Goal: Task Accomplishment & Management: Use online tool/utility

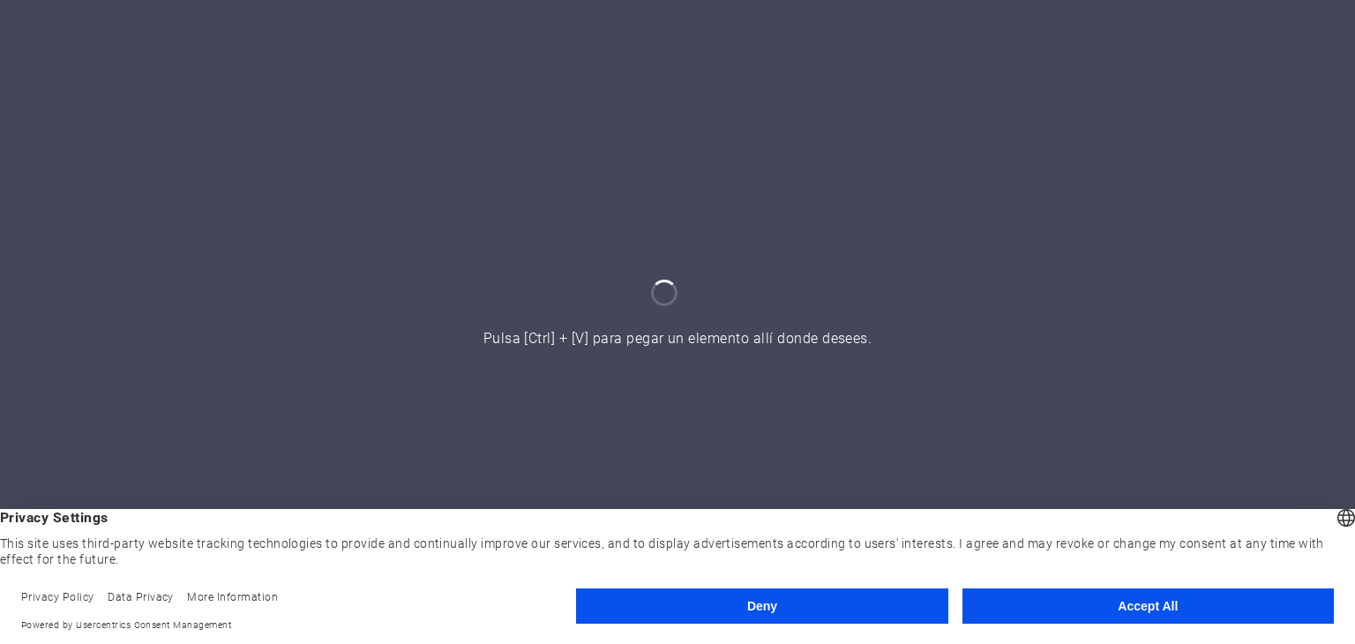
click at [1060, 609] on button "Accept All" at bounding box center [1147, 605] width 371 height 35
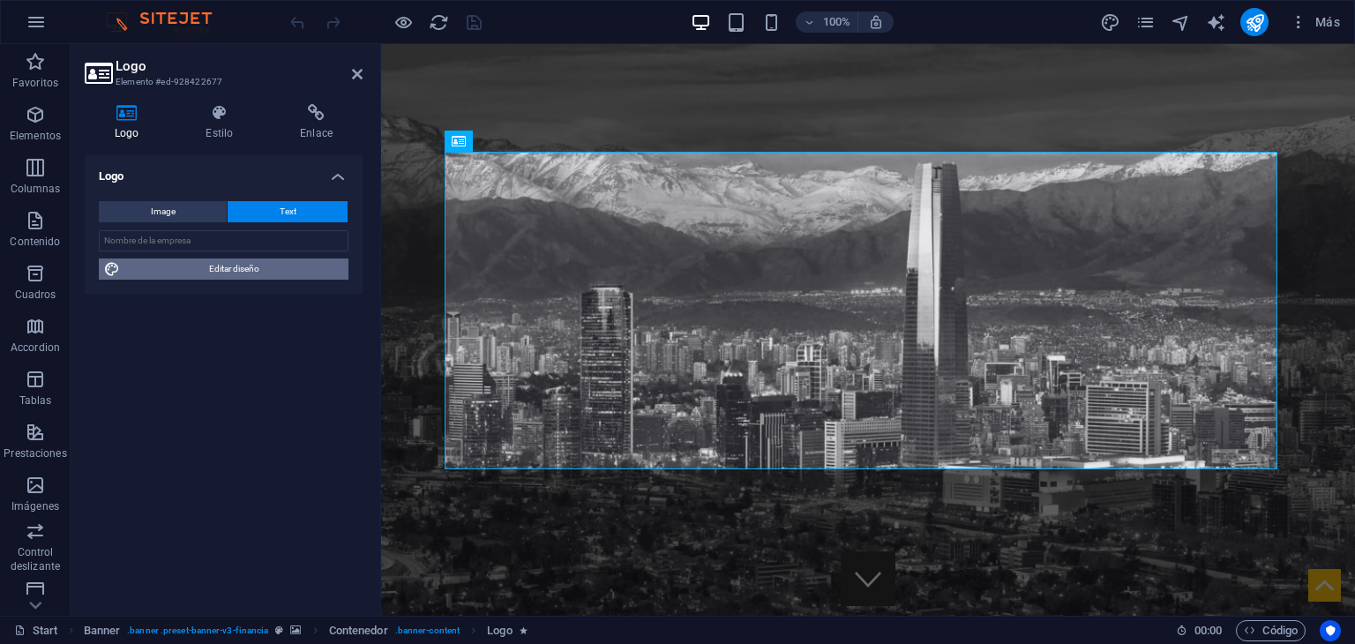
click at [223, 271] on span "Editar diseño" at bounding box center [234, 268] width 218 height 21
select select "rem"
select select "300"
select select "px"
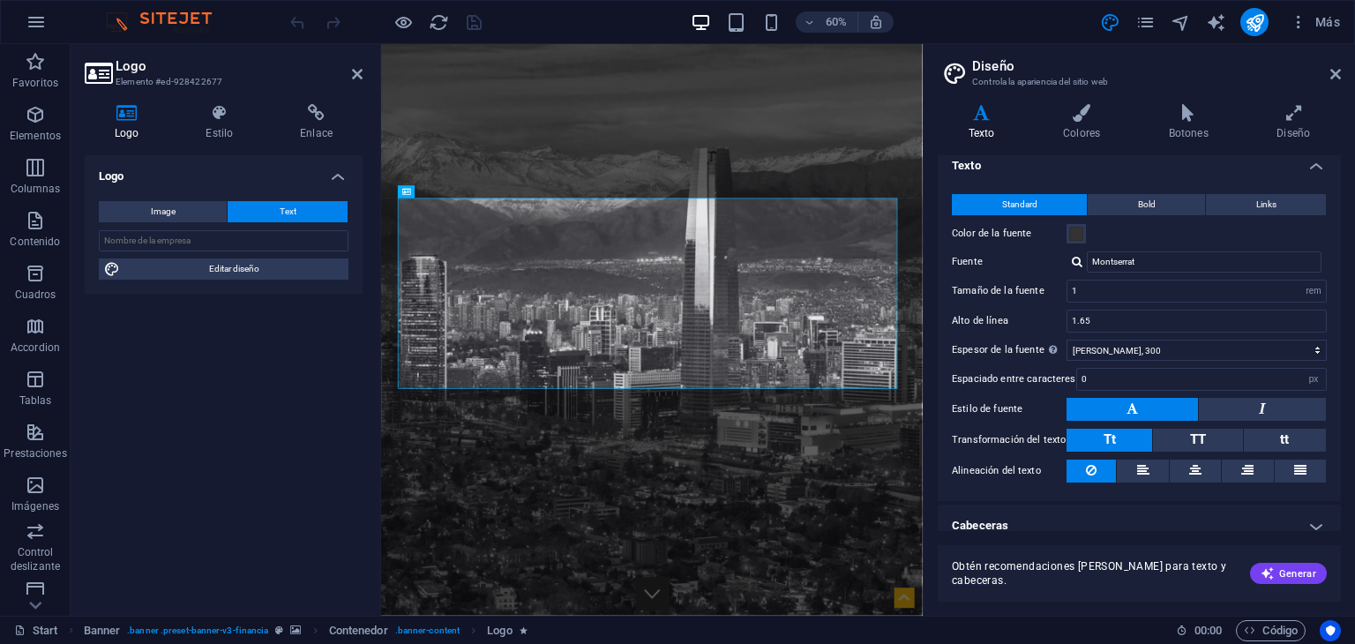
scroll to position [24, 0]
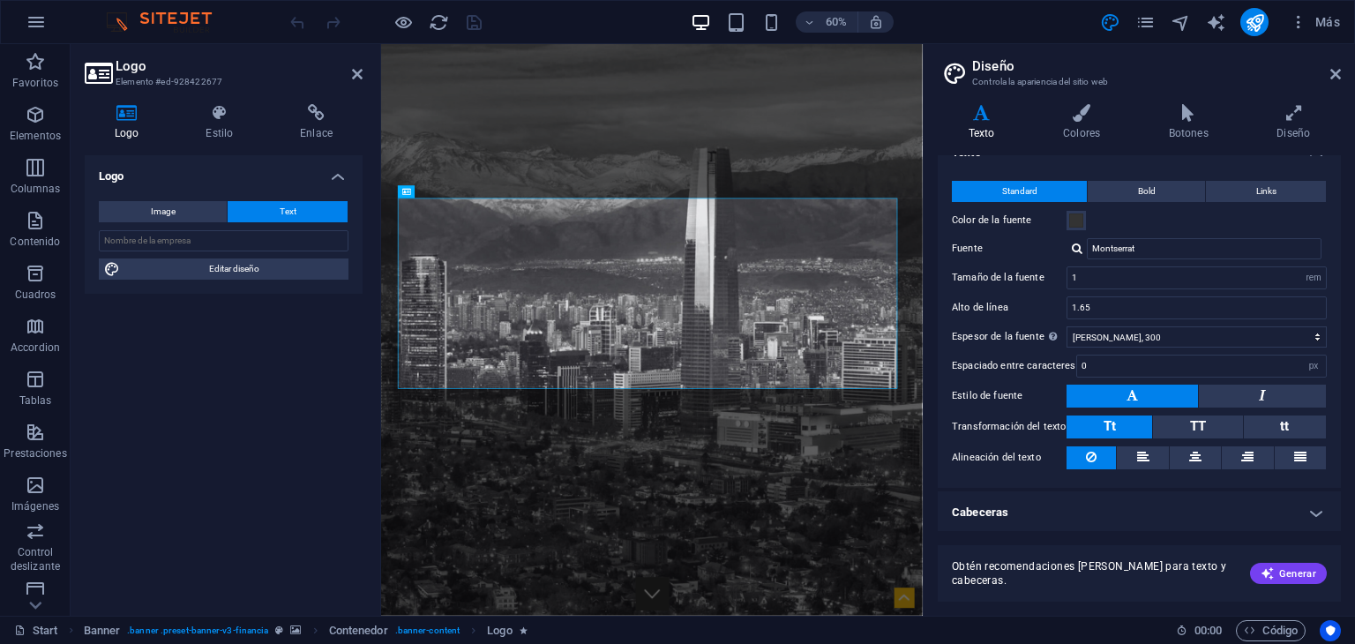
click at [1303, 508] on h4 "Cabeceras" at bounding box center [1139, 512] width 403 height 42
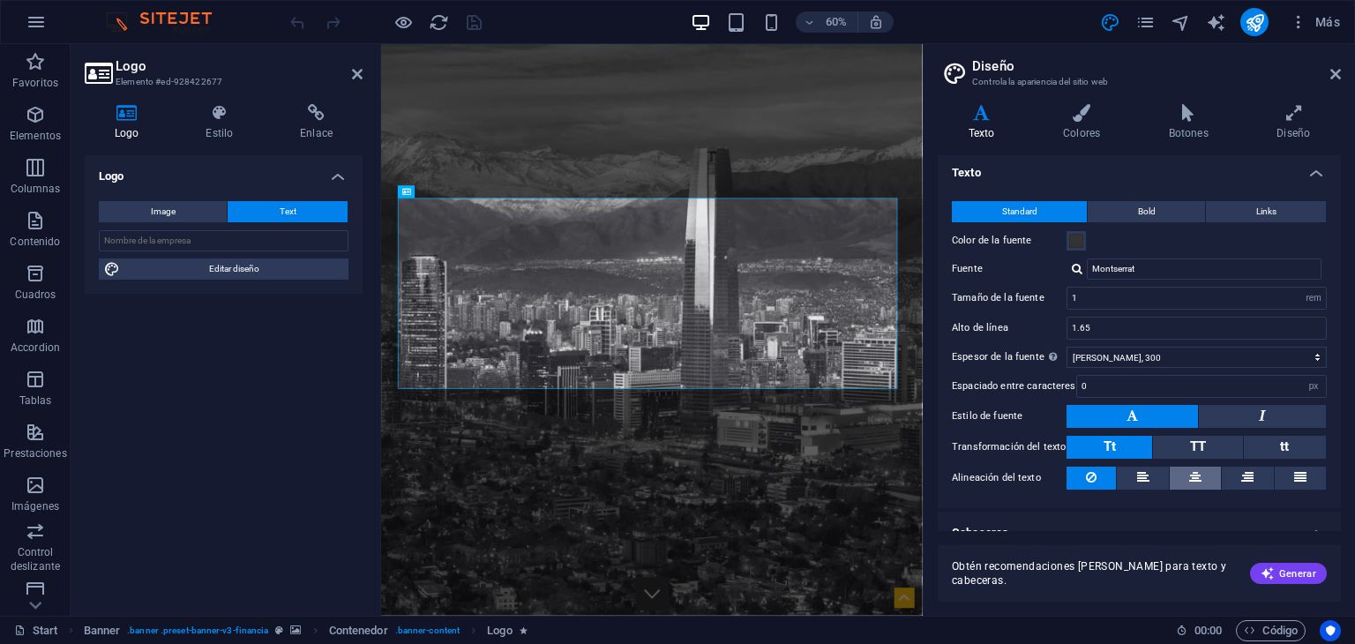
scroll to position [0, 0]
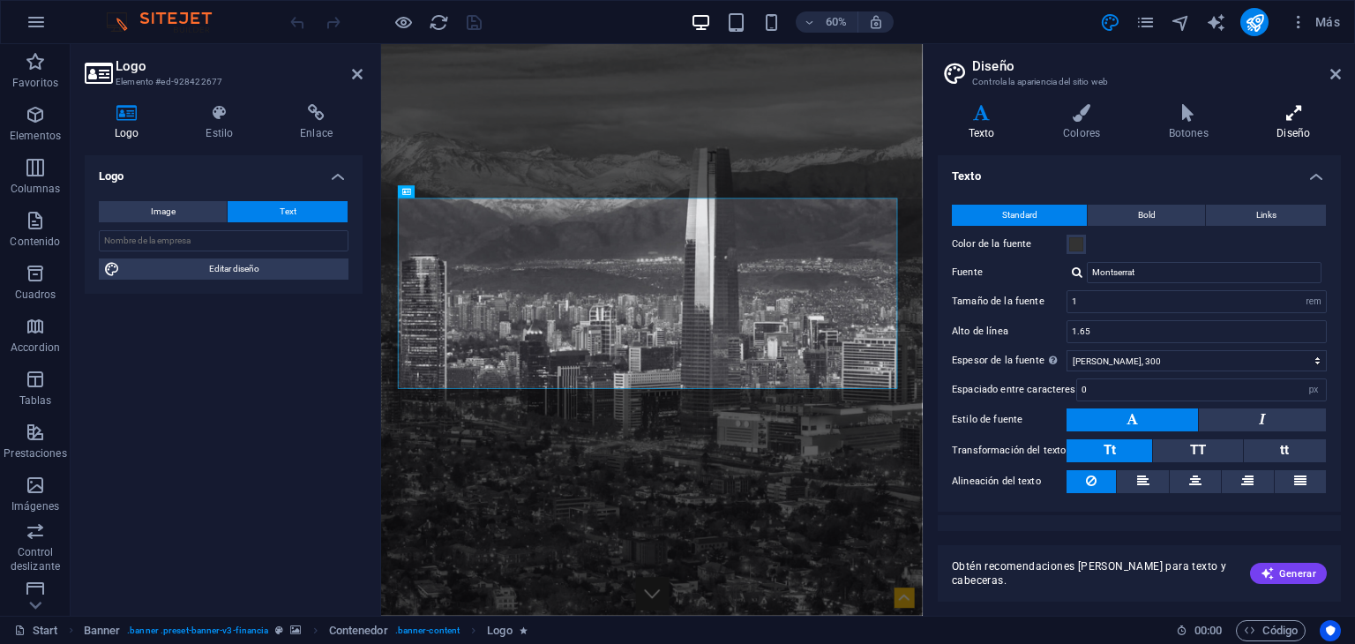
click at [1306, 122] on h4 "Diseño" at bounding box center [1293, 122] width 94 height 37
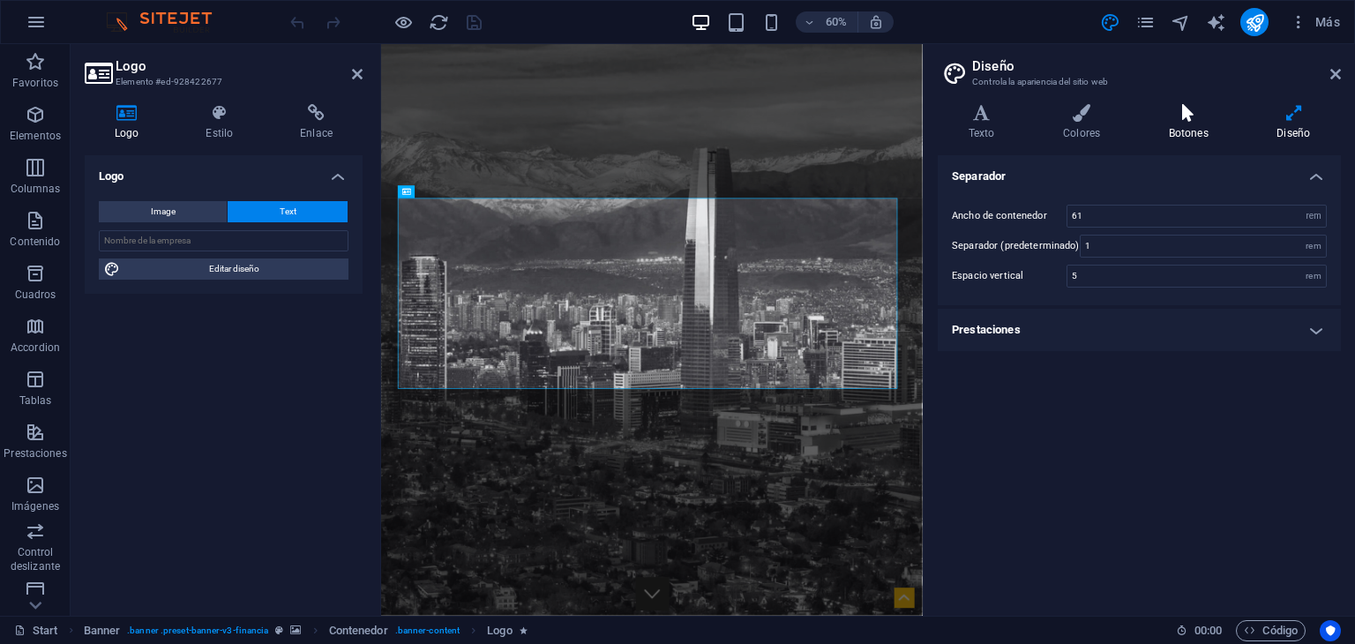
click at [1222, 113] on icon at bounding box center [1188, 113] width 101 height 18
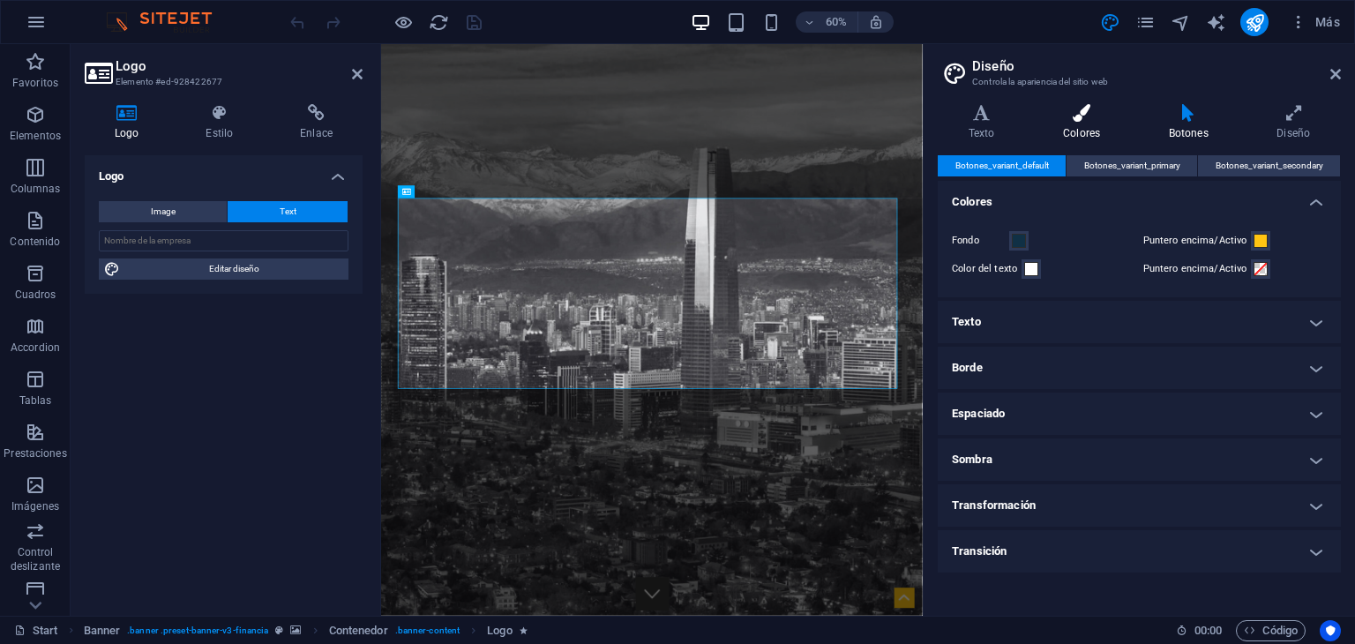
click at [1079, 126] on h4 "Colores" at bounding box center [1085, 122] width 106 height 37
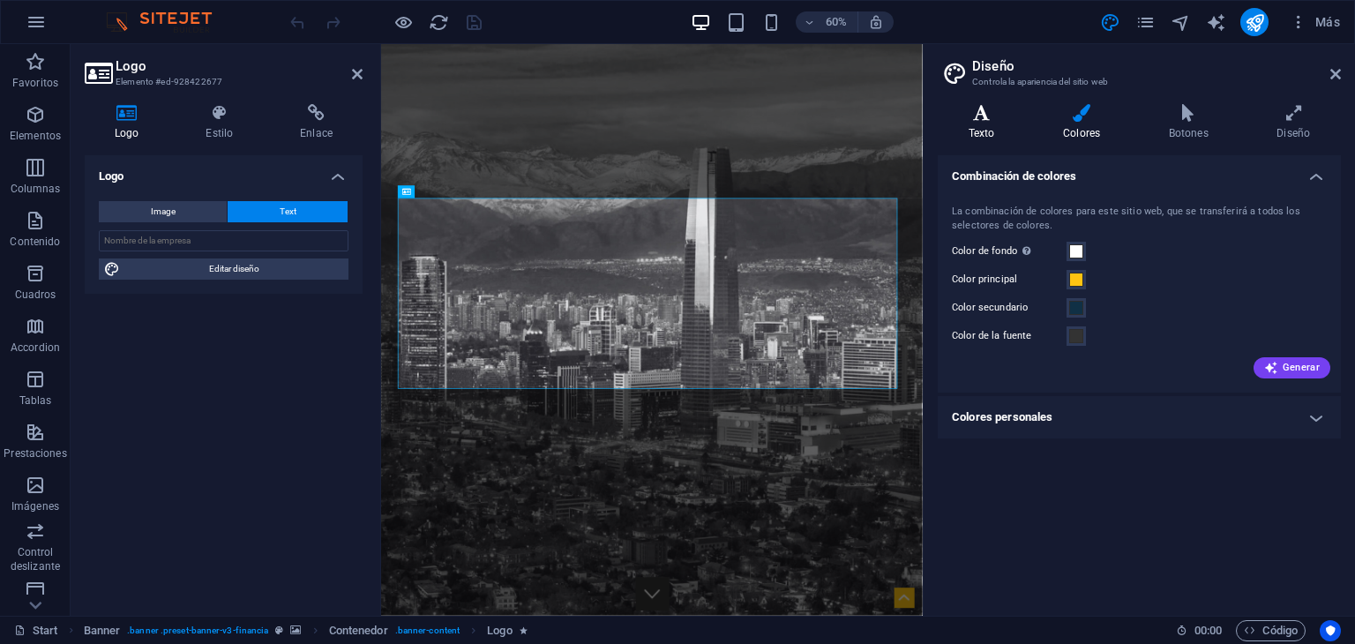
click at [999, 124] on h4 "Texto" at bounding box center [985, 122] width 94 height 37
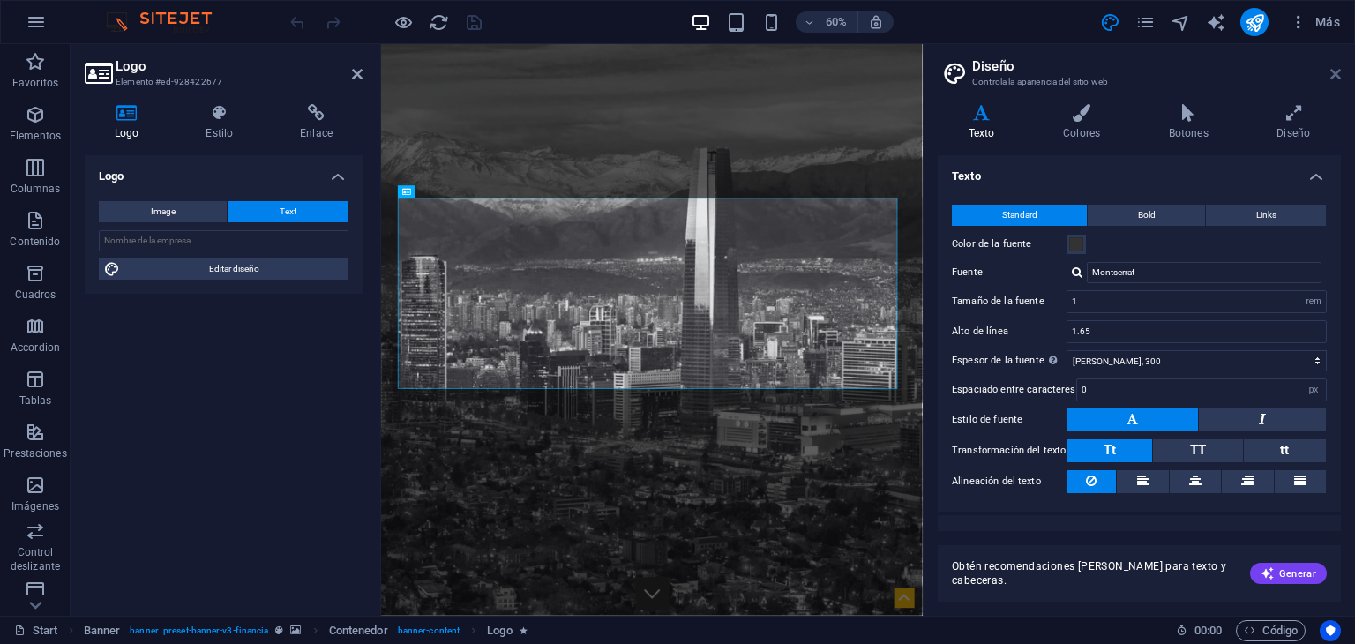
click at [1337, 74] on icon at bounding box center [1335, 74] width 11 height 14
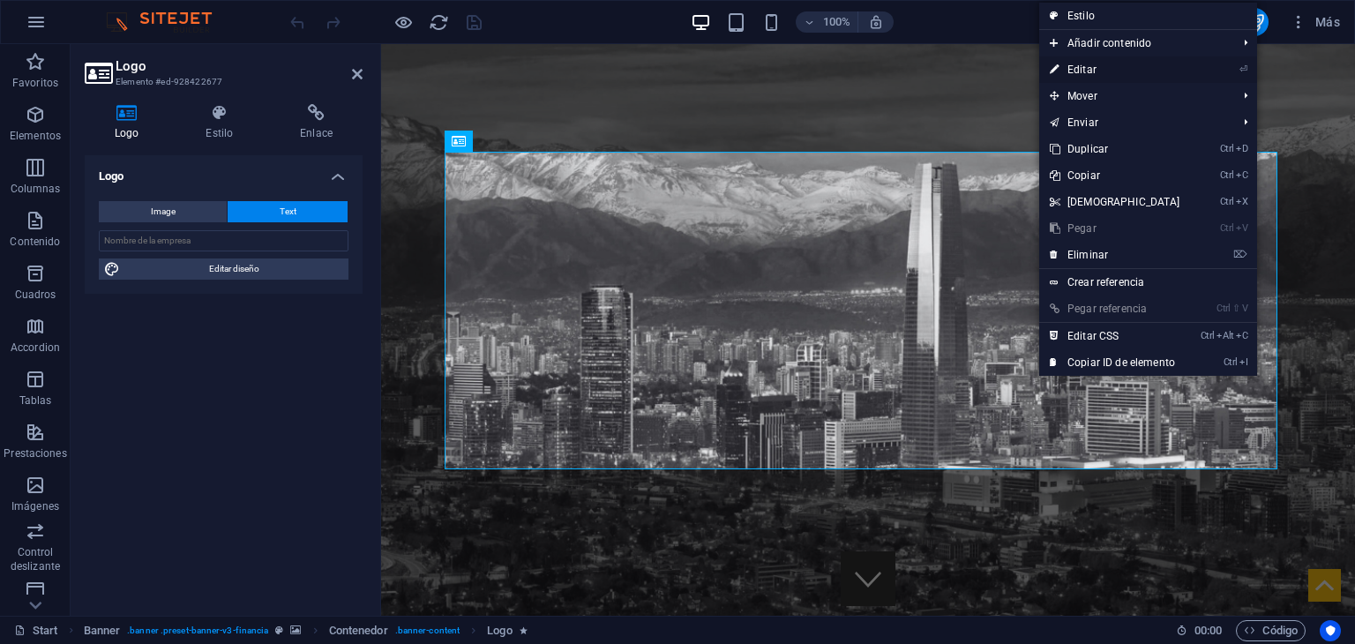
click at [1087, 71] on link "⏎ Editar" at bounding box center [1115, 69] width 152 height 26
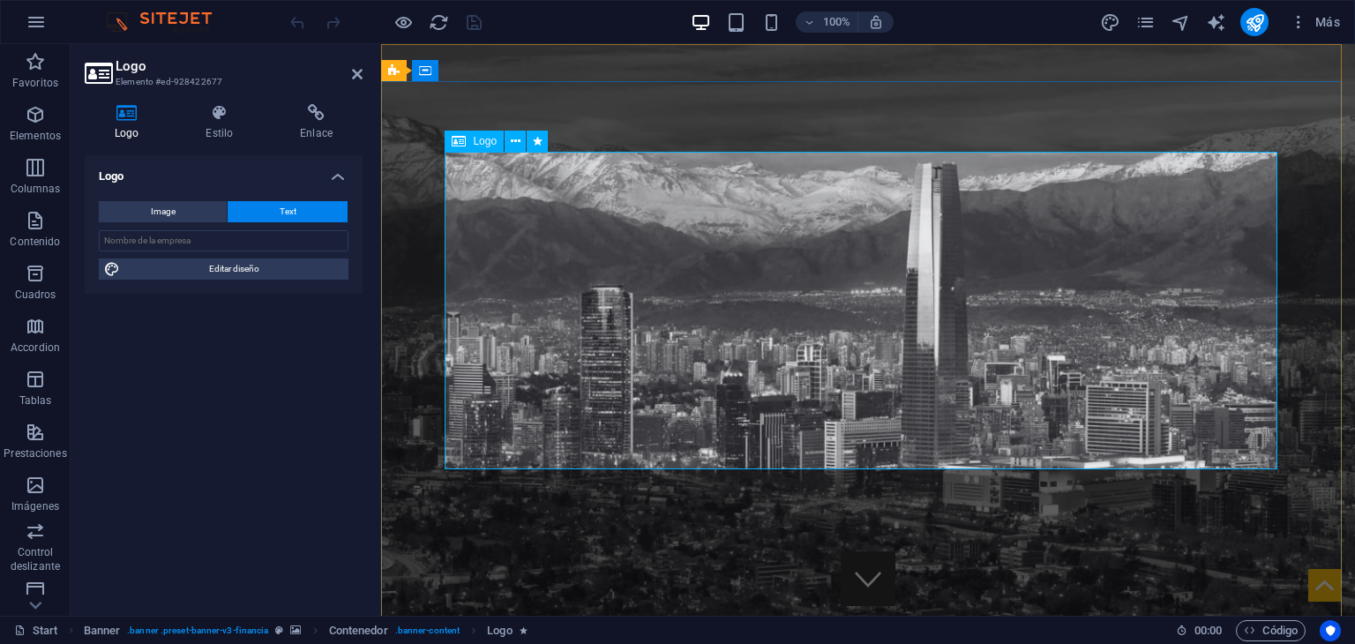
click at [179, 214] on button "Image" at bounding box center [163, 211] width 128 height 21
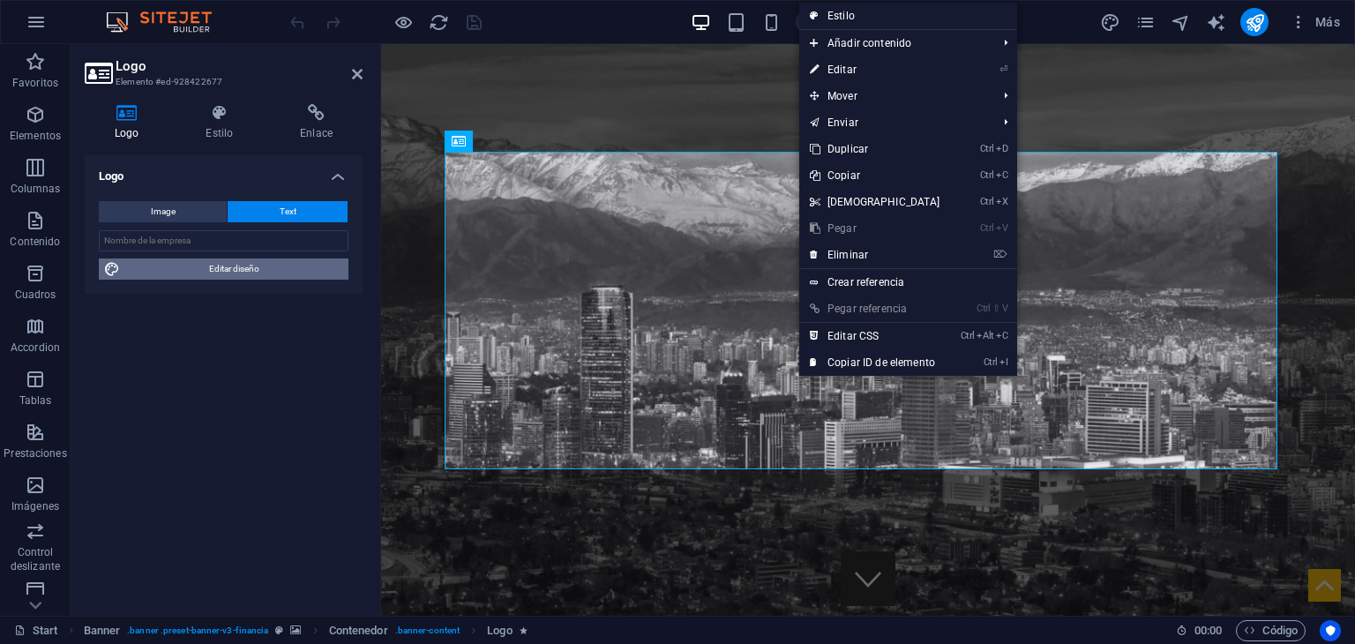
click at [288, 276] on span "Editar diseño" at bounding box center [234, 268] width 218 height 21
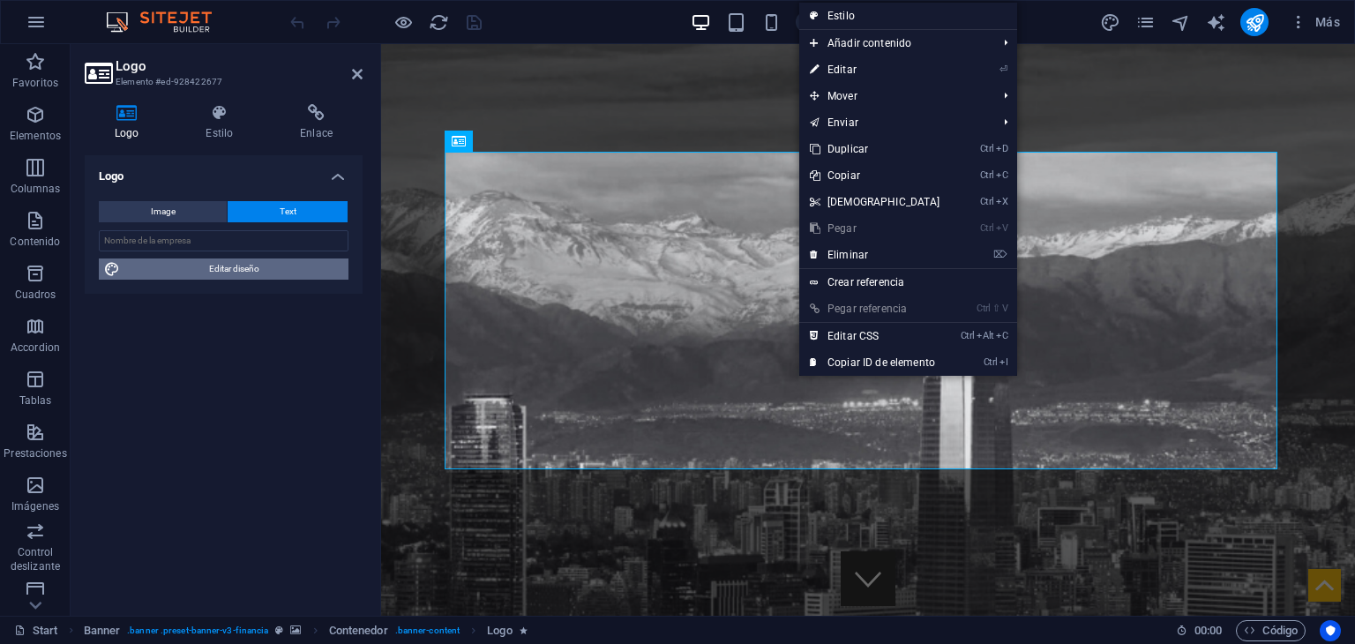
select select "rem"
select select "300"
select select "px"
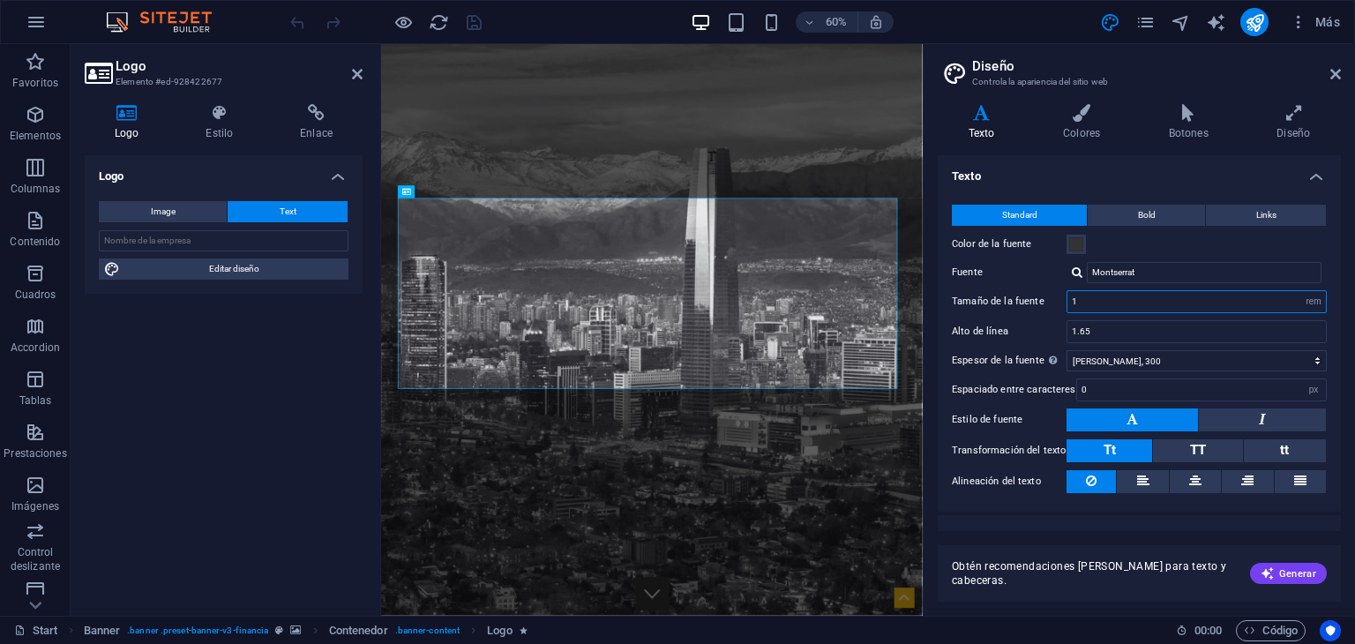
click at [1097, 305] on input "1" at bounding box center [1196, 301] width 258 height 21
click at [1150, 208] on span "Bold" at bounding box center [1147, 215] width 18 height 21
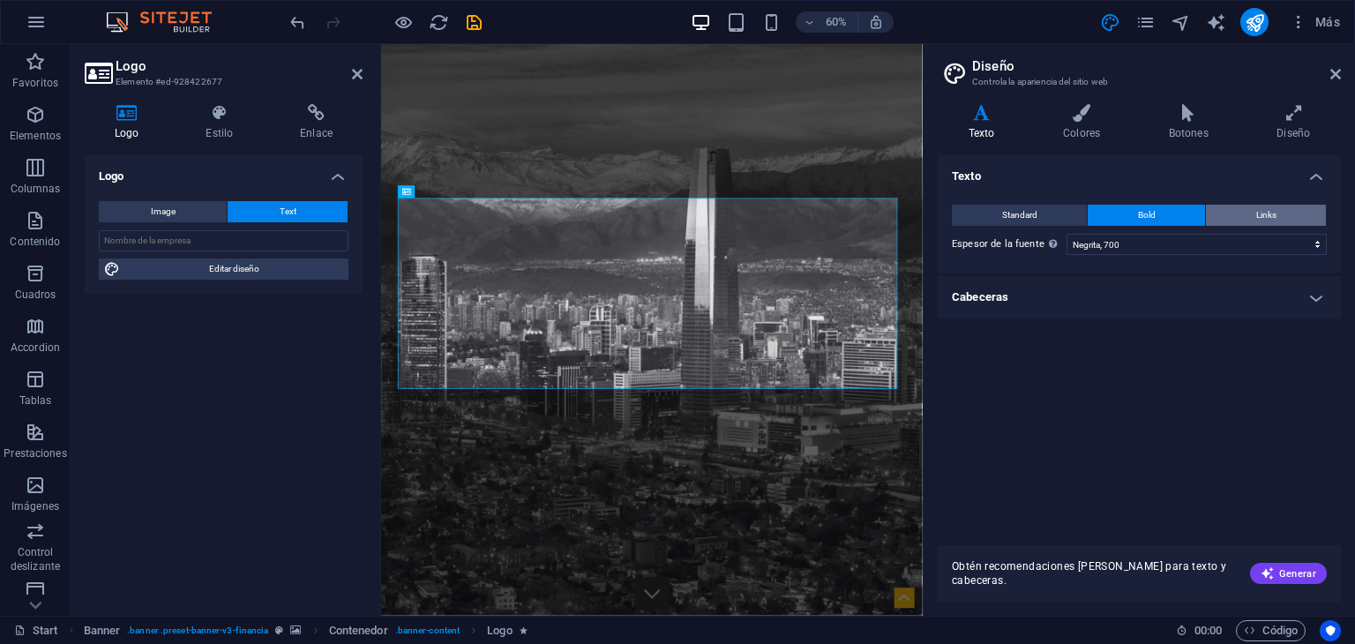
click at [1281, 209] on button "Links" at bounding box center [1266, 215] width 120 height 21
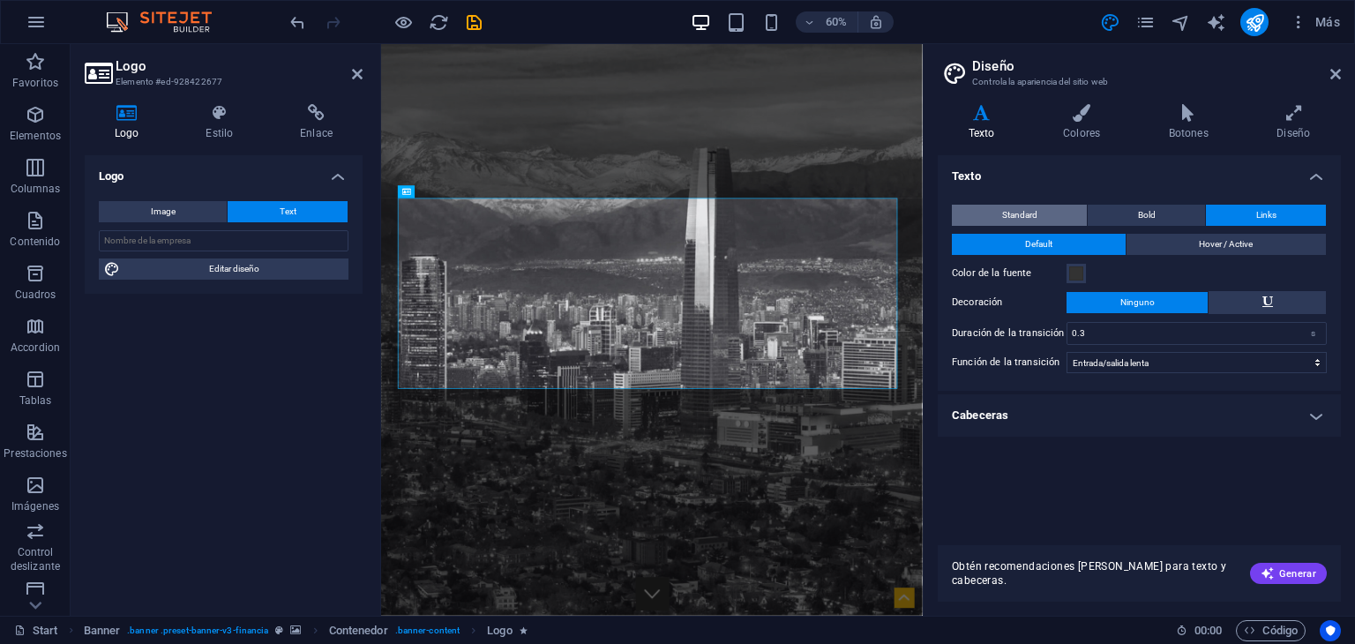
click at [1040, 211] on button "Standard" at bounding box center [1019, 215] width 135 height 21
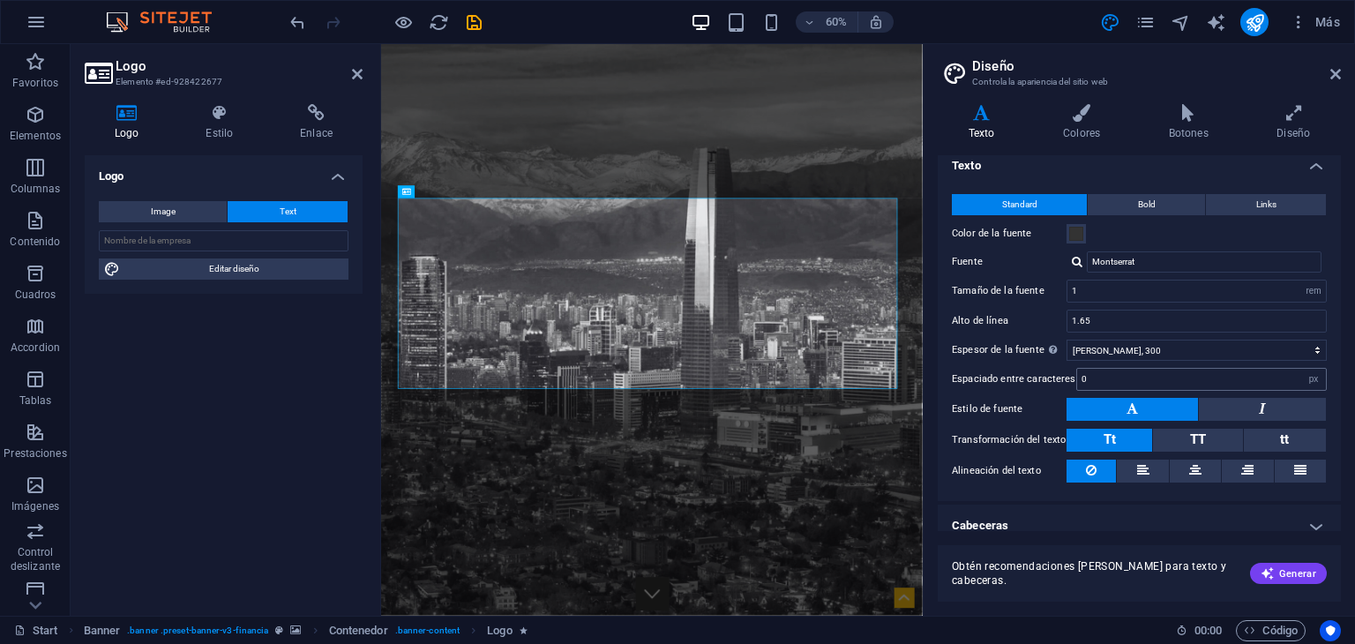
scroll to position [24, 0]
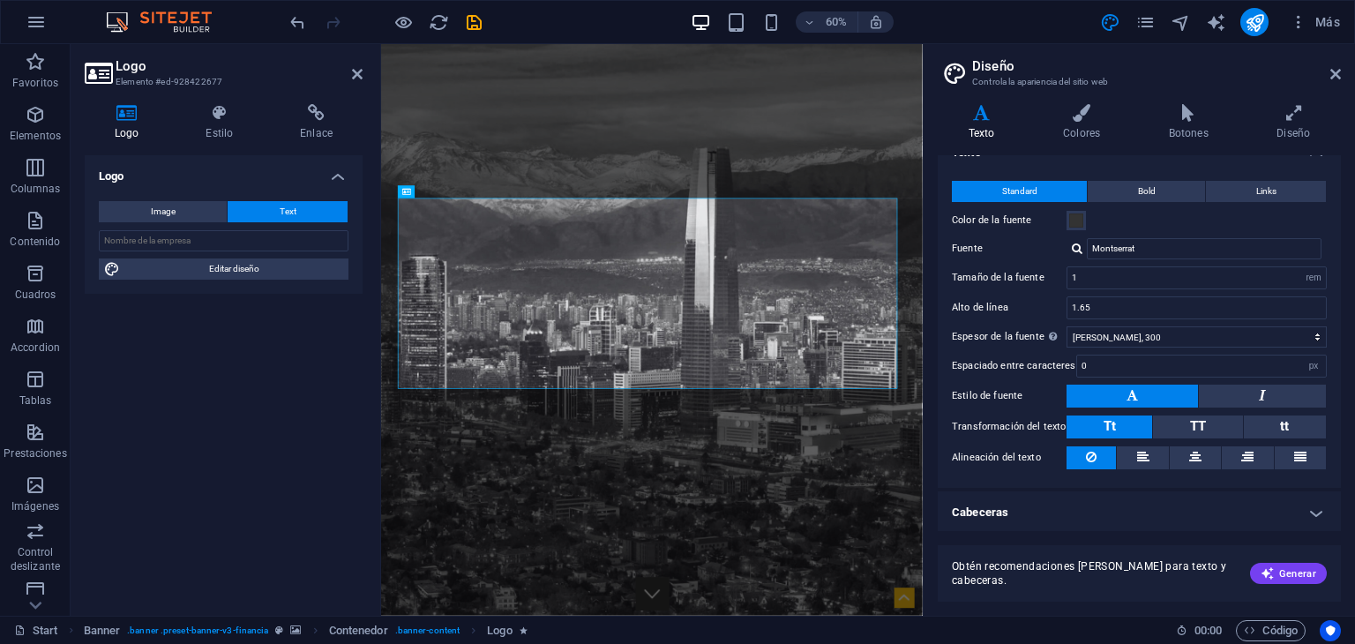
click at [1295, 518] on h4 "Cabeceras" at bounding box center [1139, 512] width 403 height 42
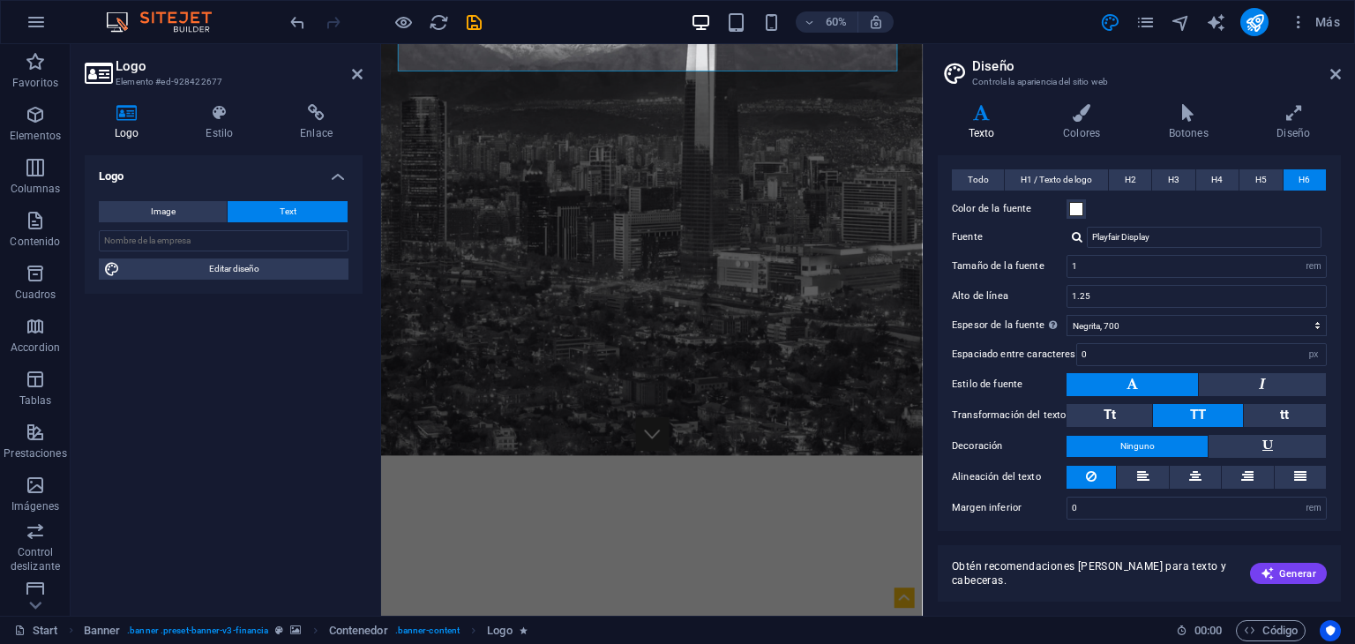
scroll to position [0, 0]
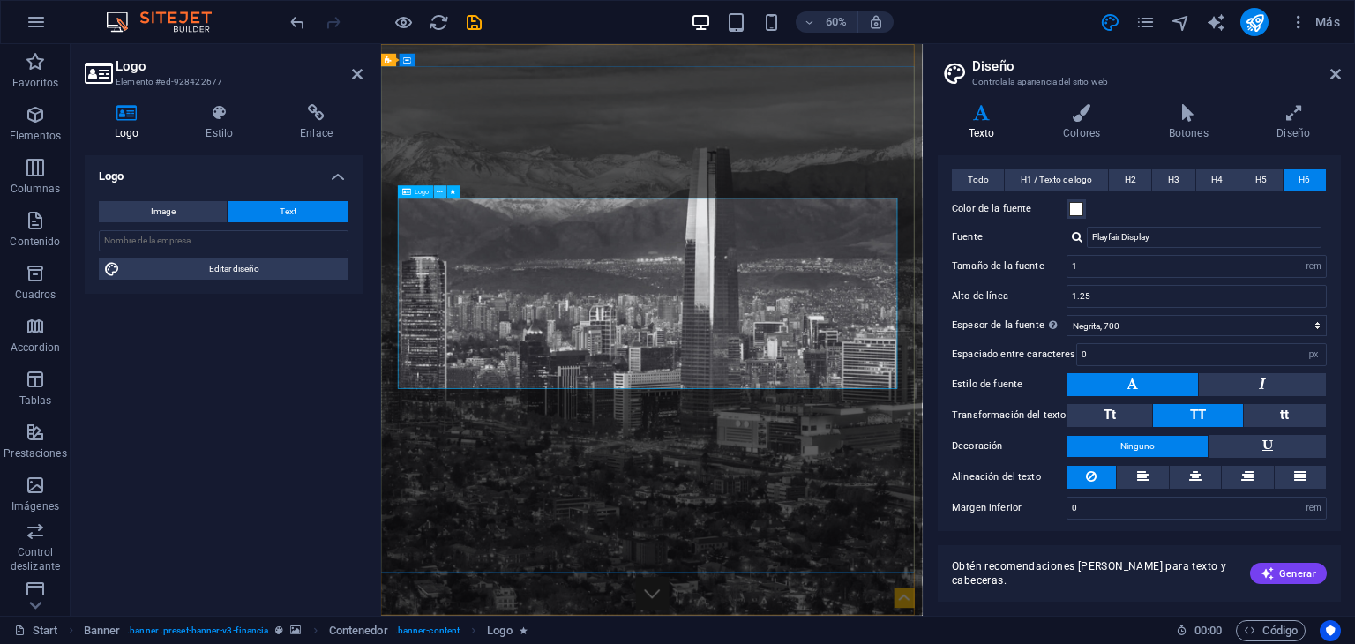
click at [439, 195] on icon at bounding box center [440, 191] width 6 height 11
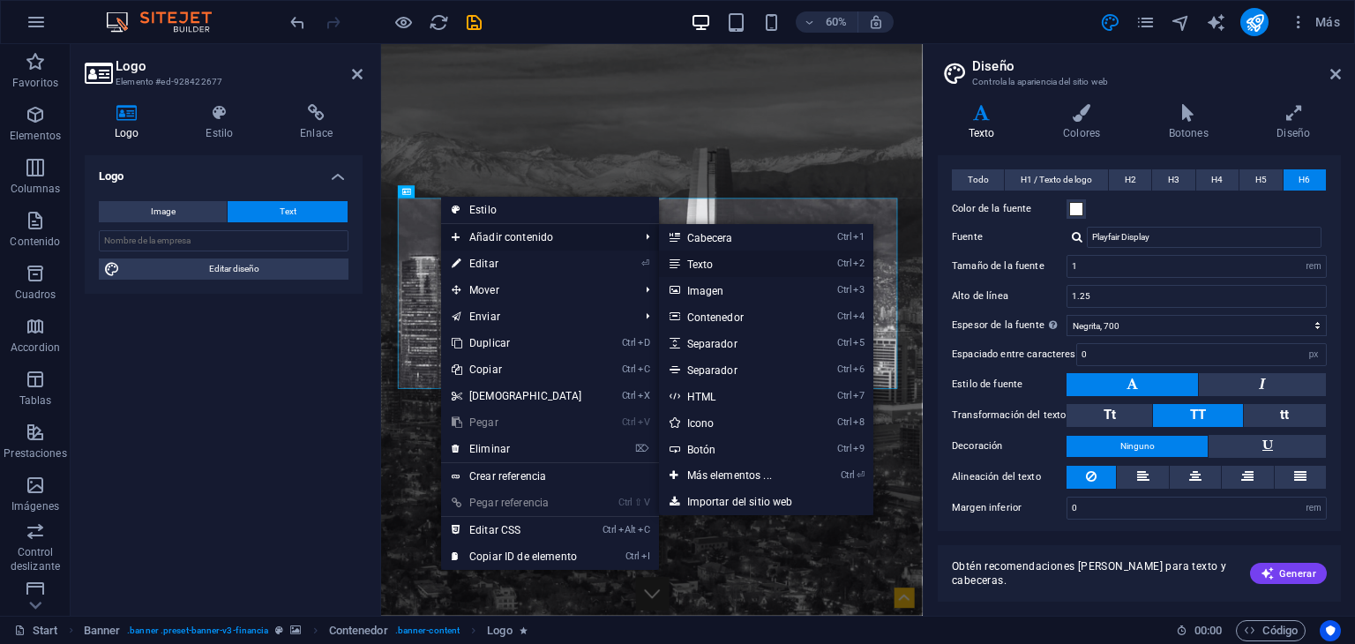
click at [731, 265] on link "Ctrl 2 Texto" at bounding box center [733, 263] width 148 height 26
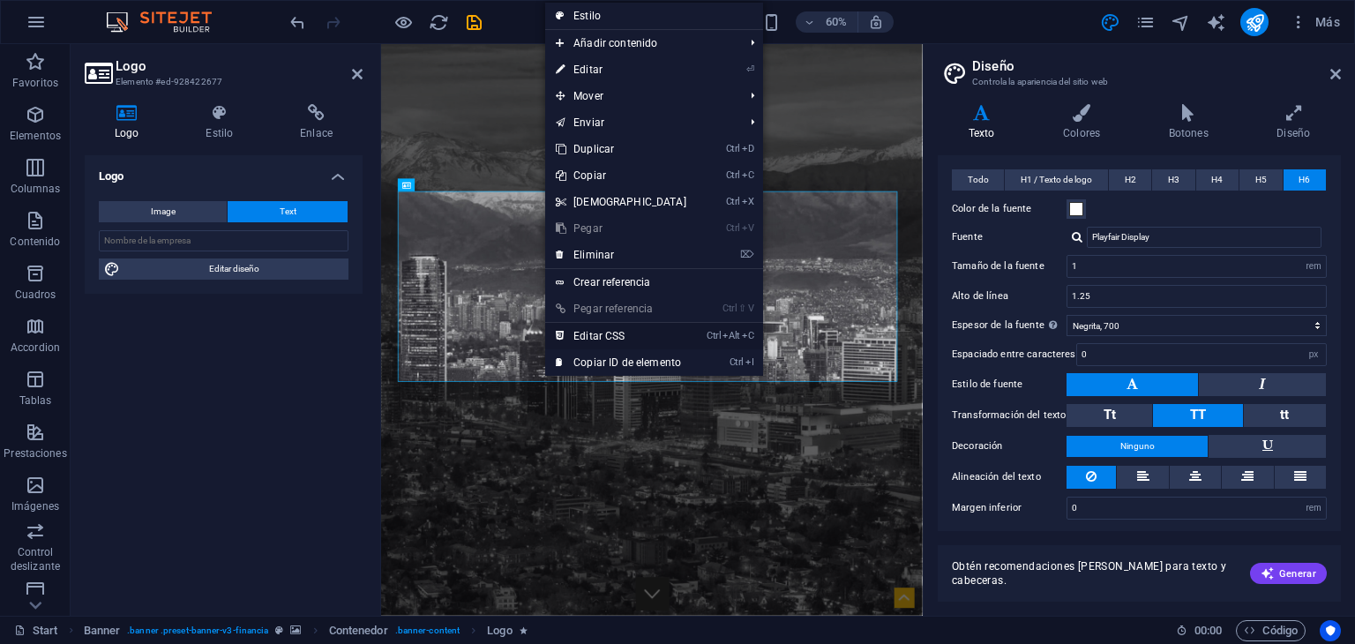
click at [608, 335] on link "Ctrl Alt C Editar CSS" at bounding box center [621, 336] width 152 height 26
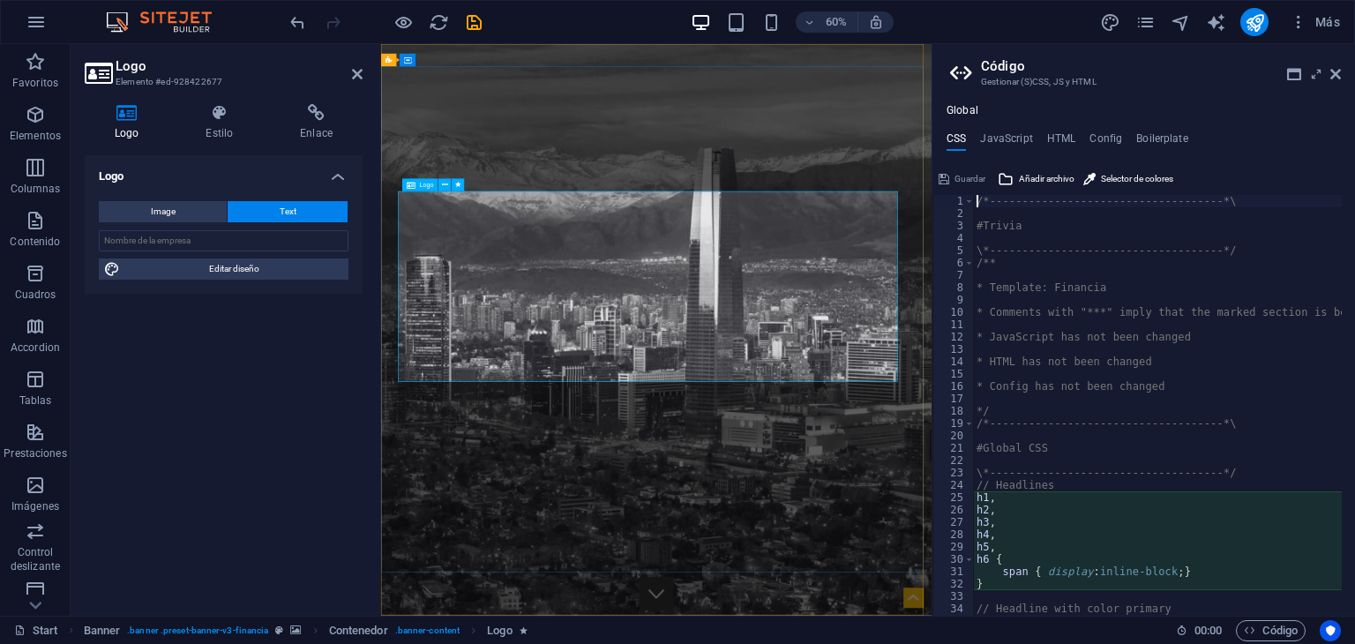
type textarea "span { display: inline-block; }"
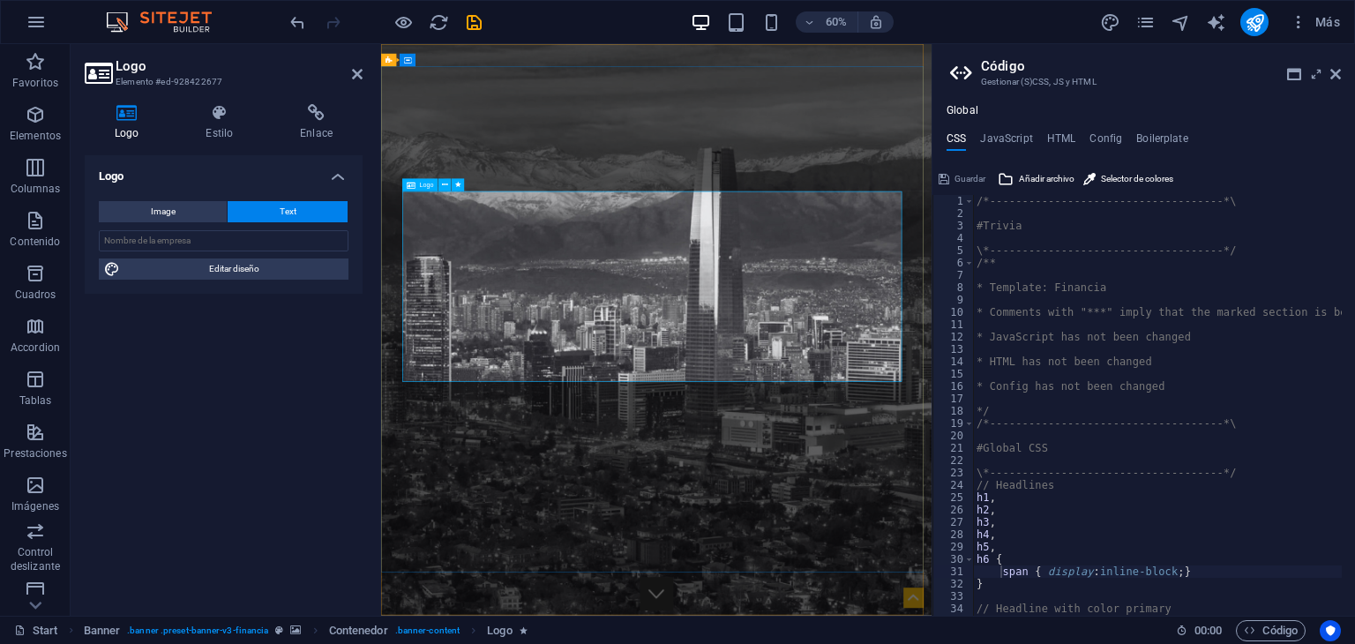
click at [1333, 76] on icon at bounding box center [1335, 74] width 11 height 14
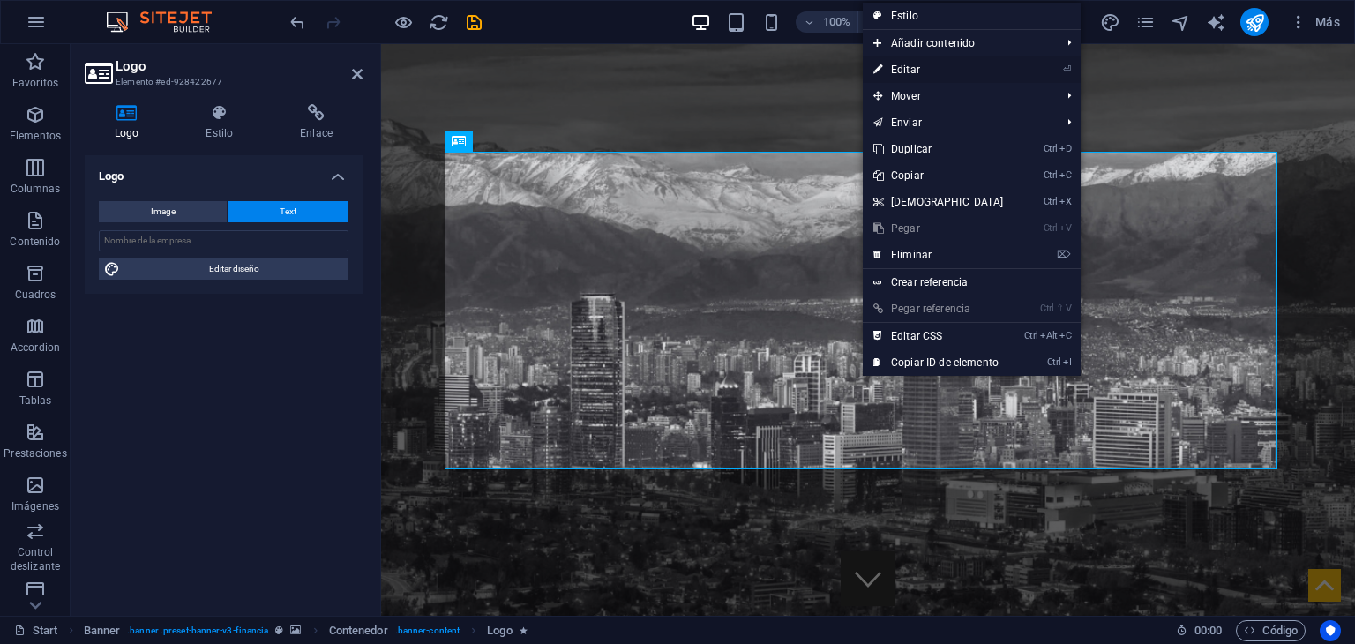
click at [900, 66] on link "⏎ Editar" at bounding box center [939, 69] width 152 height 26
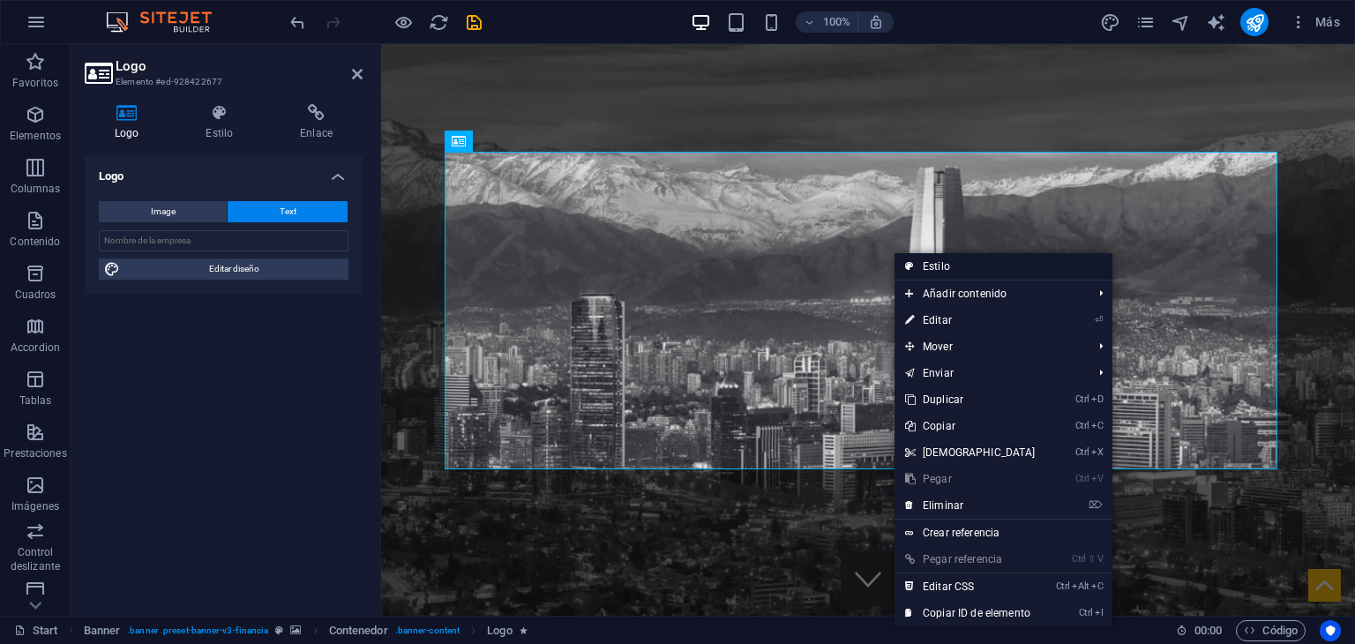
click at [928, 269] on link "Estilo" at bounding box center [1003, 266] width 218 height 26
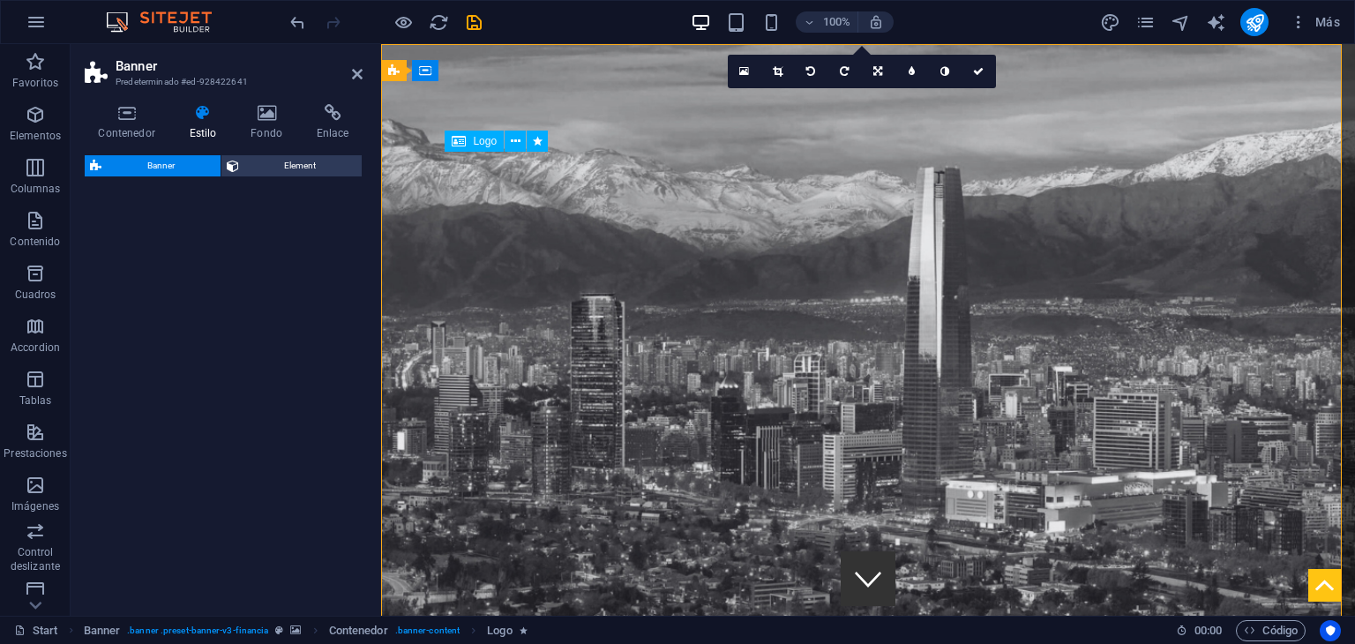
select select "rem"
select select "px"
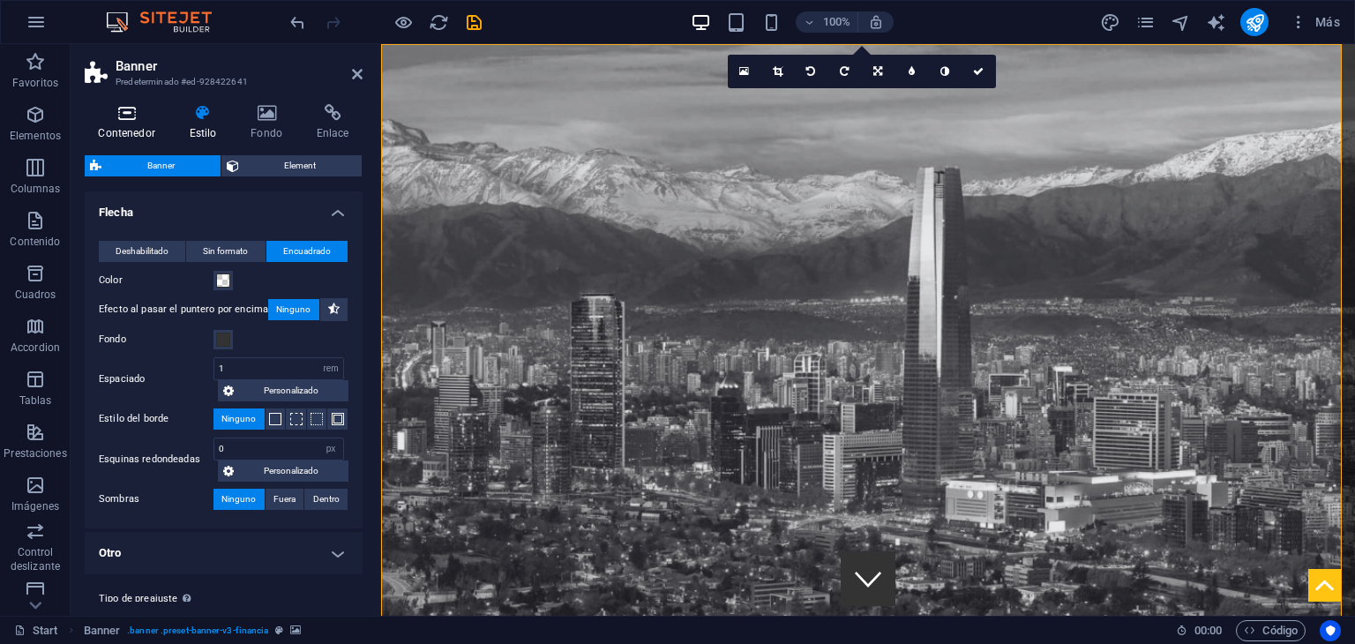
click at [155, 121] on icon at bounding box center [127, 113] width 84 height 18
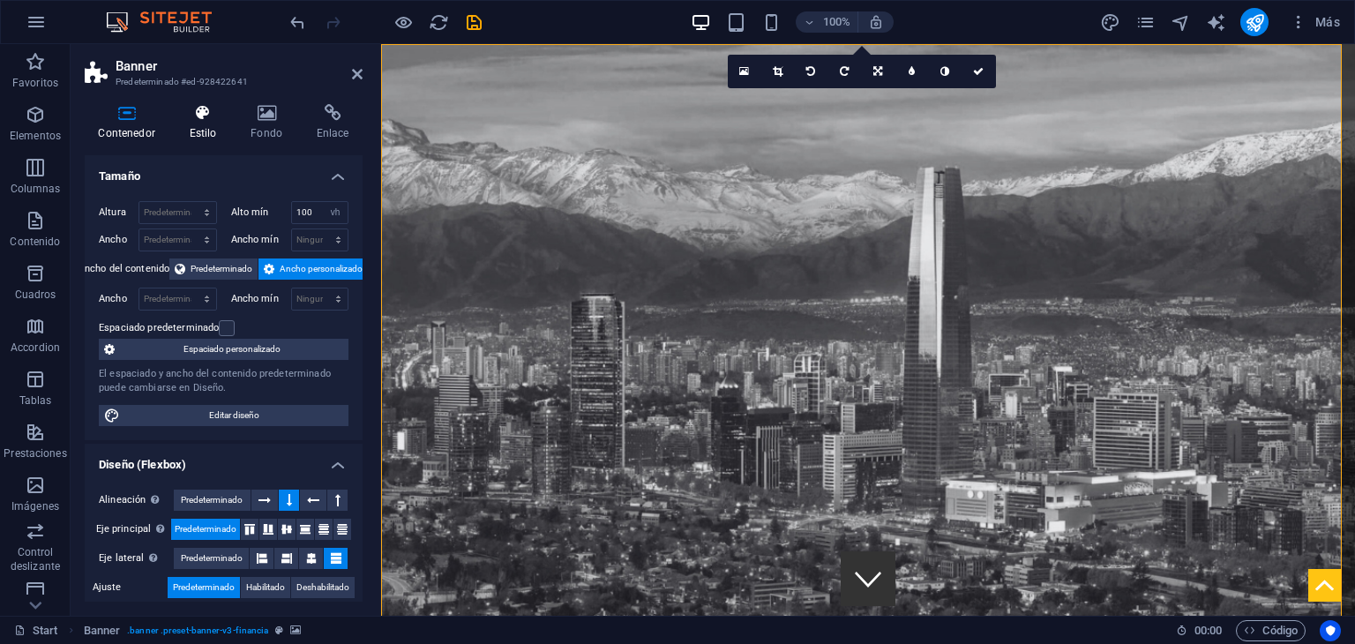
click at [205, 131] on h4 "Estilo" at bounding box center [207, 122] width 62 height 37
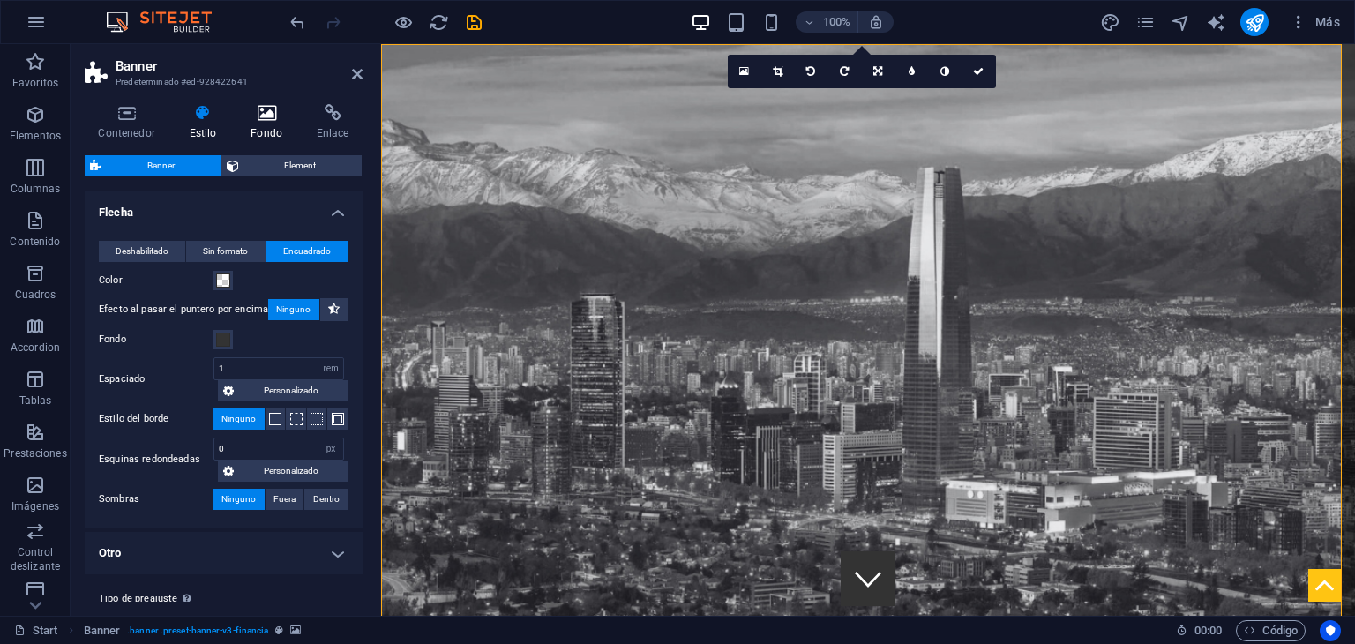
click at [275, 114] on icon at bounding box center [266, 113] width 59 height 18
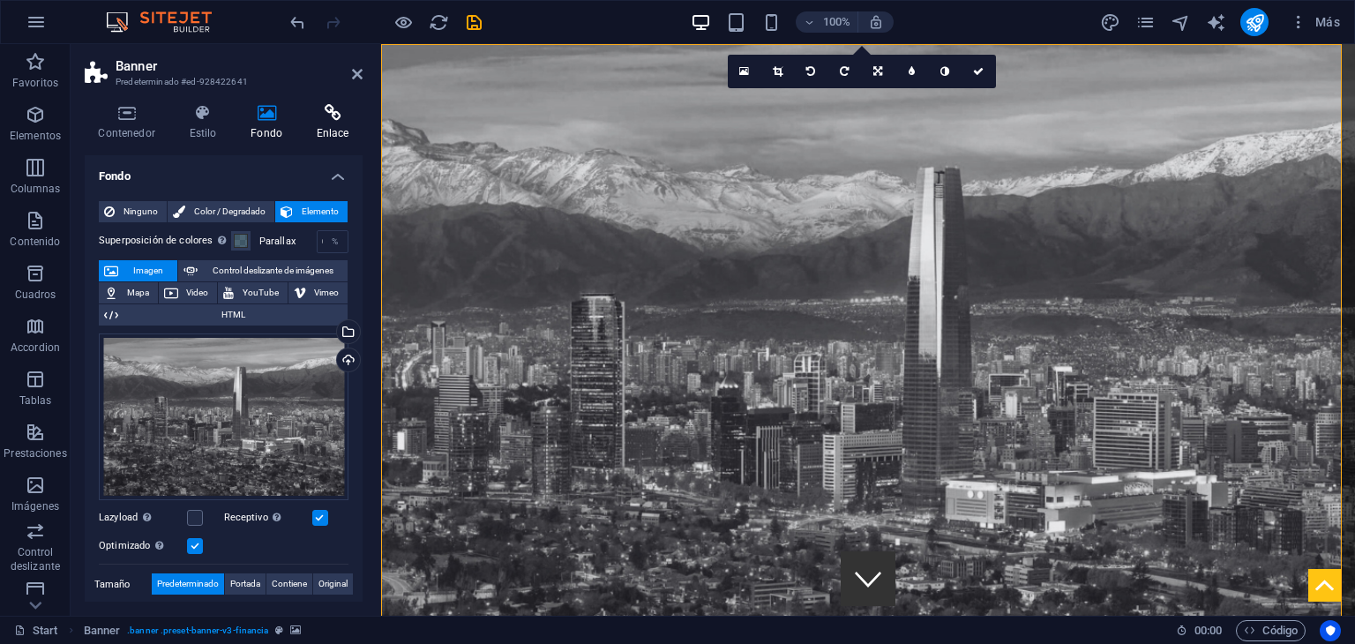
click at [335, 133] on h4 "Enlace" at bounding box center [333, 122] width 60 height 37
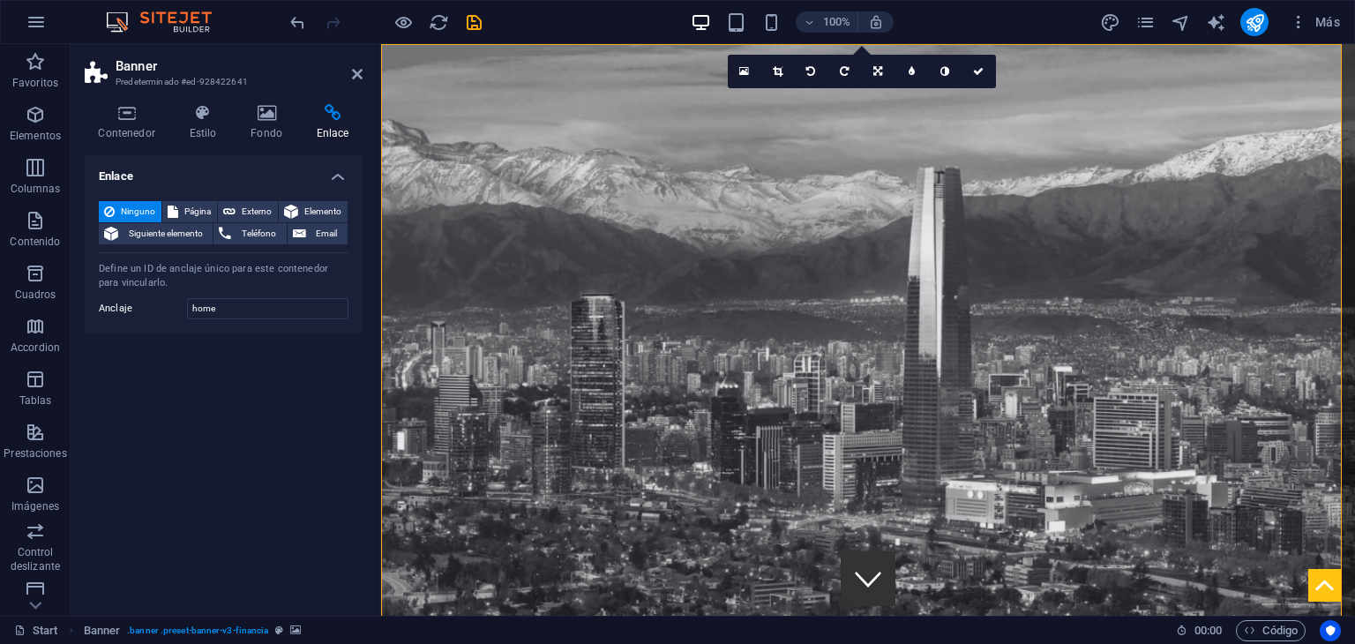
click at [349, 82] on header "Banner Predeterminado #ed-928422641" at bounding box center [224, 67] width 278 height 46
click at [355, 72] on icon at bounding box center [357, 74] width 11 height 14
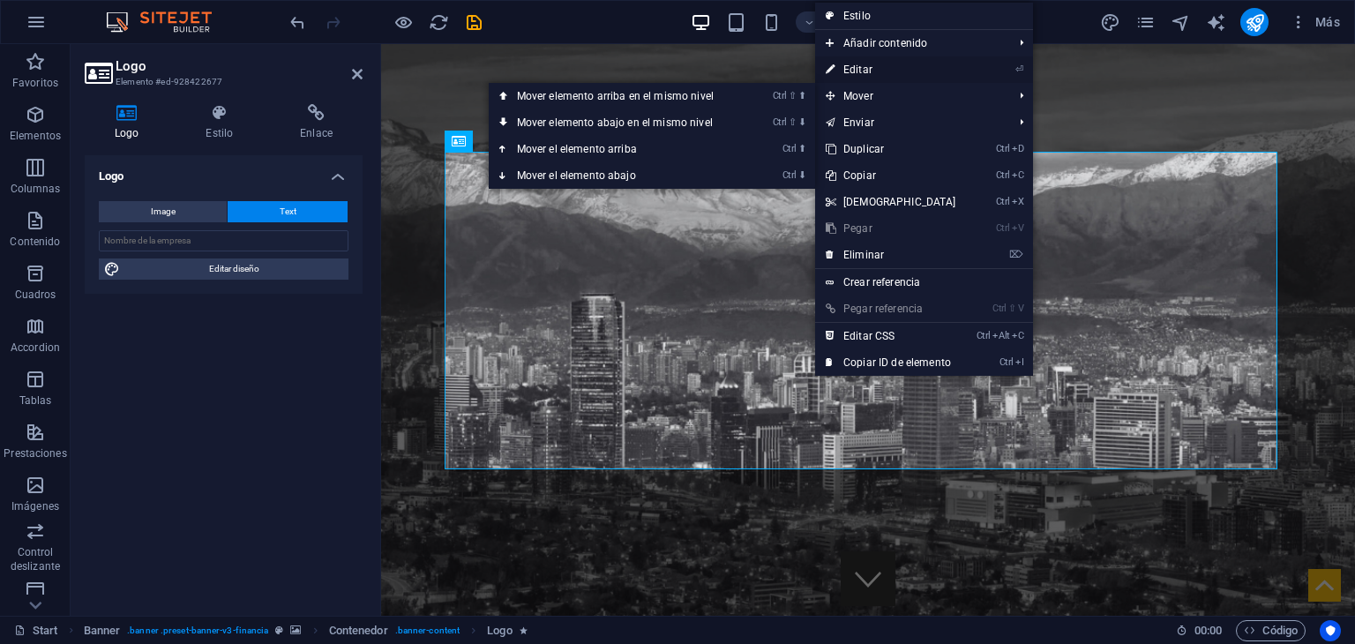
click at [849, 69] on link "⏎ Editar" at bounding box center [891, 69] width 152 height 26
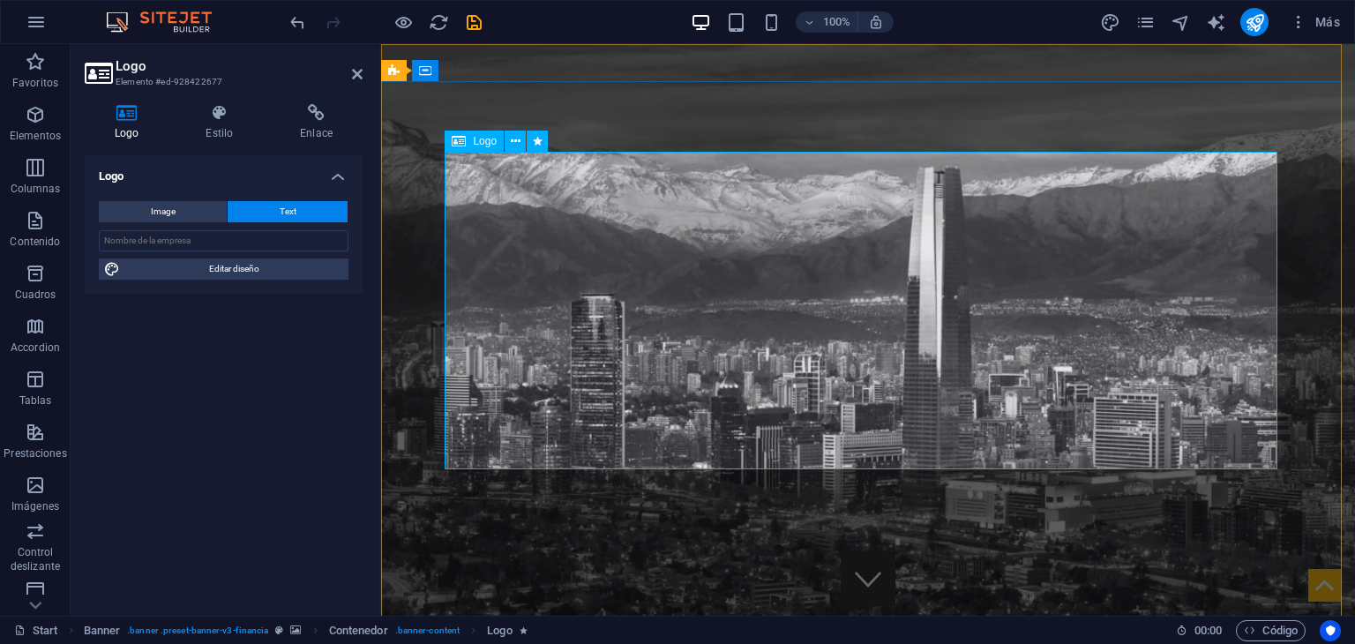
click at [1323, 25] on span "Más" at bounding box center [1314, 22] width 50 height 18
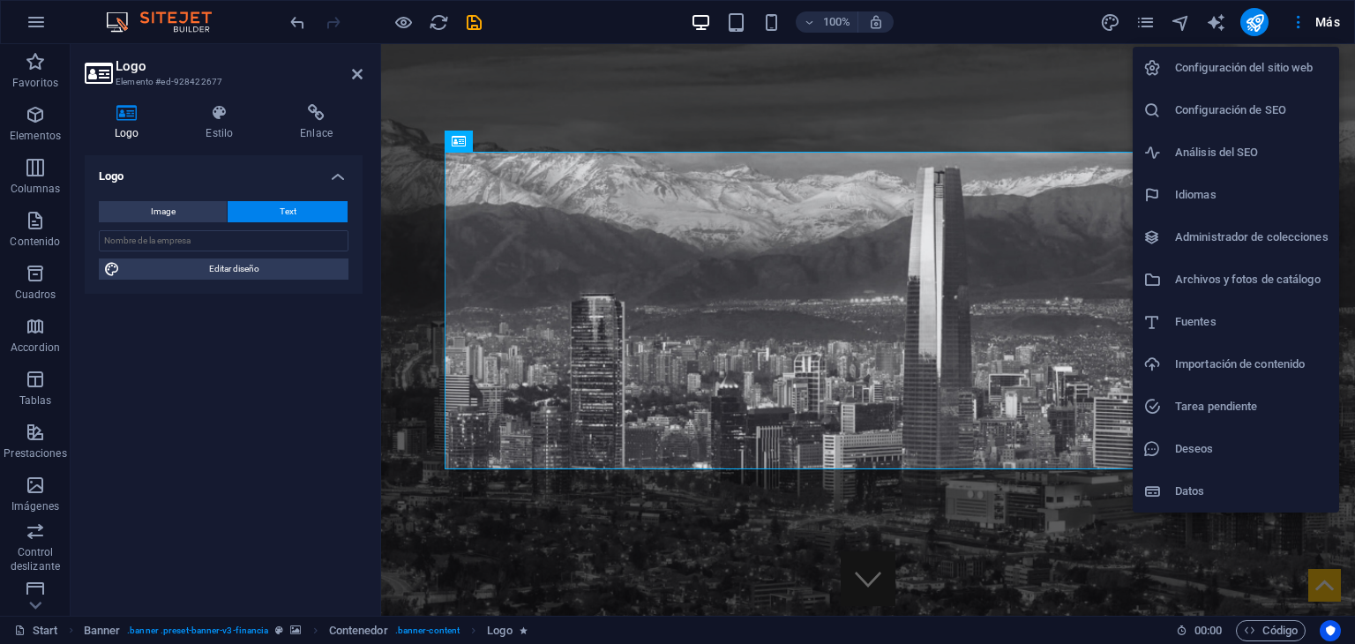
click at [1034, 315] on div at bounding box center [677, 322] width 1355 height 644
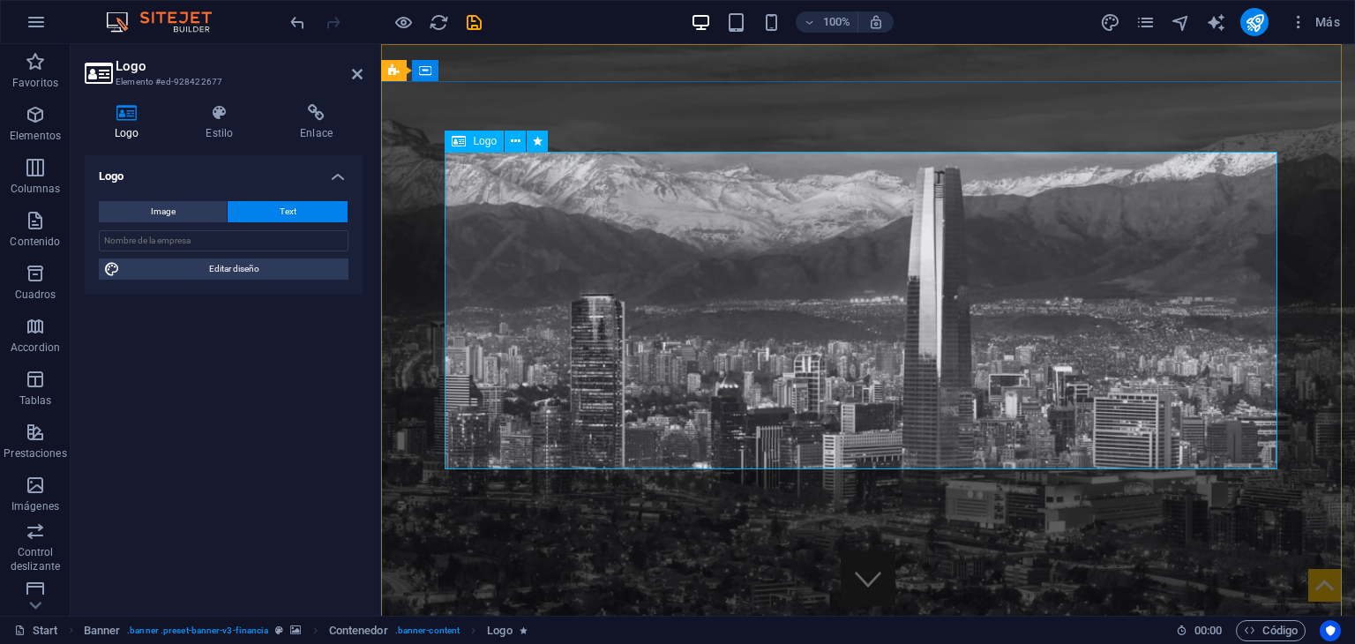
click at [512, 142] on icon at bounding box center [516, 141] width 10 height 19
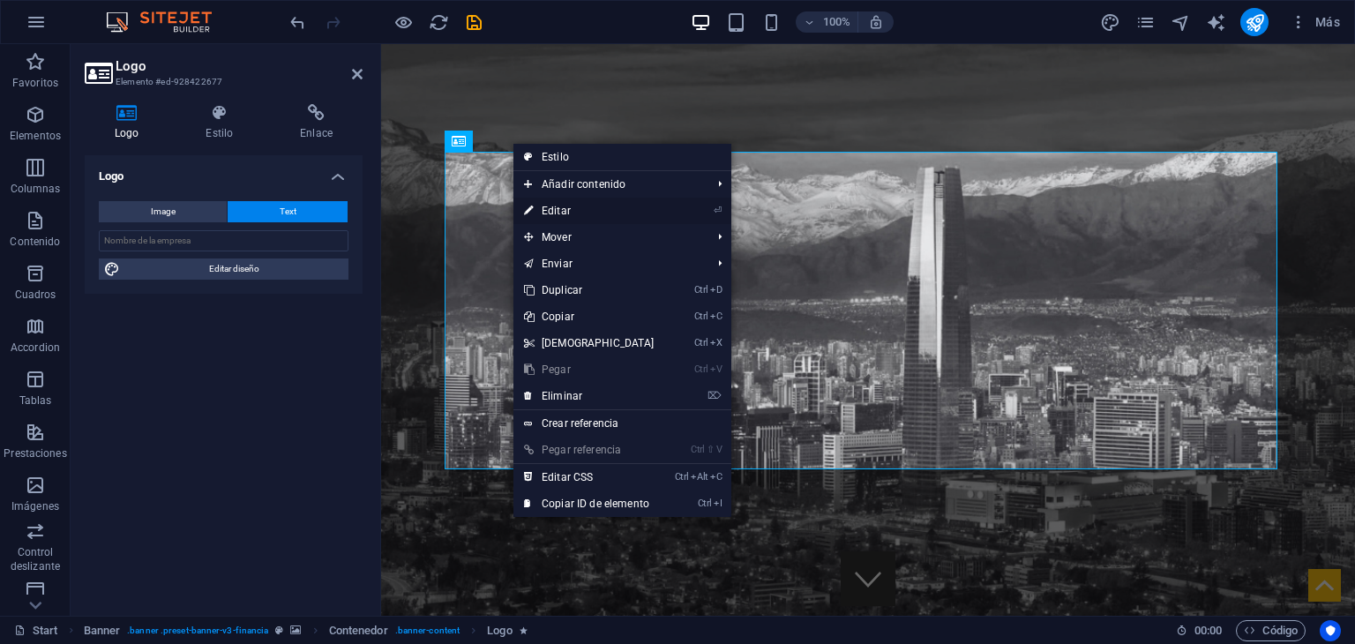
click at [555, 209] on link "⏎ Editar" at bounding box center [589, 211] width 152 height 26
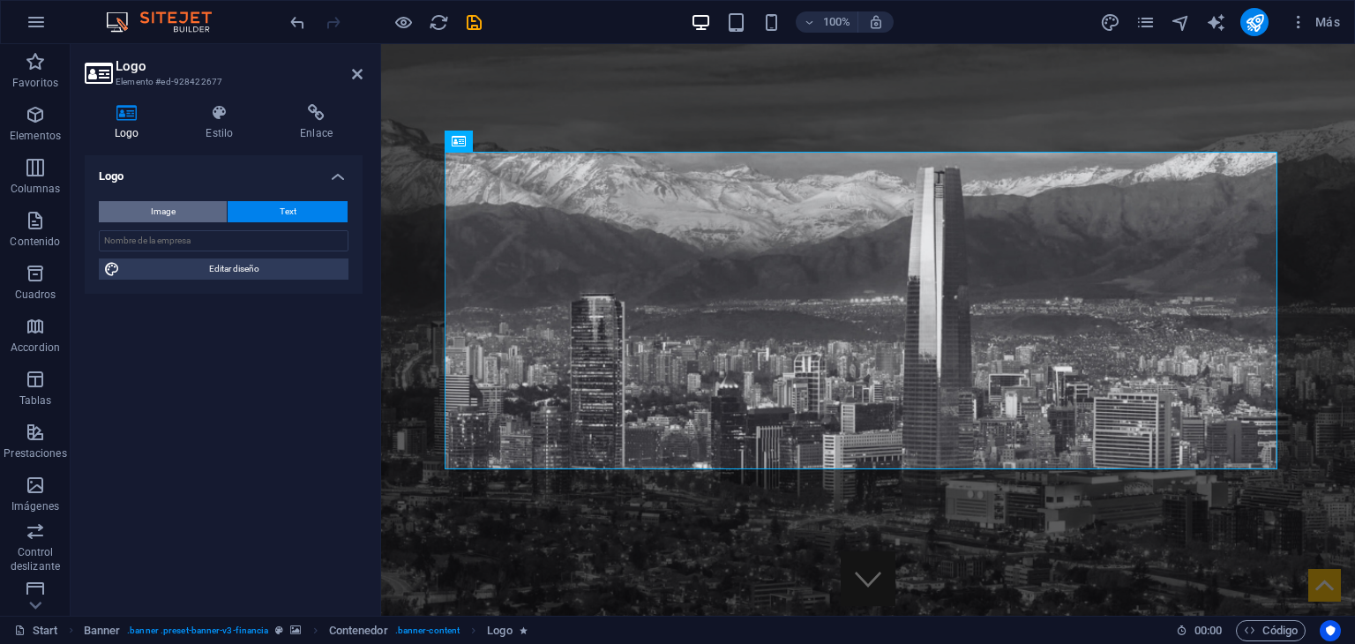
click at [193, 206] on button "Image" at bounding box center [163, 211] width 128 height 21
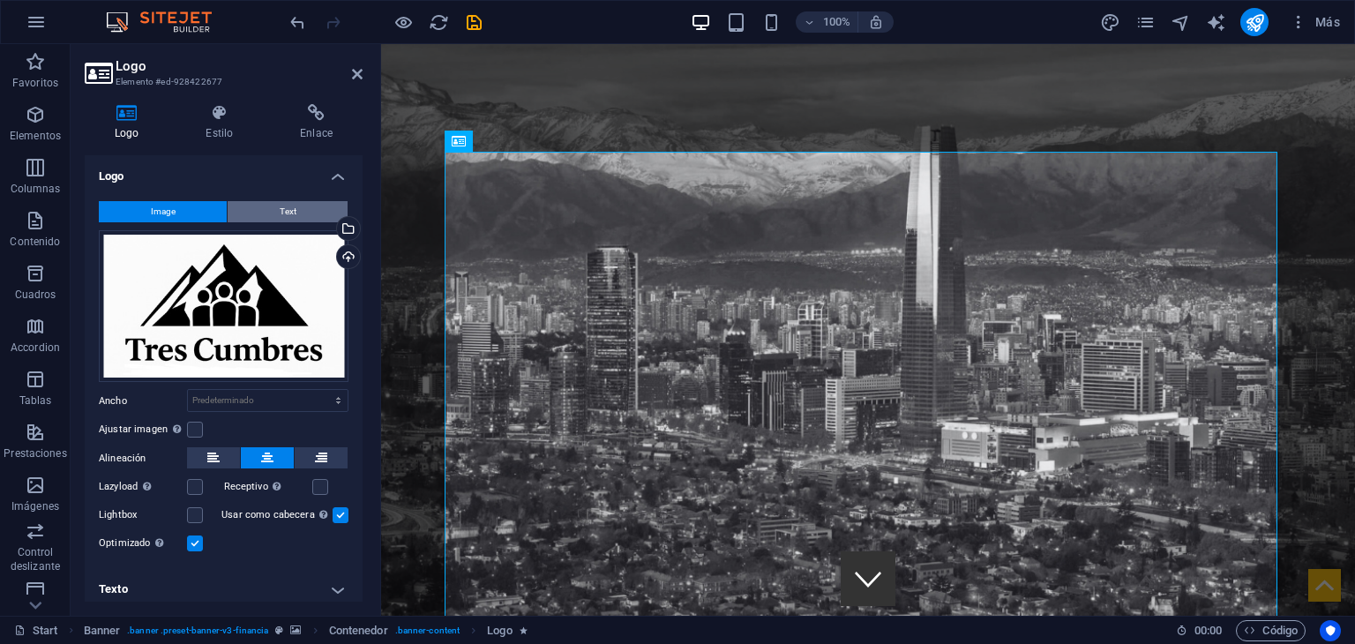
click at [287, 213] on span "Text" at bounding box center [288, 211] width 17 height 21
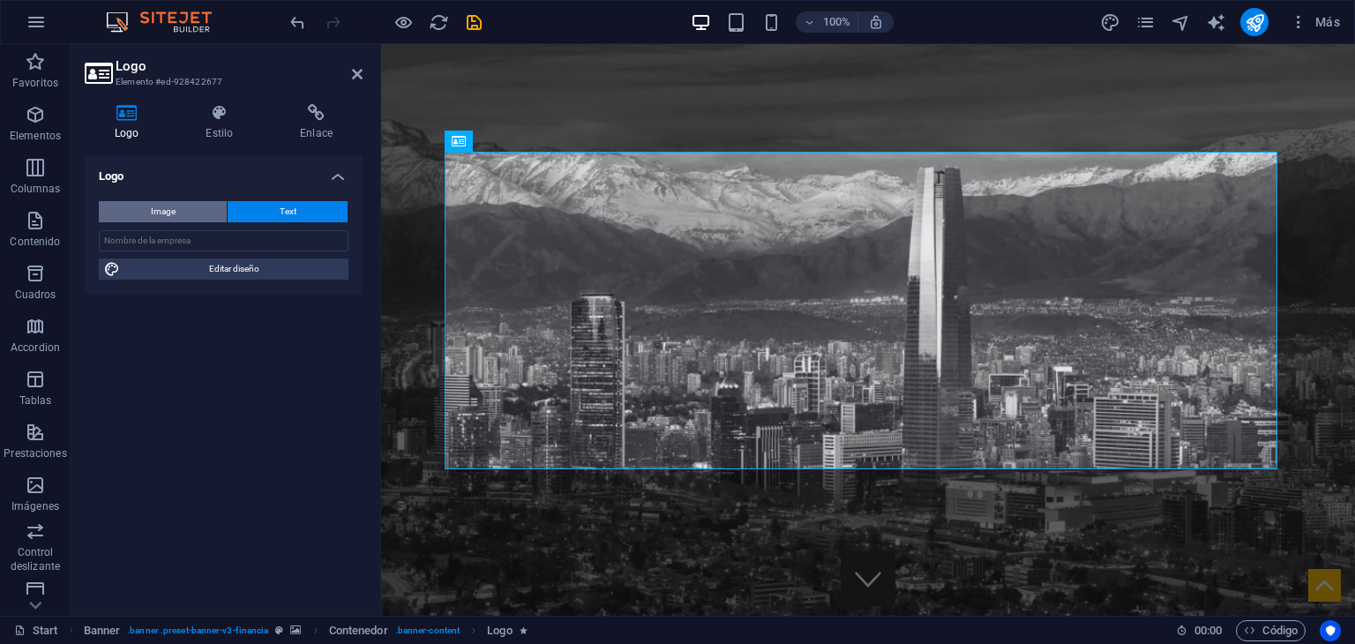
click at [166, 205] on span "Image" at bounding box center [163, 211] width 25 height 21
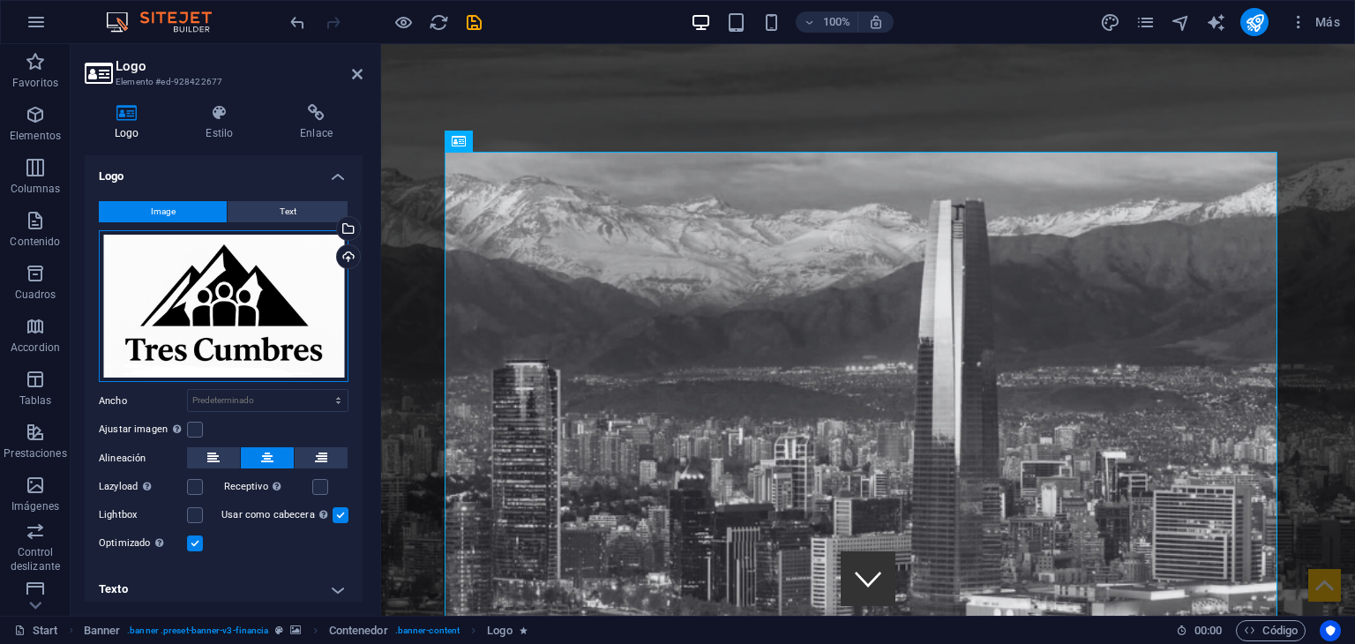
click at [220, 258] on div "Arrastra archivos aquí, haz clic para escoger archivos o selecciona archivos de…" at bounding box center [224, 306] width 250 height 152
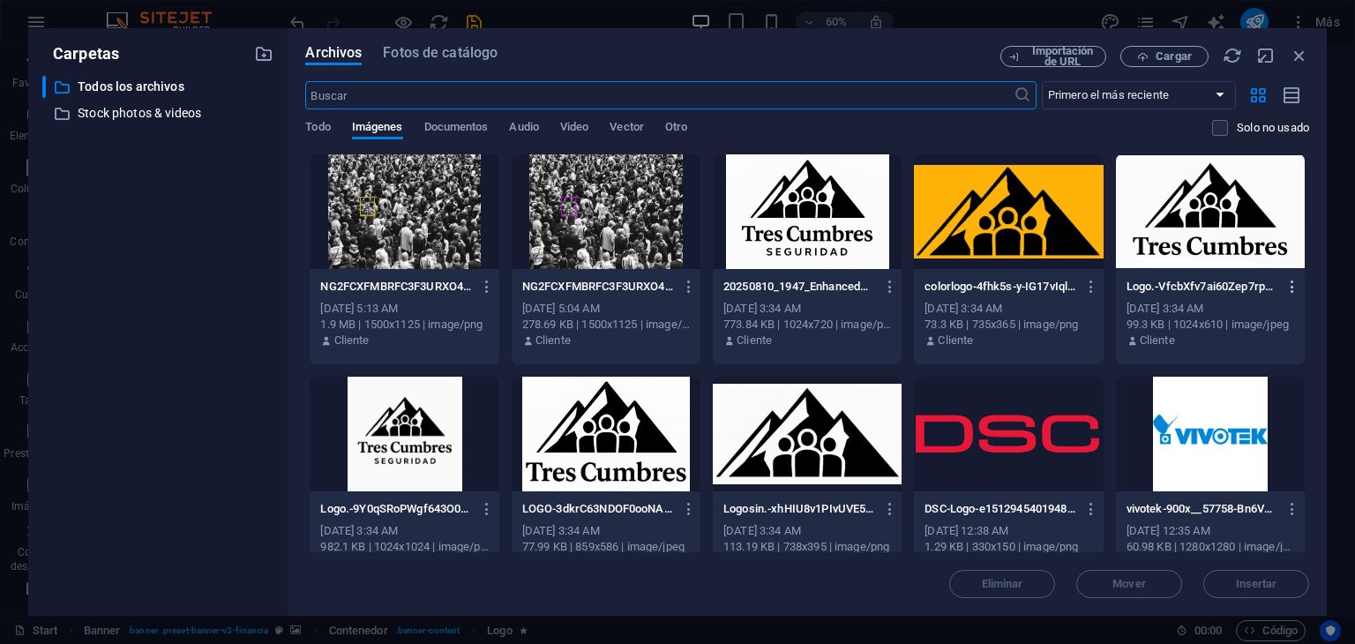
click at [1288, 286] on icon "button" at bounding box center [1292, 287] width 17 height 16
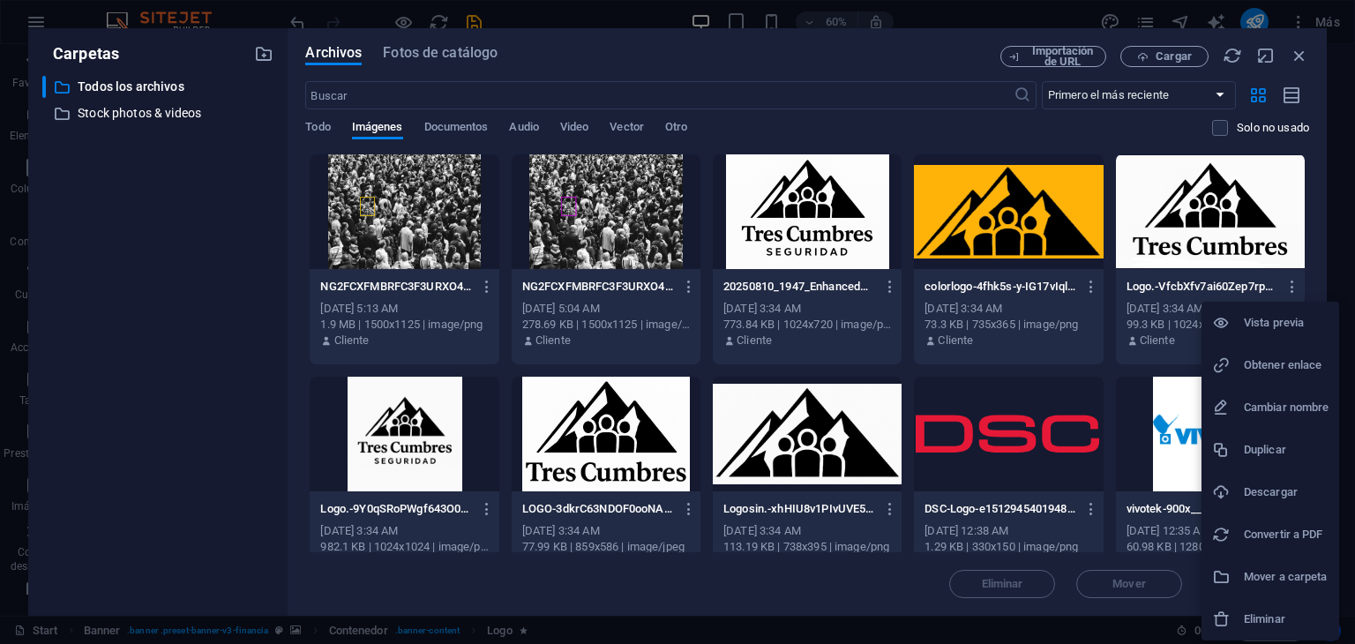
click at [1282, 614] on h6 "Eliminar" at bounding box center [1286, 619] width 85 height 21
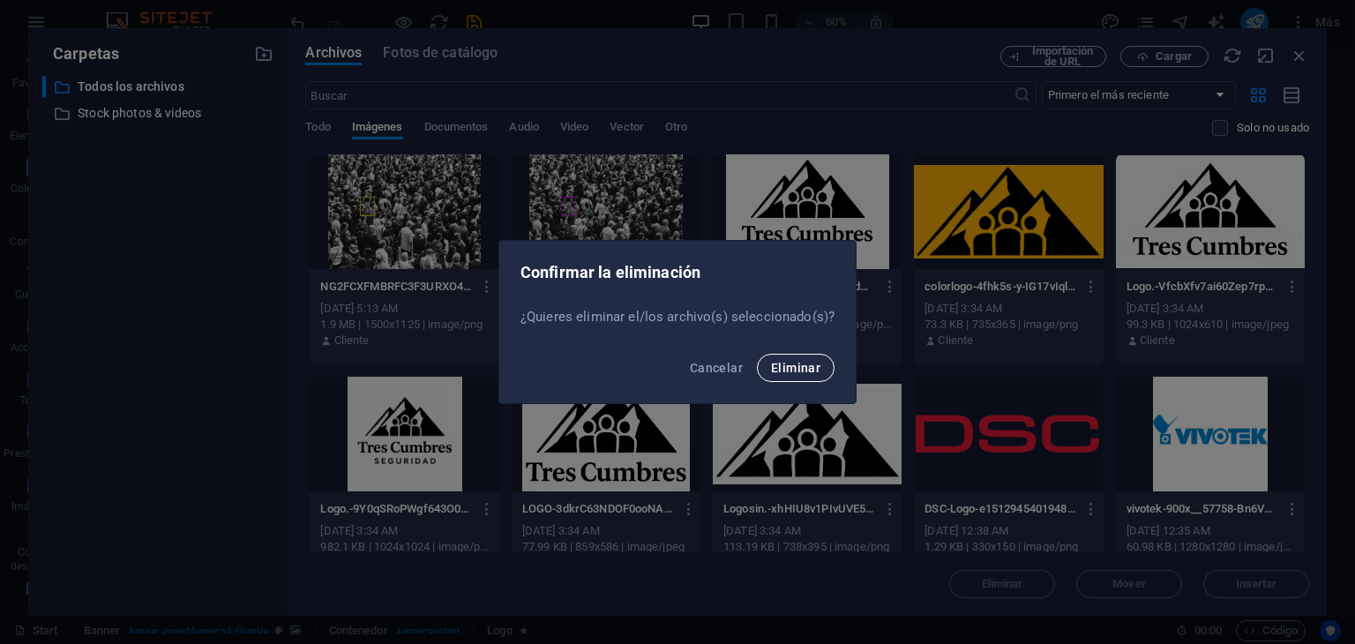
click at [777, 368] on span "Eliminar" at bounding box center [795, 368] width 49 height 14
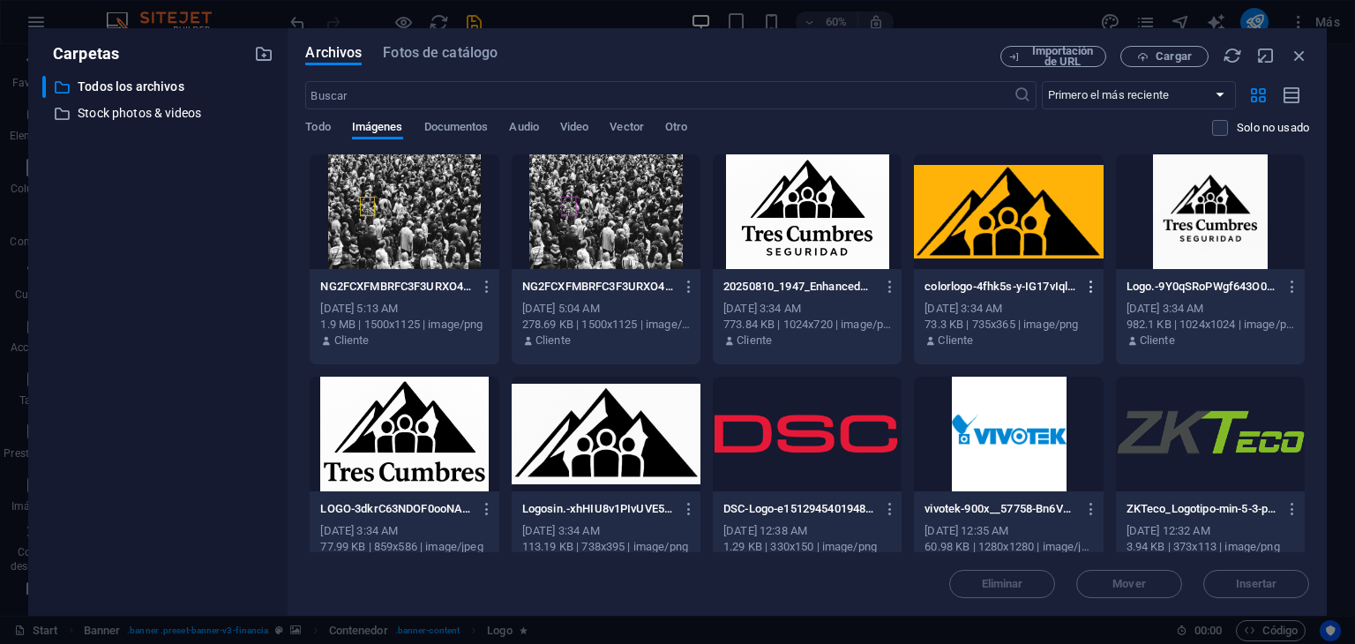
click at [1090, 288] on icon "button" at bounding box center [1091, 287] width 17 height 16
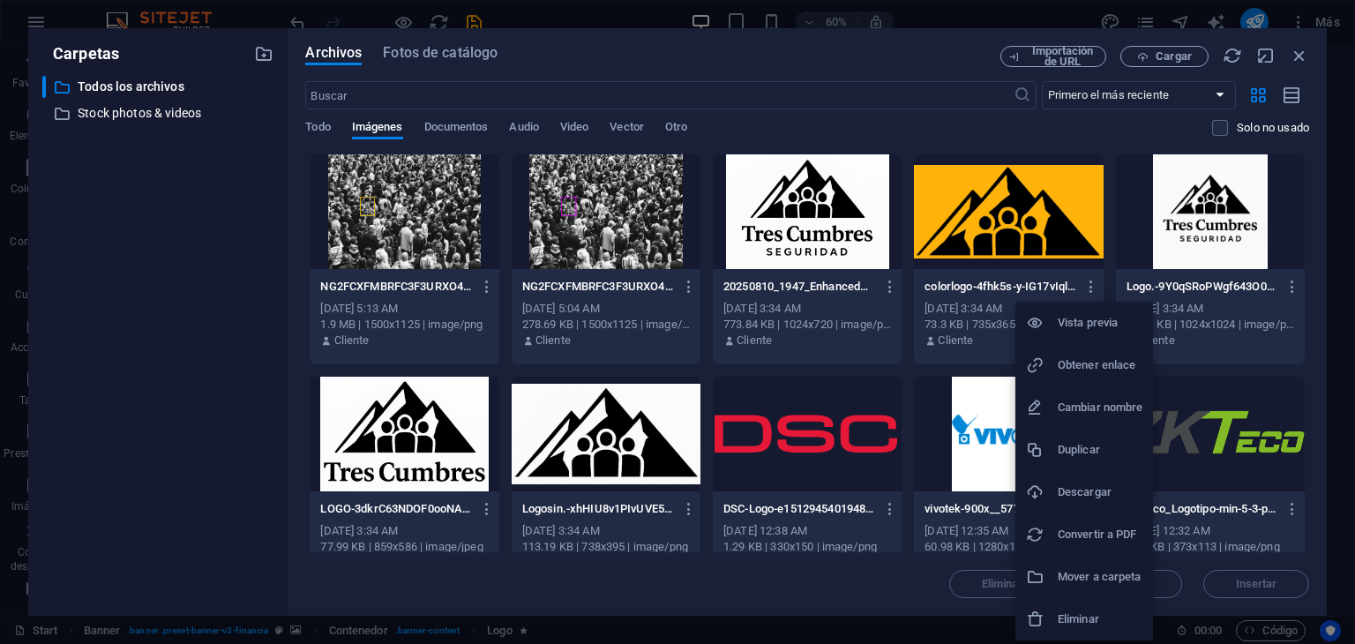
click at [1077, 621] on h6 "Eliminar" at bounding box center [1099, 619] width 85 height 21
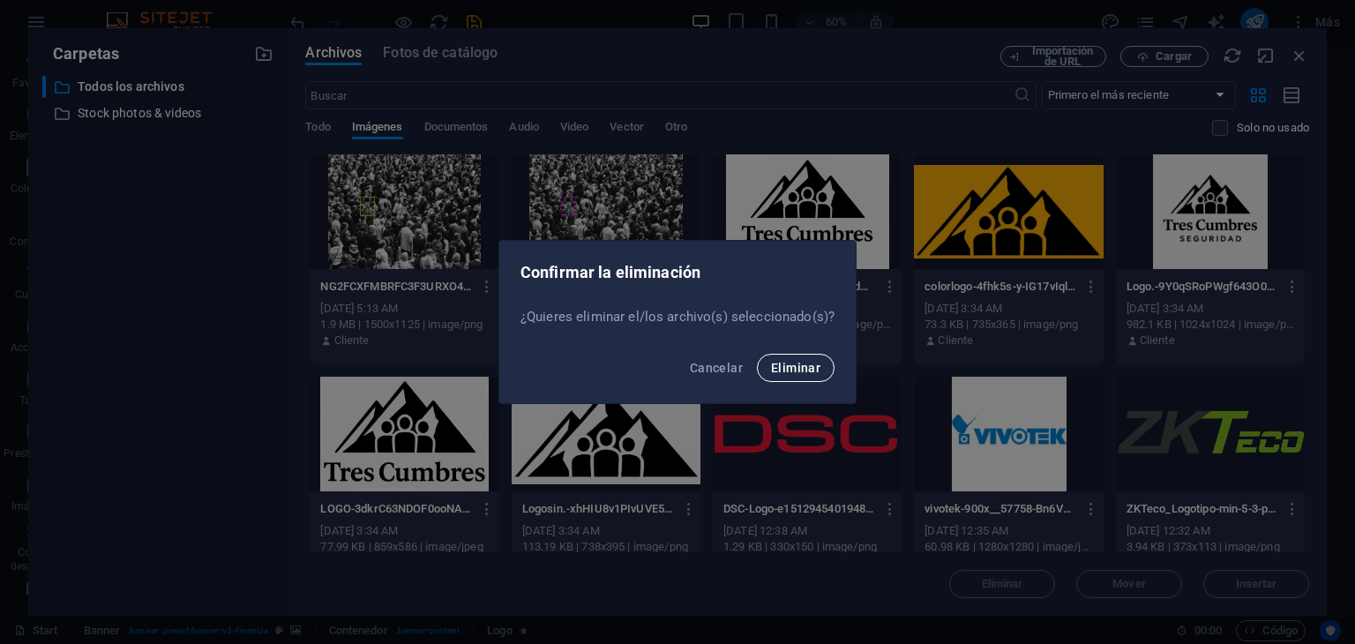
click at [812, 375] on button "Eliminar" at bounding box center [796, 368] width 78 height 28
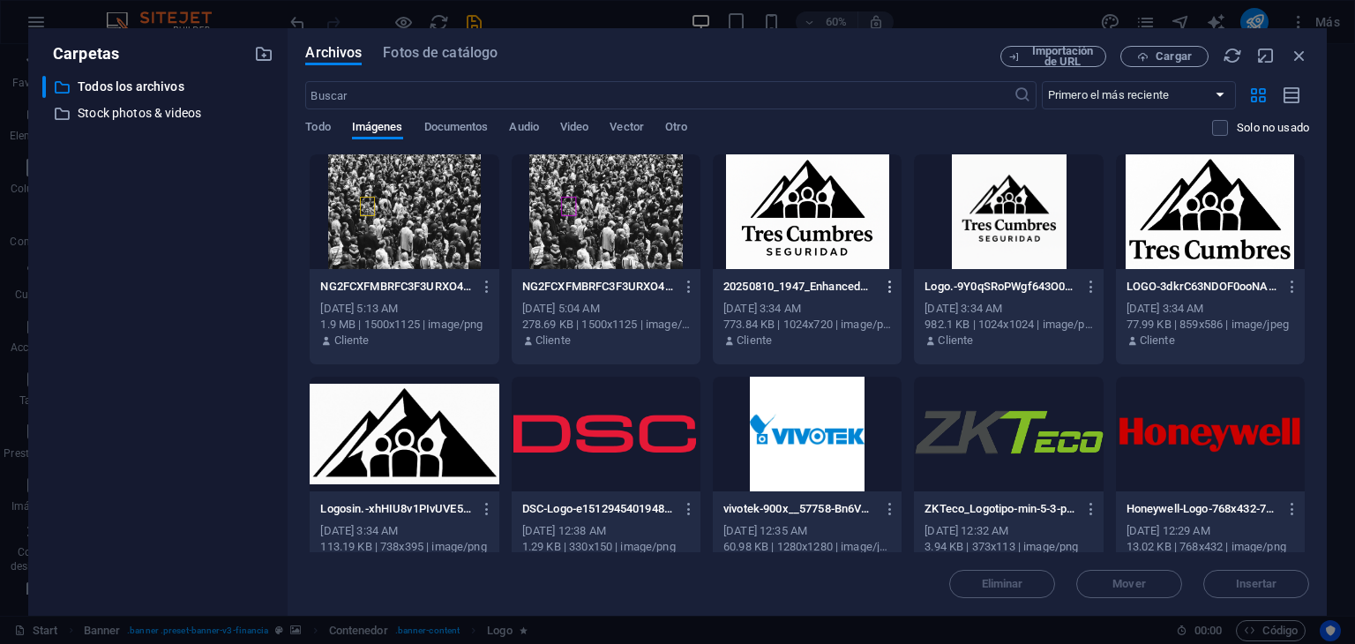
click at [886, 292] on icon "button" at bounding box center [890, 287] width 17 height 16
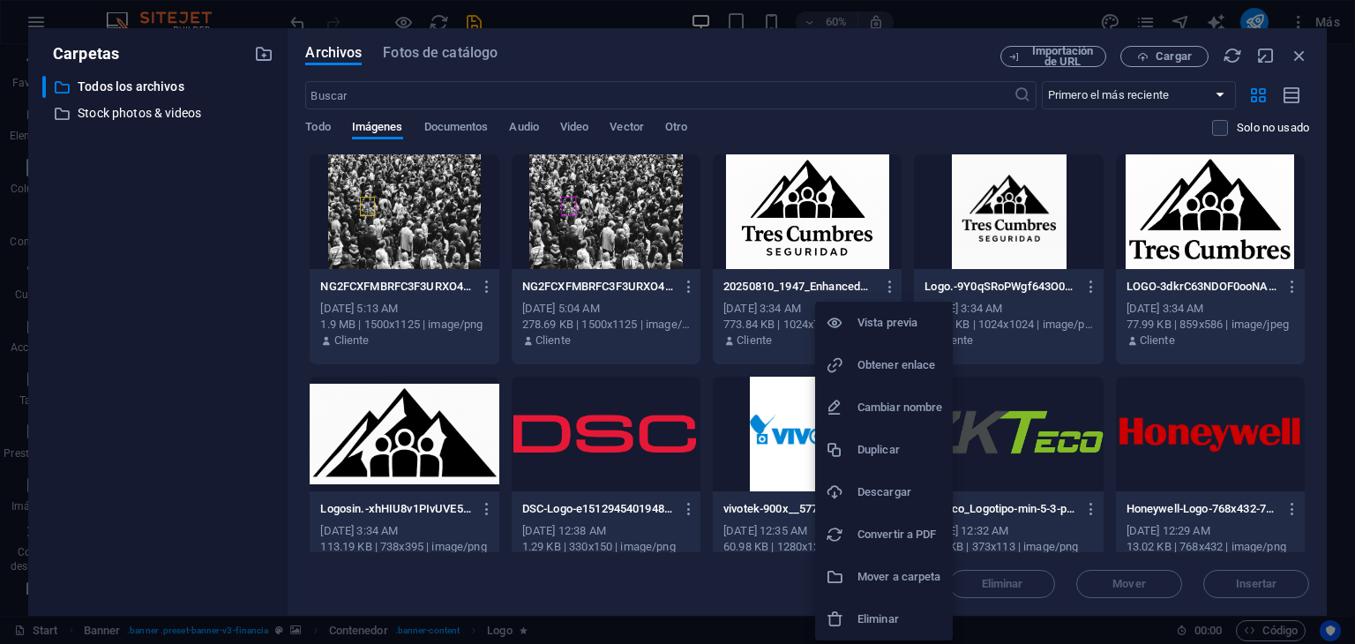
click at [902, 621] on h6 "Eliminar" at bounding box center [899, 619] width 85 height 21
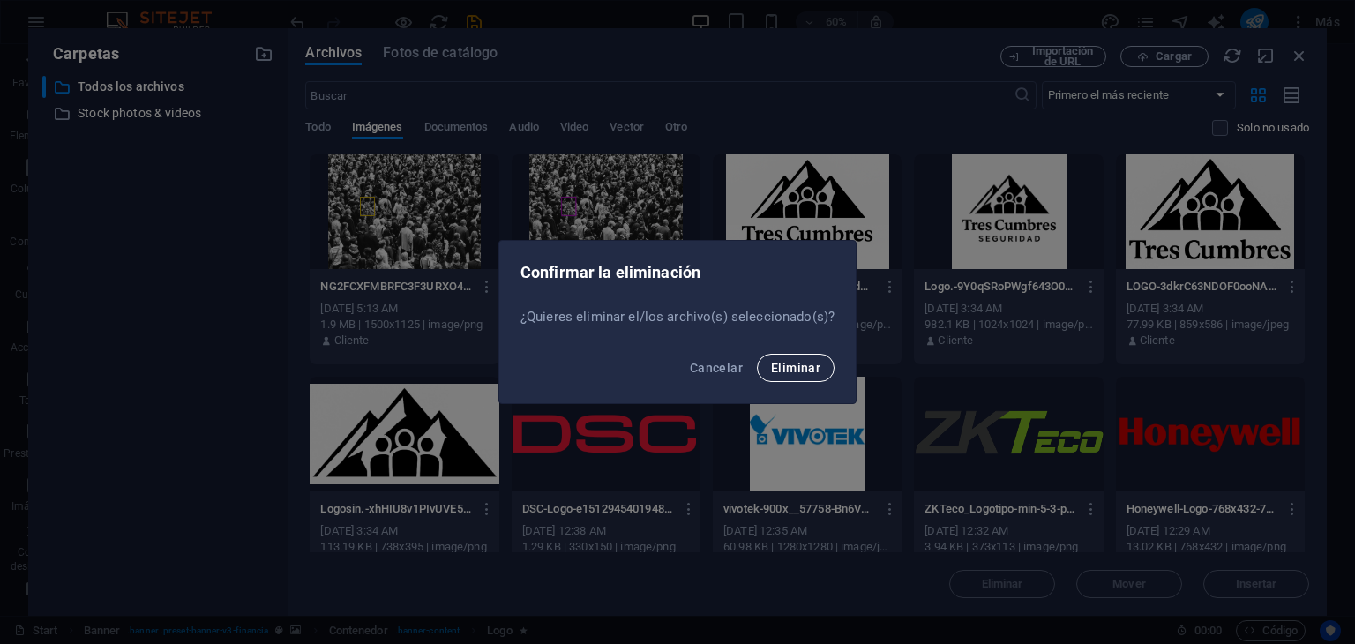
click at [811, 365] on span "Eliminar" at bounding box center [795, 368] width 49 height 14
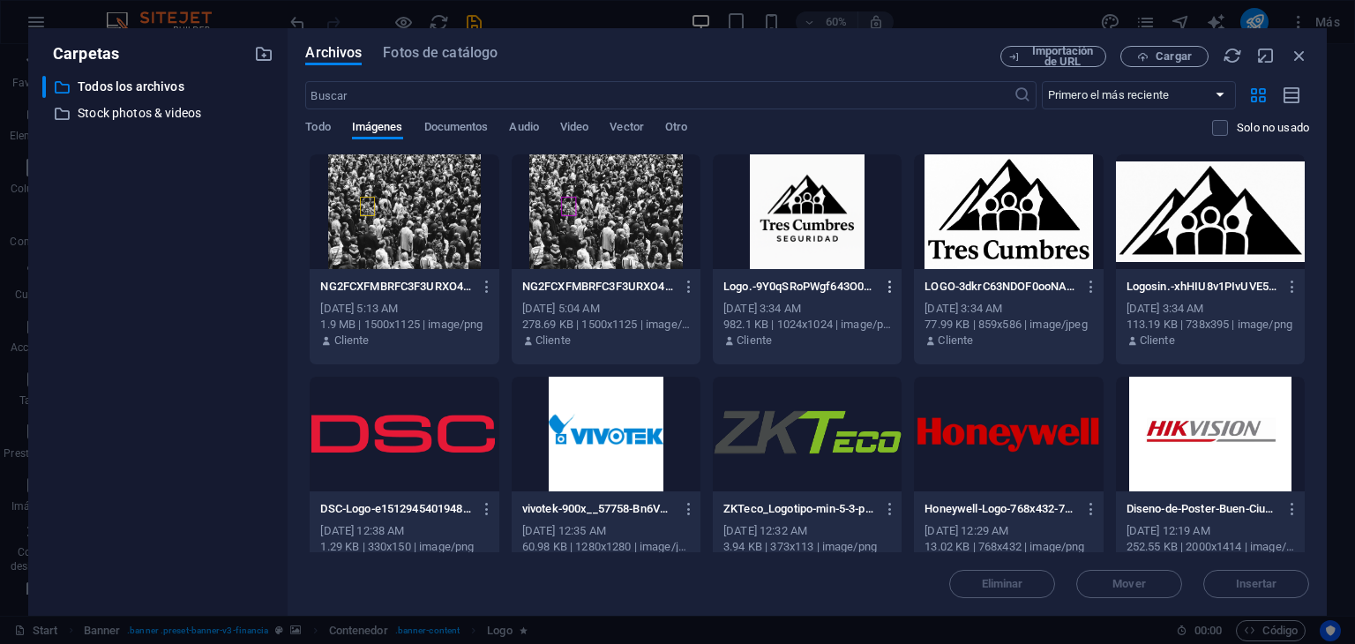
click at [893, 283] on icon "button" at bounding box center [890, 287] width 17 height 16
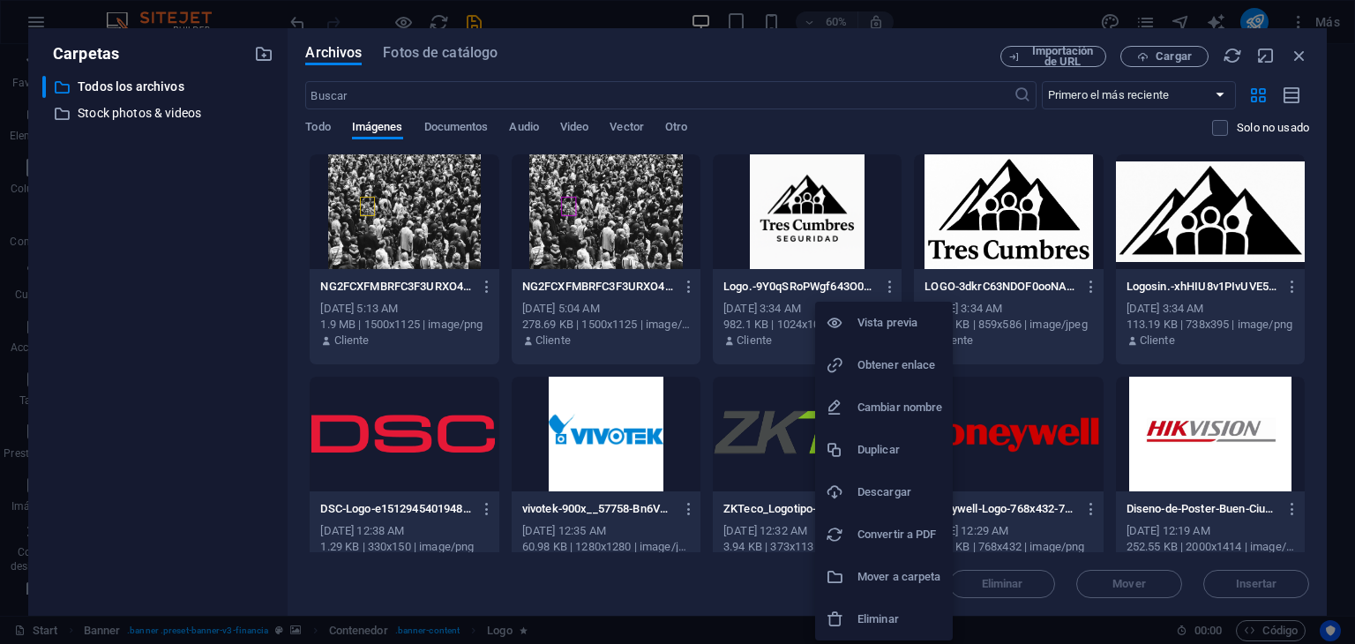
click at [894, 617] on h6 "Eliminar" at bounding box center [899, 619] width 85 height 21
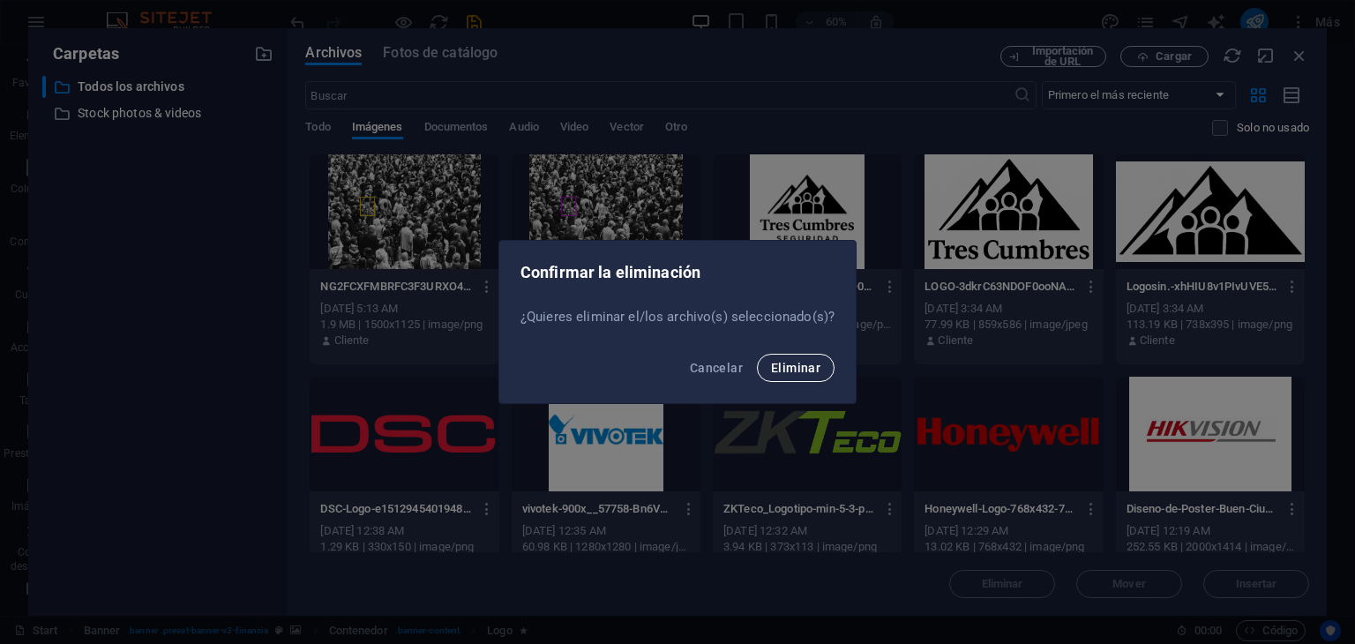
click at [804, 371] on span "Eliminar" at bounding box center [795, 368] width 49 height 14
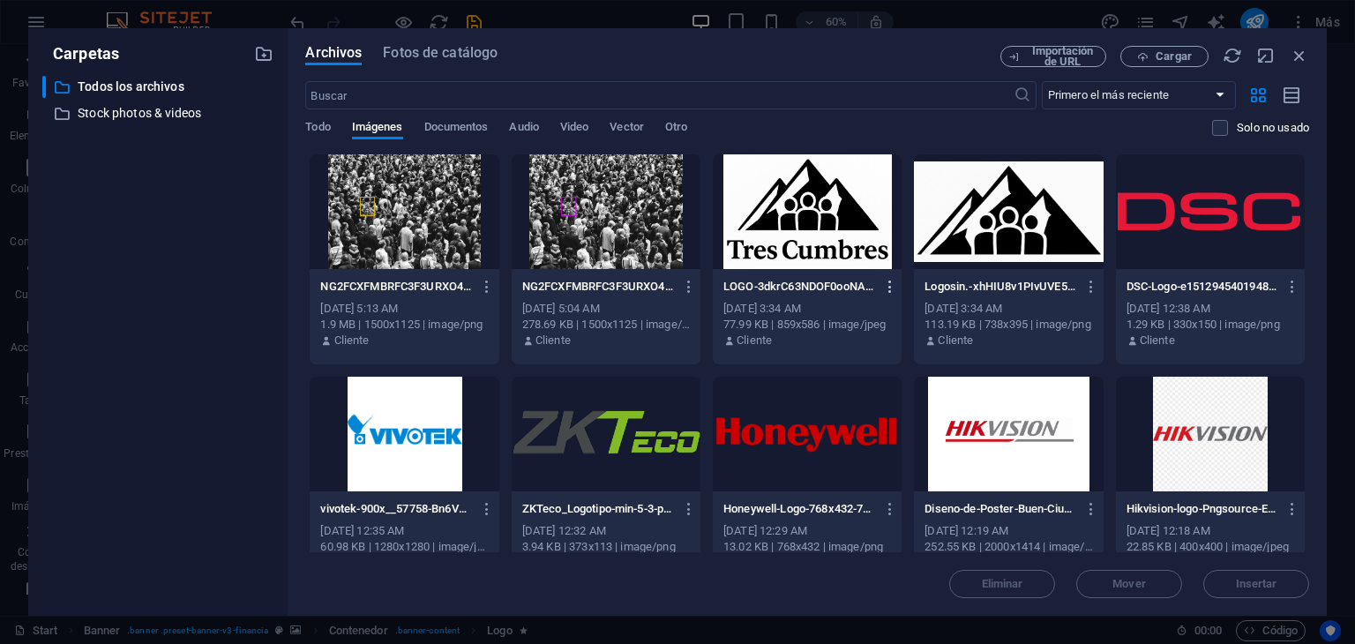
click at [891, 290] on icon "button" at bounding box center [890, 287] width 17 height 16
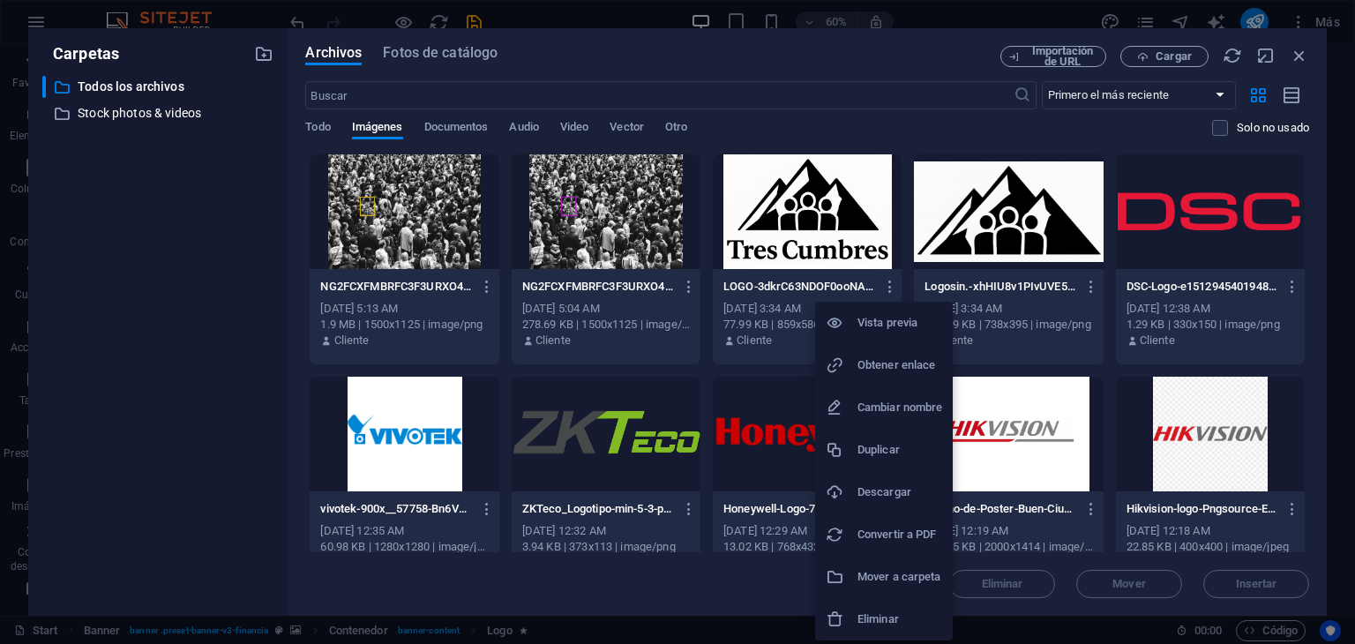
click at [900, 627] on h6 "Eliminar" at bounding box center [899, 619] width 85 height 21
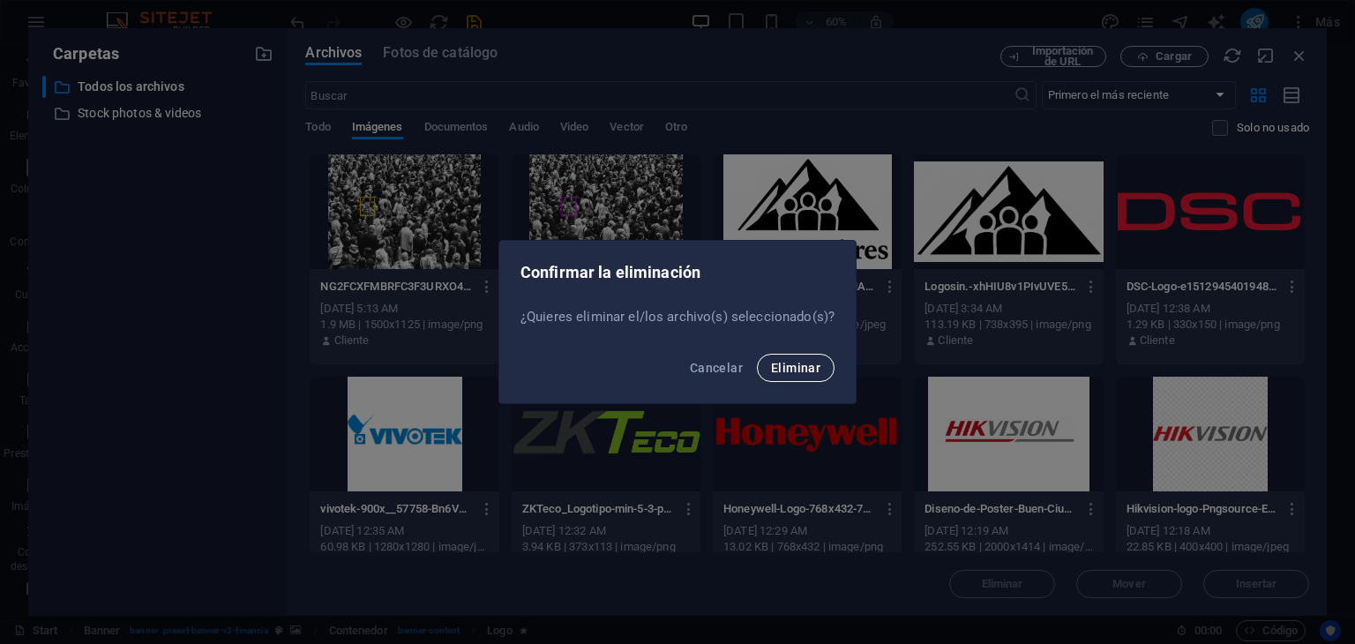
click at [815, 364] on span "Eliminar" at bounding box center [795, 368] width 49 height 14
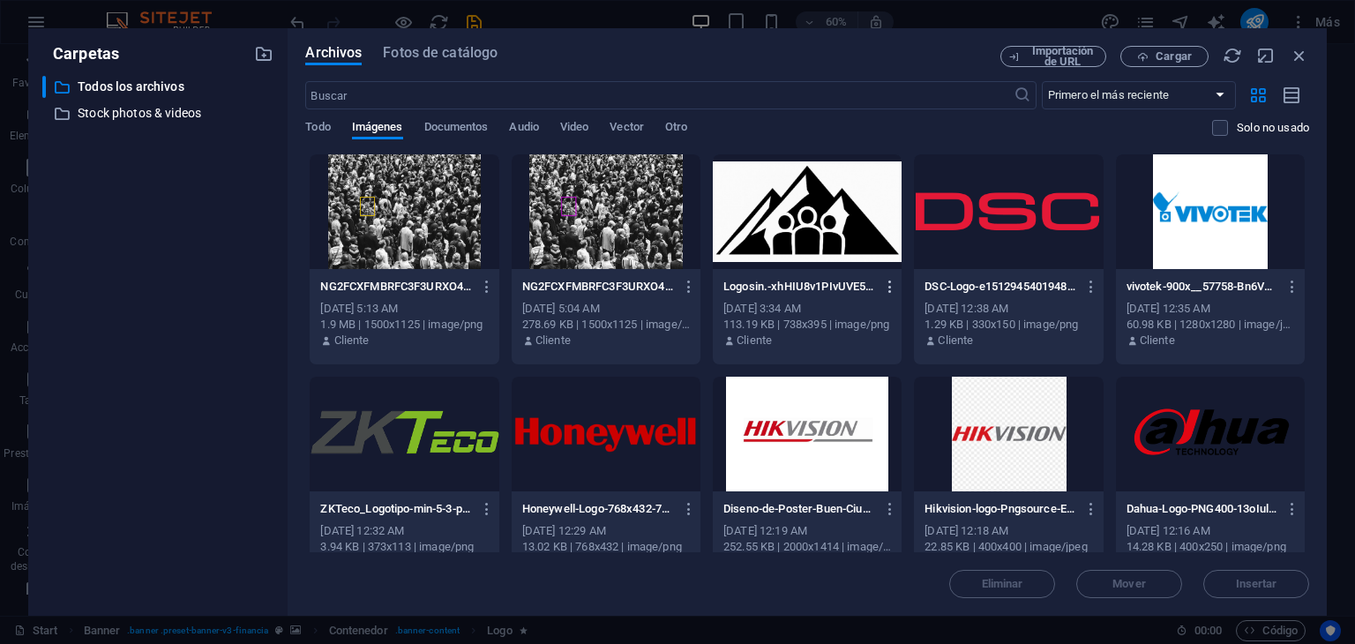
click at [886, 287] on icon "button" at bounding box center [890, 287] width 17 height 16
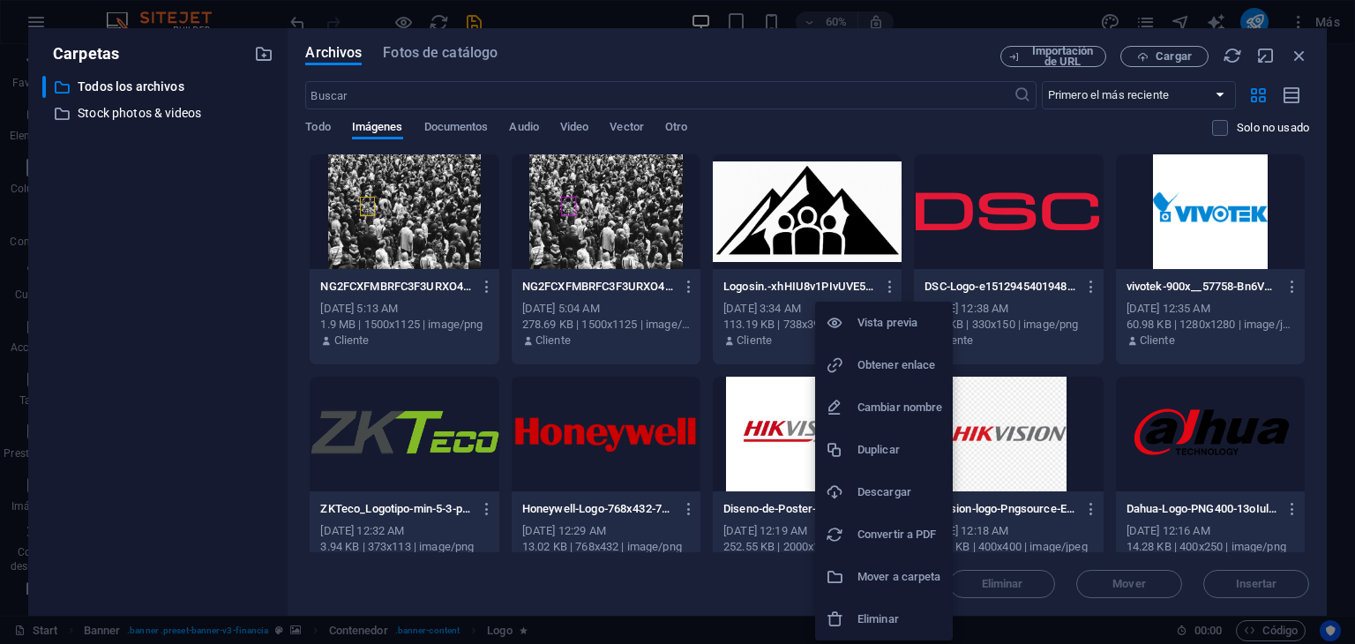
click at [871, 617] on h6 "Eliminar" at bounding box center [899, 619] width 85 height 21
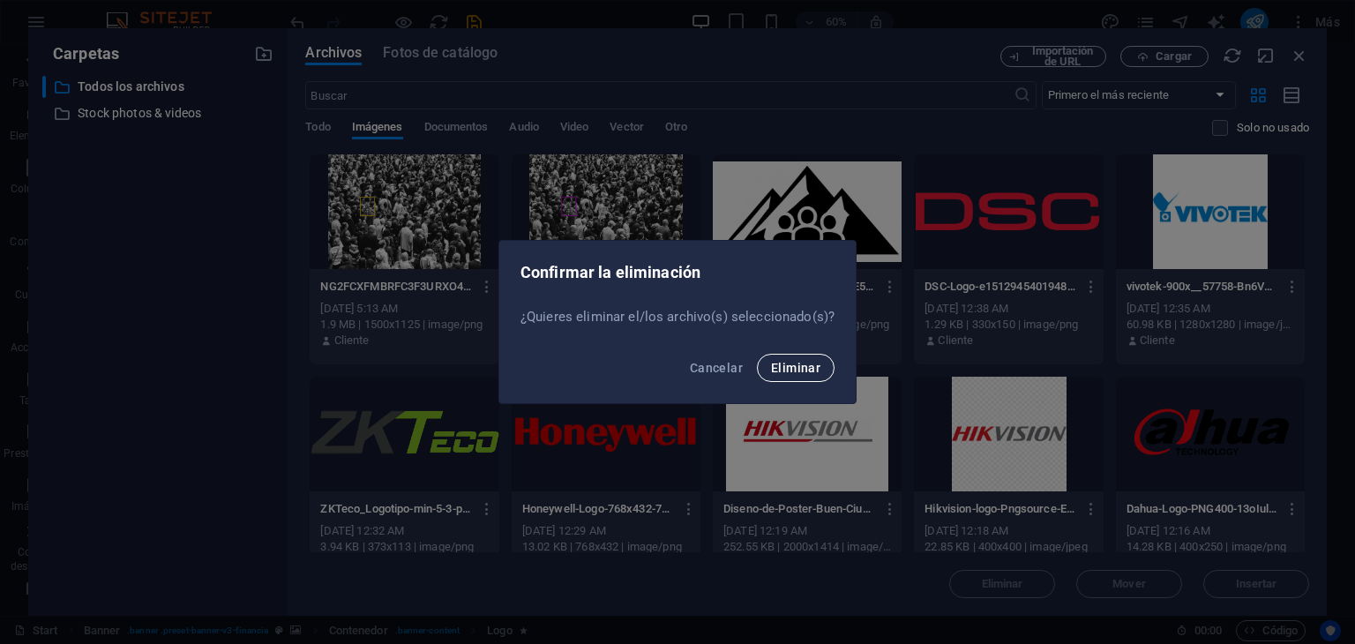
click at [809, 368] on span "Eliminar" at bounding box center [795, 368] width 49 height 14
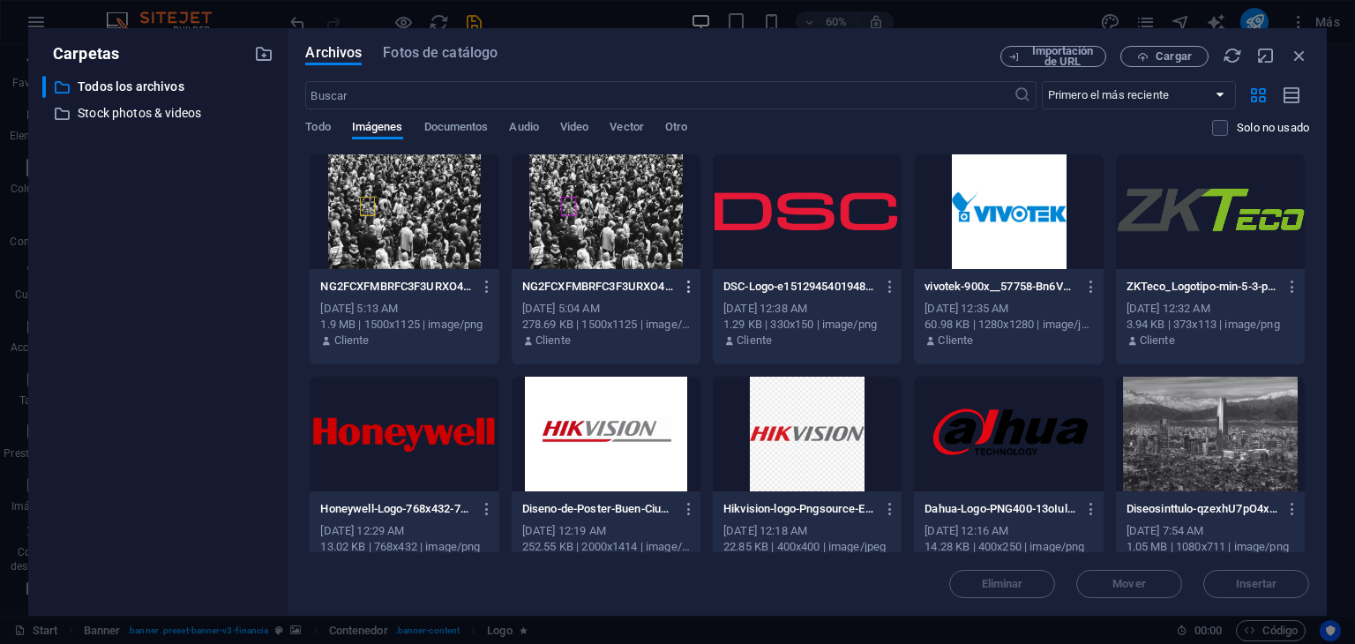
click at [687, 287] on icon "button" at bounding box center [689, 287] width 17 height 16
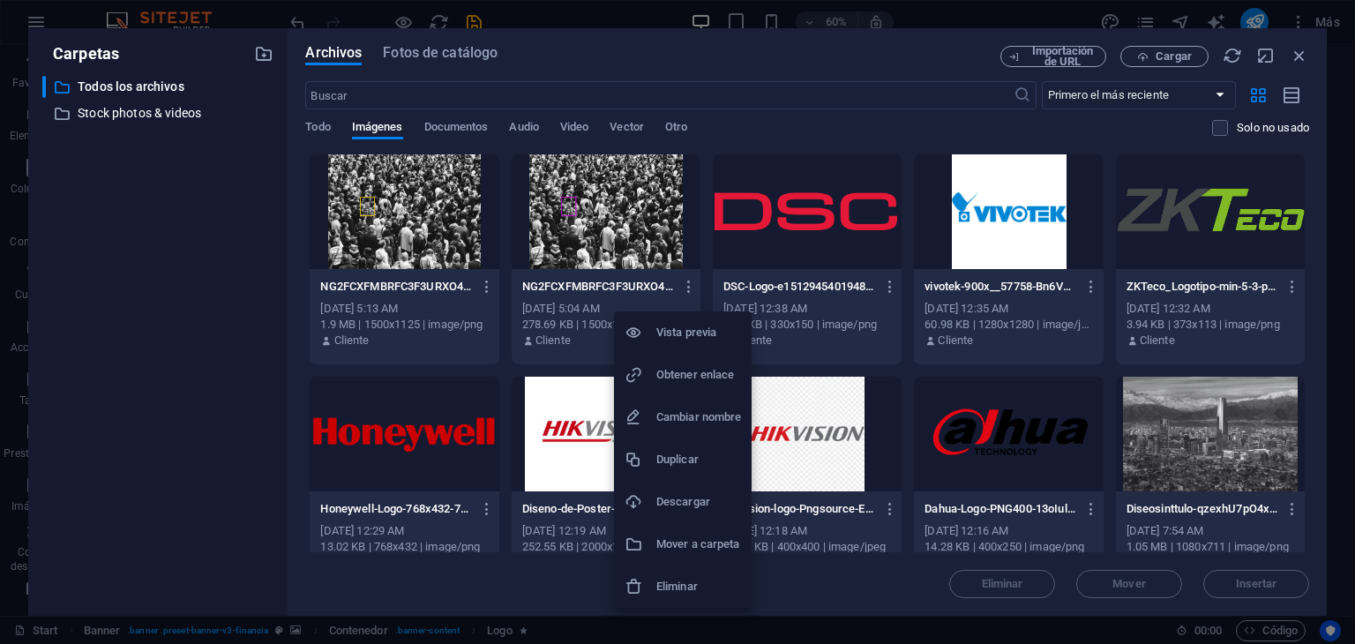
click at [681, 594] on h6 "Eliminar" at bounding box center [698, 586] width 85 height 21
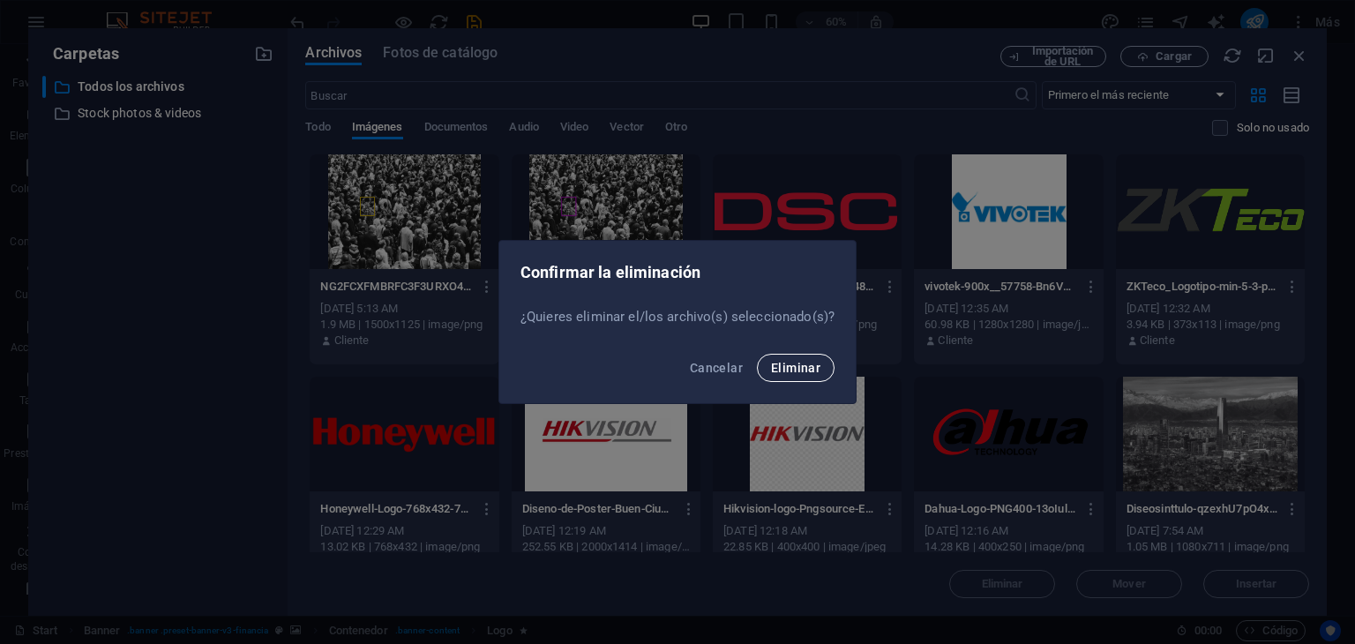
click at [804, 361] on span "Eliminar" at bounding box center [795, 368] width 49 height 14
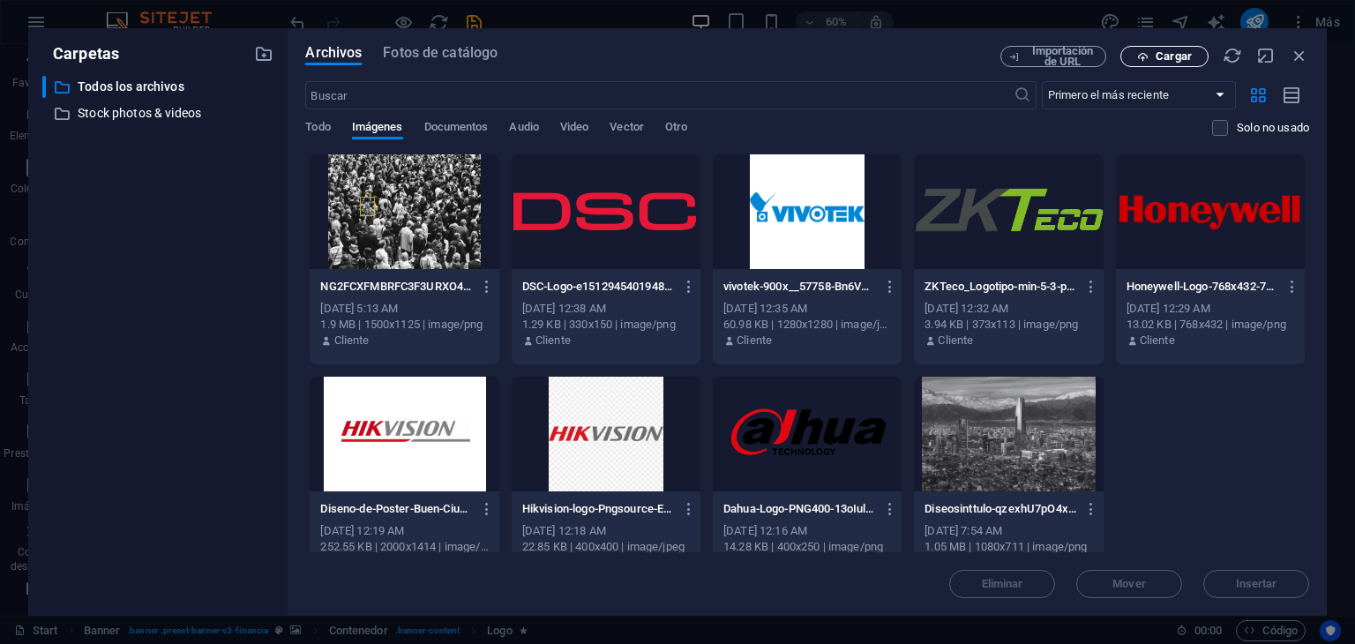
click at [1158, 54] on span "Cargar" at bounding box center [1173, 56] width 36 height 11
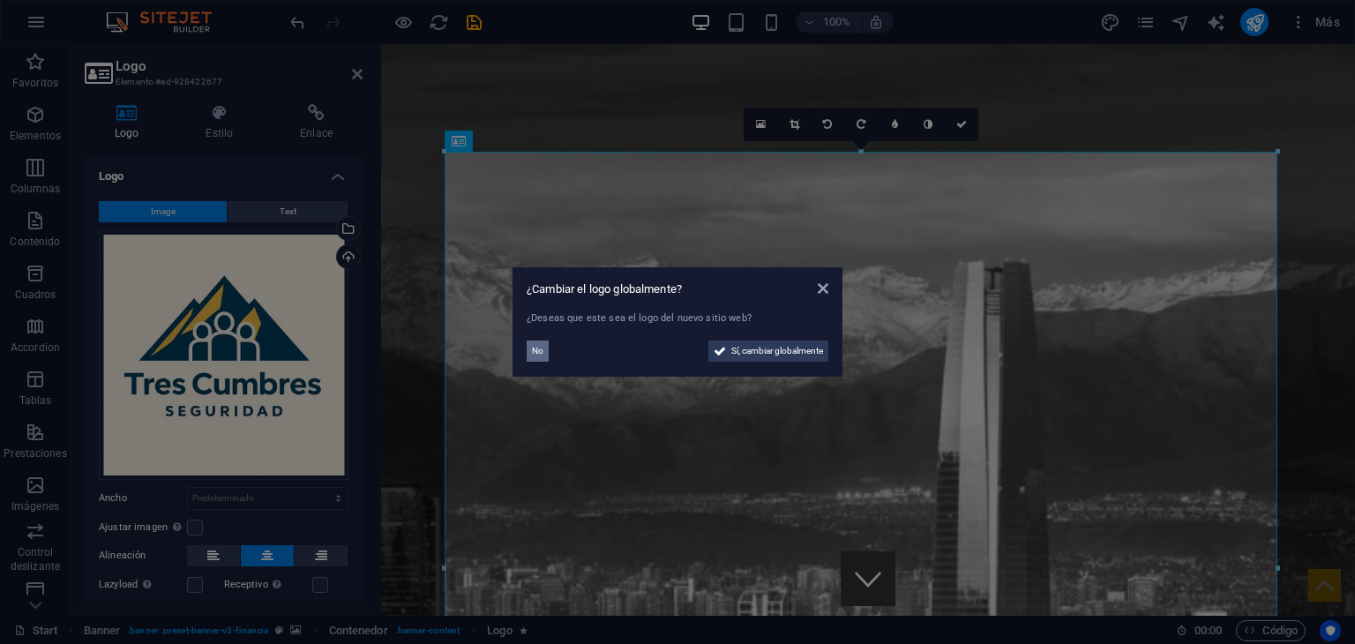
click at [528, 352] on button "No" at bounding box center [538, 350] width 22 height 21
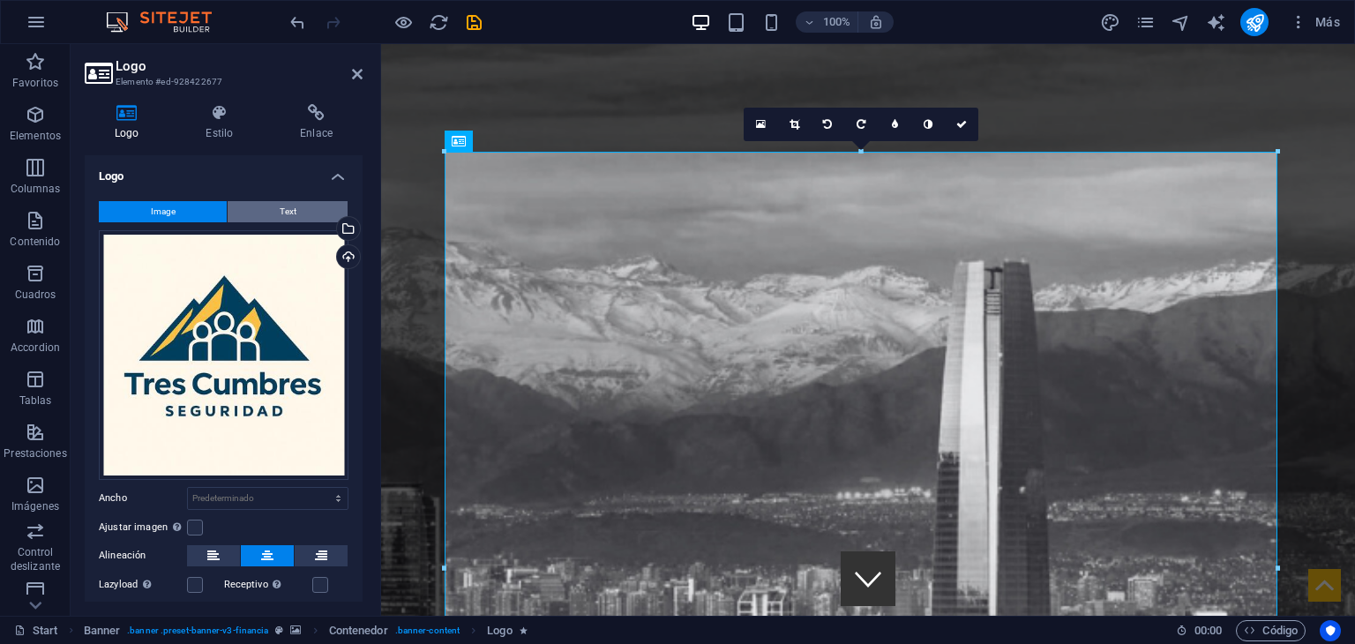
click at [280, 219] on span "Text" at bounding box center [288, 211] width 17 height 21
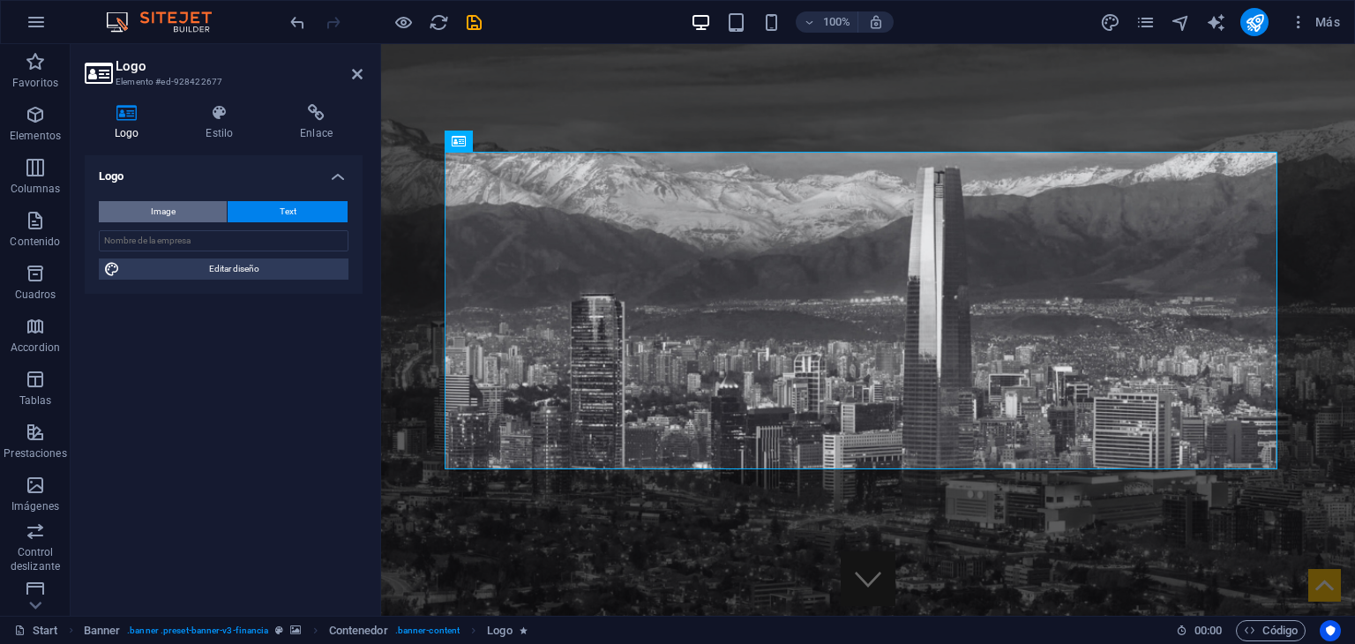
click at [208, 217] on button "Image" at bounding box center [163, 211] width 128 height 21
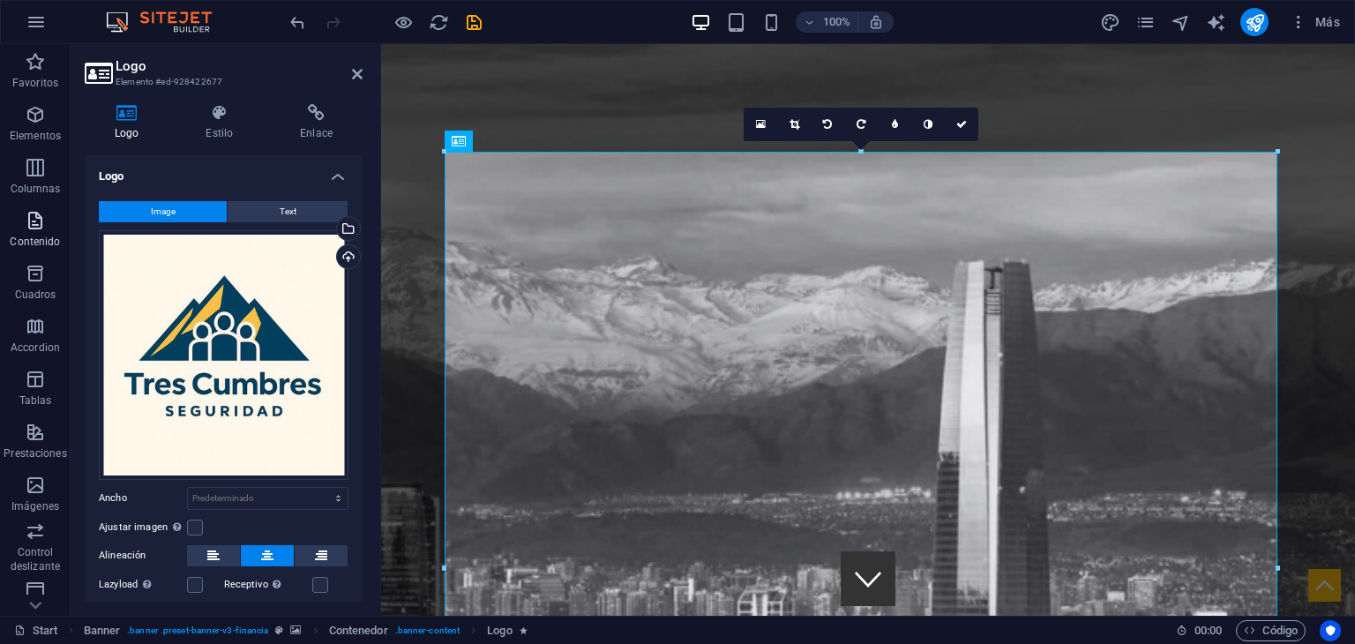
click at [41, 236] on p "Contenido" at bounding box center [35, 242] width 50 height 14
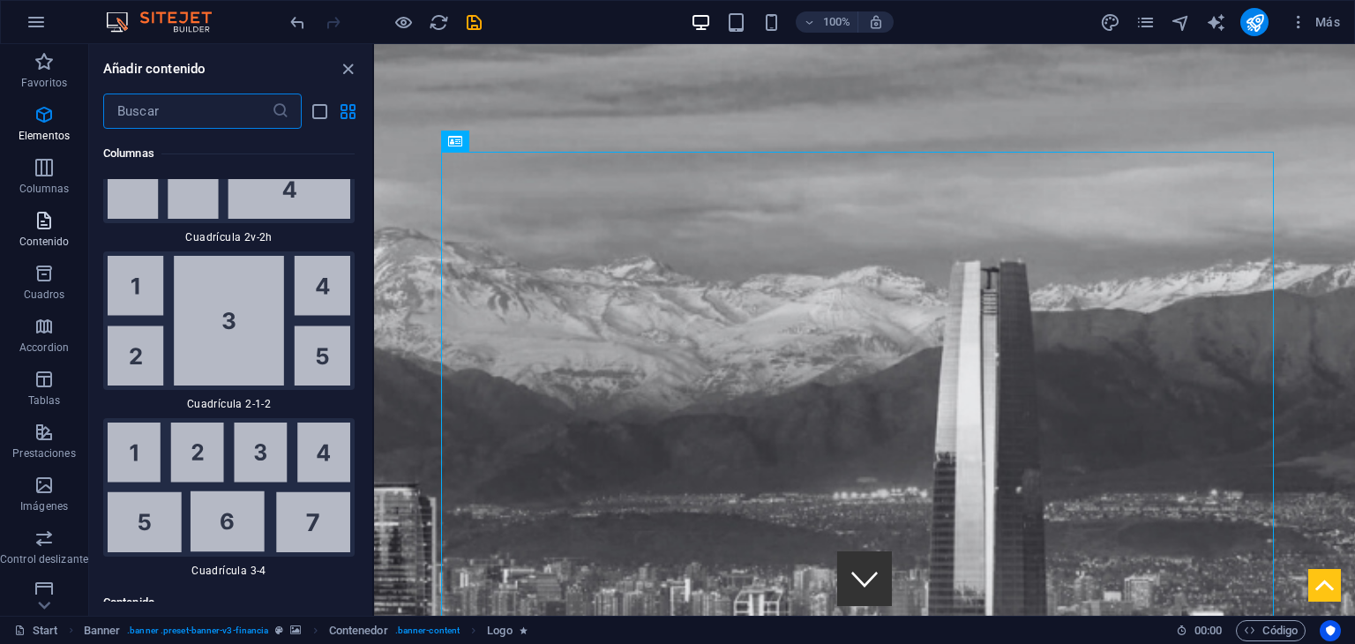
scroll to position [5625, 0]
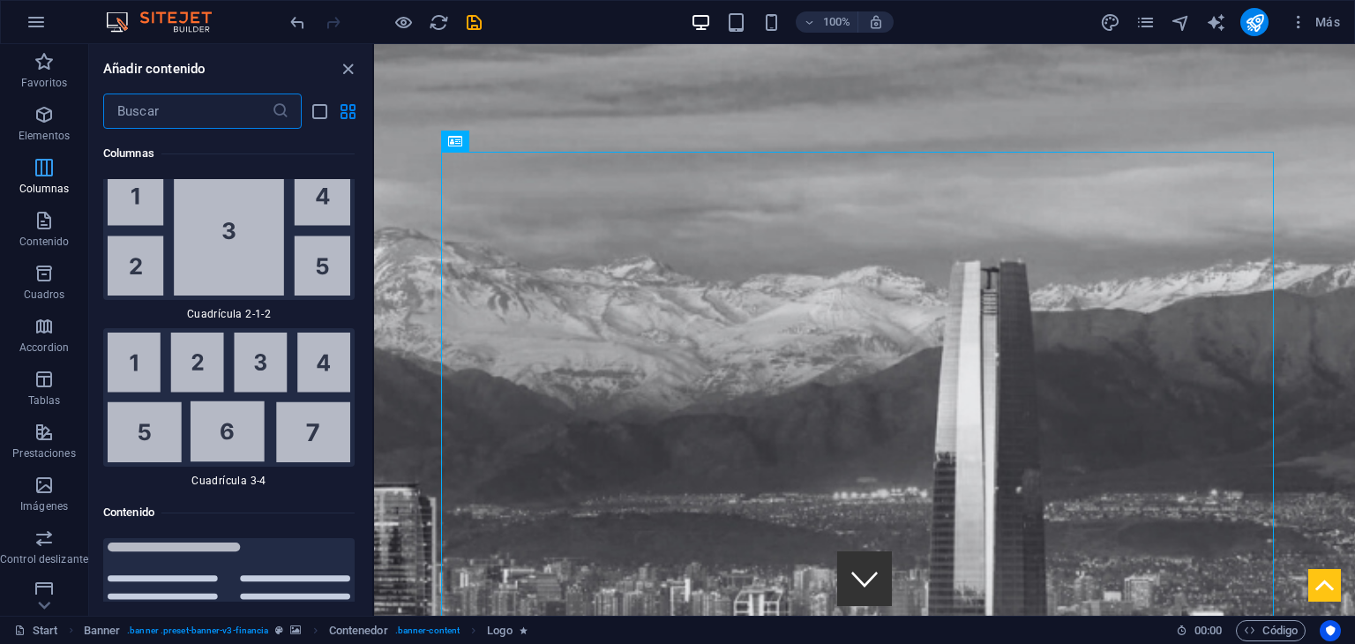
click at [42, 181] on span "Columnas" at bounding box center [44, 178] width 88 height 42
click at [36, 131] on p "Elementos" at bounding box center [44, 136] width 51 height 14
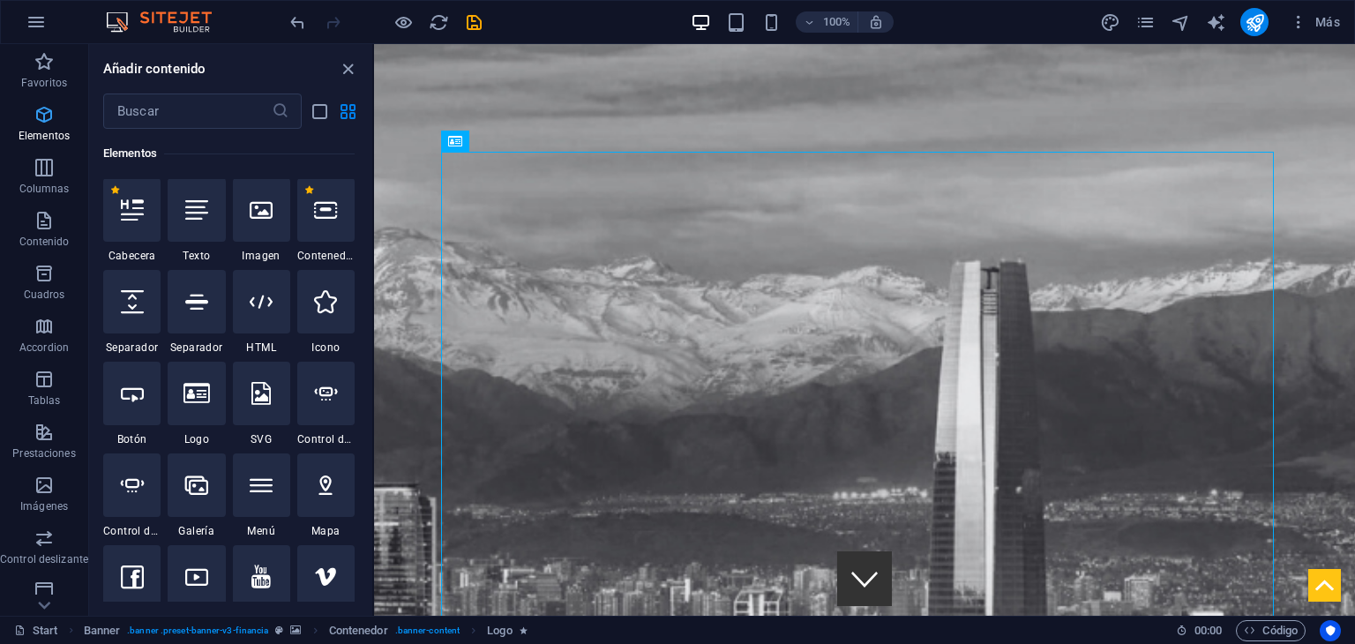
scroll to position [333, 0]
click at [36, 131] on p "Elementos" at bounding box center [44, 136] width 51 height 14
click at [416, 14] on div at bounding box center [386, 22] width 198 height 28
click at [411, 17] on icon "button" at bounding box center [403, 22] width 20 height 20
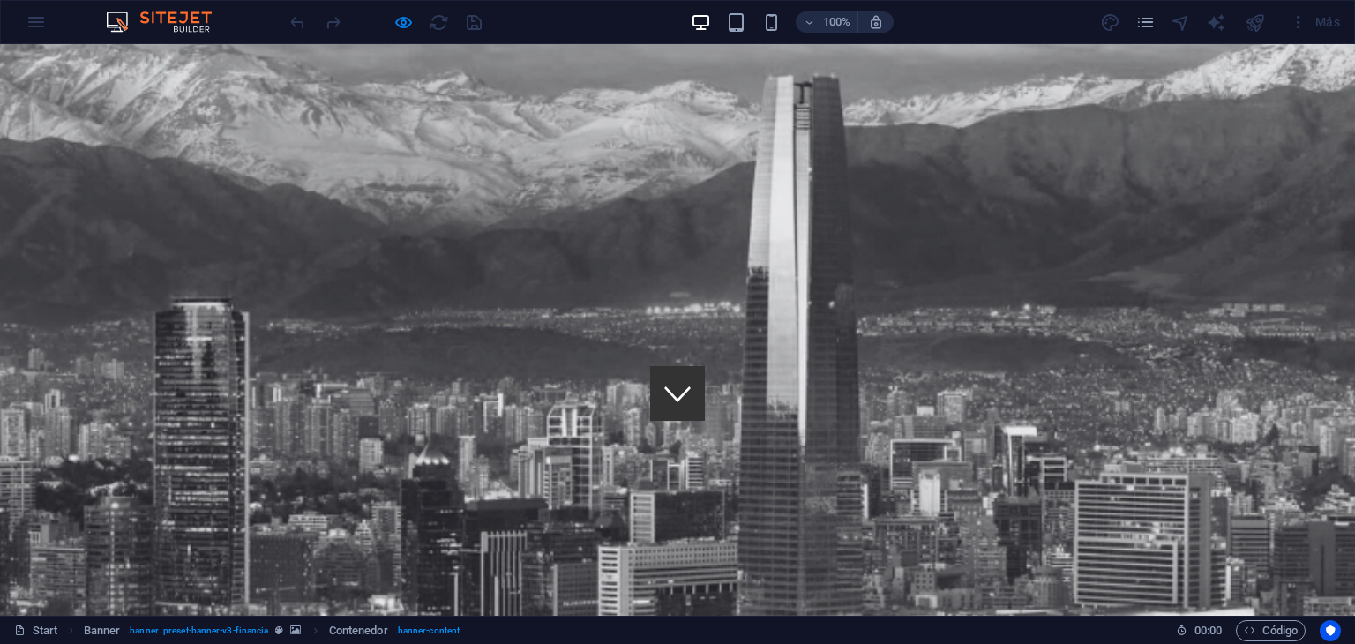
scroll to position [88, 0]
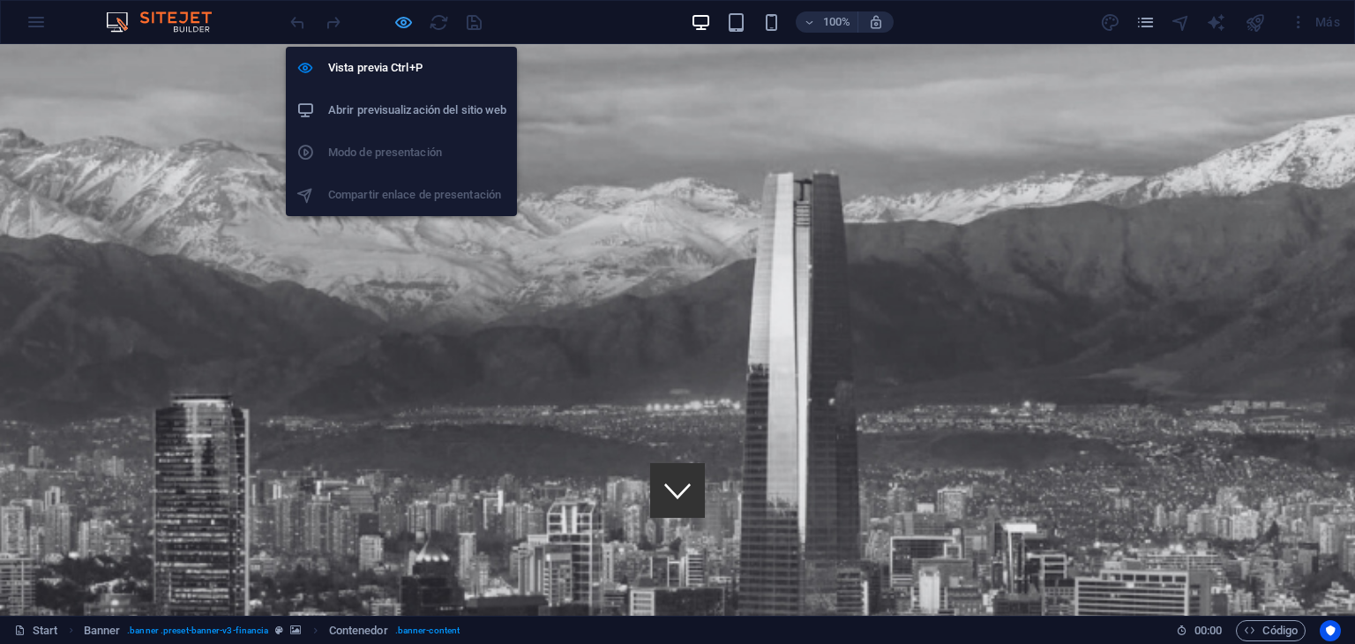
click at [406, 22] on icon "button" at bounding box center [403, 22] width 20 height 20
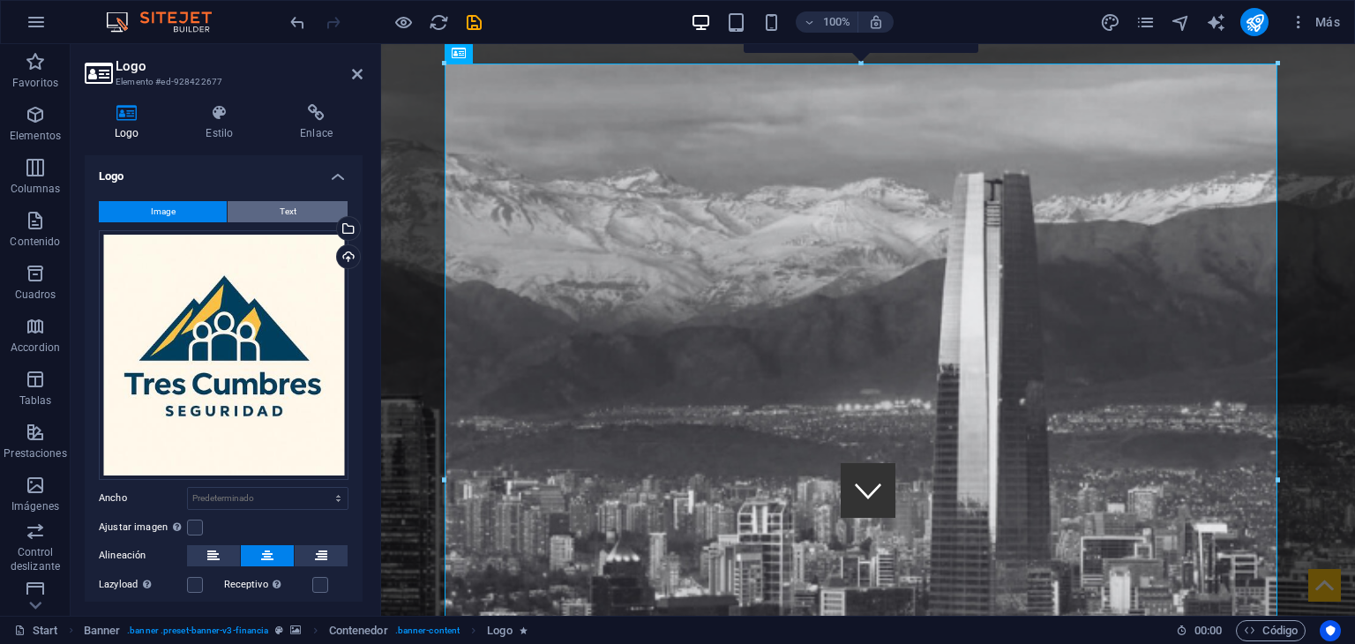
click at [286, 217] on span "Text" at bounding box center [288, 211] width 17 height 21
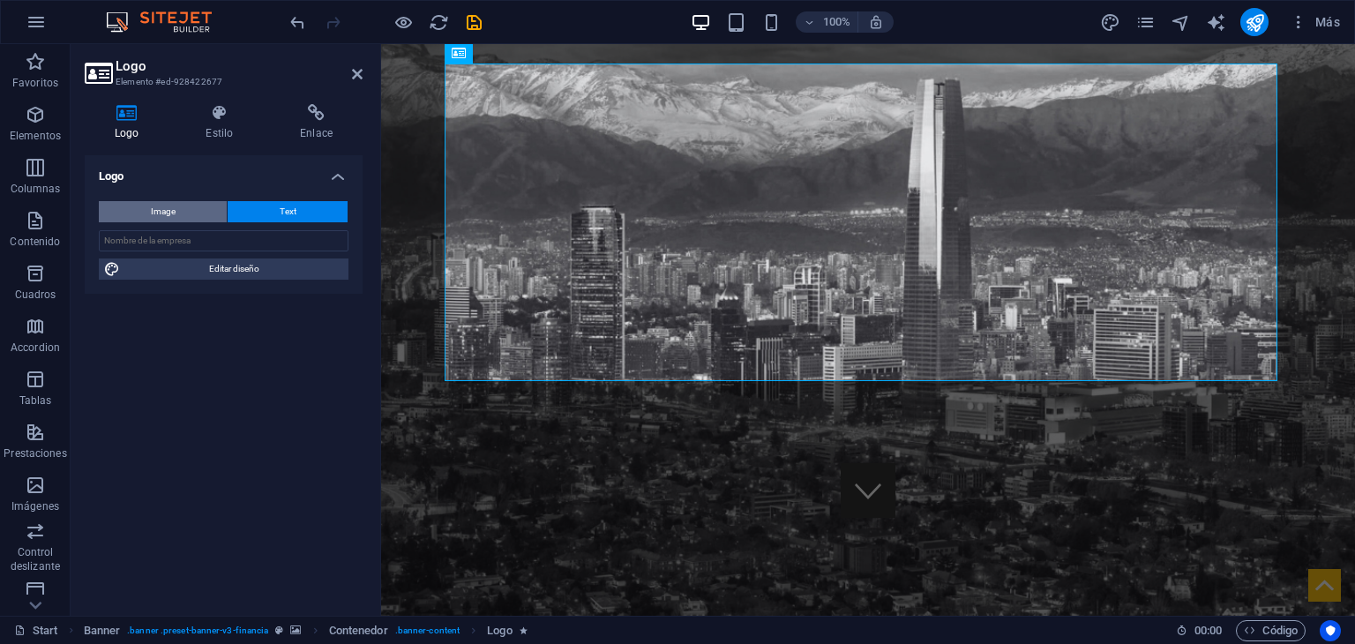
click at [169, 211] on span "Image" at bounding box center [163, 211] width 25 height 21
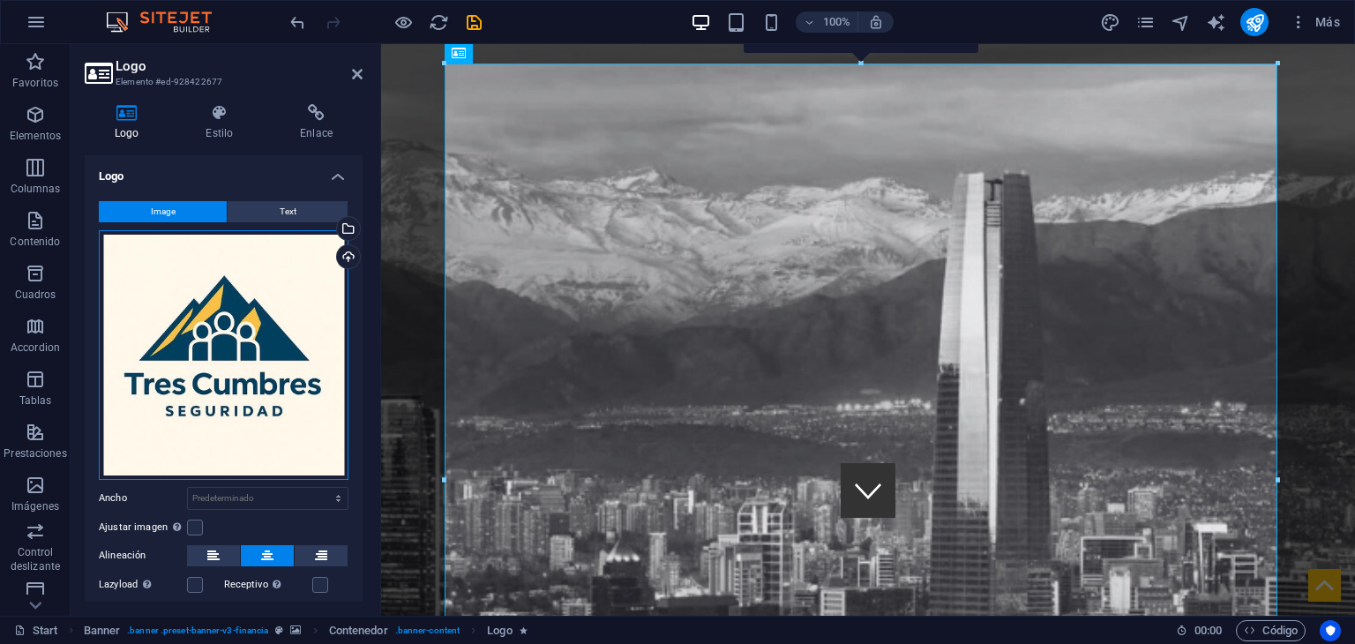
click at [297, 368] on div "Arrastra archivos aquí, haz clic para escoger archivos o selecciona archivos de…" at bounding box center [224, 355] width 250 height 250
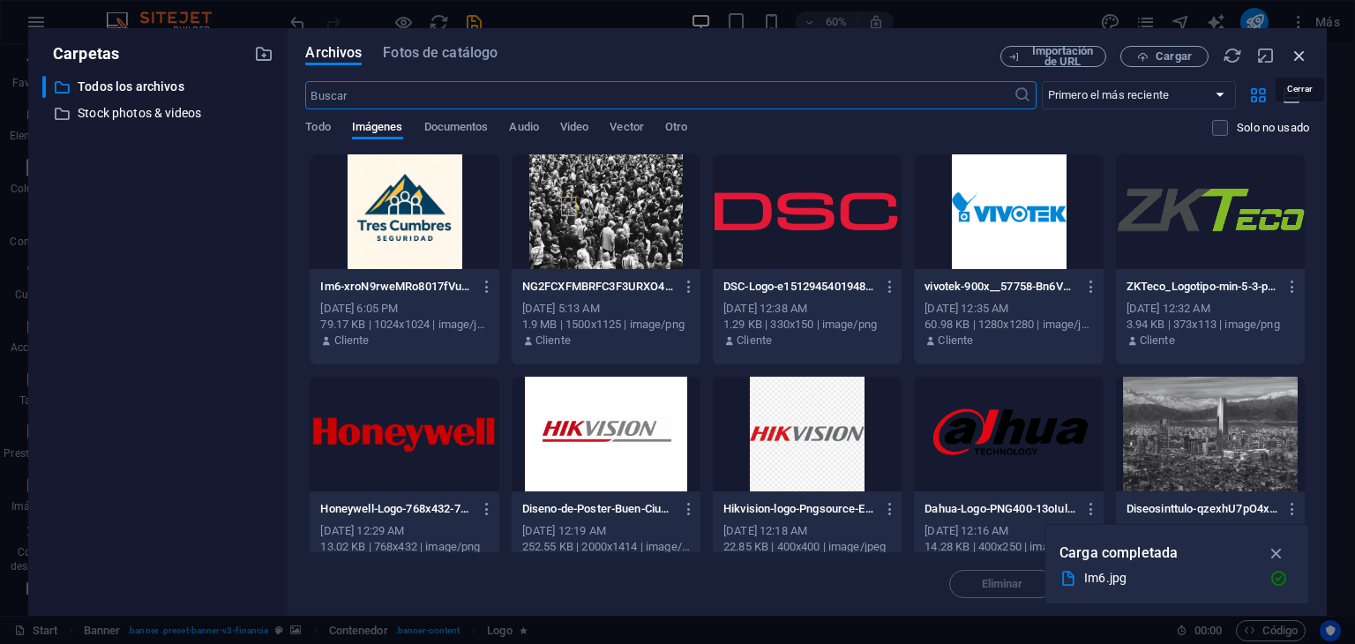
click at [1294, 51] on icon "button" at bounding box center [1298, 55] width 19 height 19
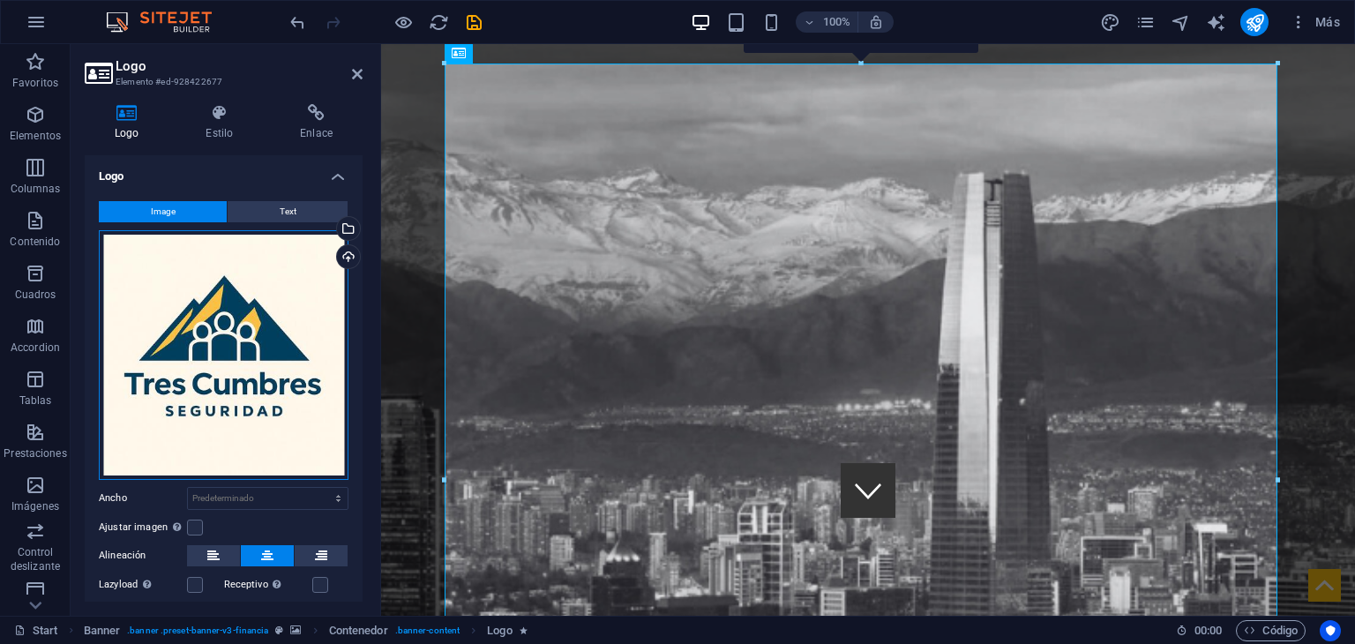
drag, startPoint x: 279, startPoint y: 341, endPoint x: 230, endPoint y: 358, distance: 51.3
click at [230, 358] on div "Arrastra archivos aquí, haz clic para escoger archivos o selecciona archivos de…" at bounding box center [224, 355] width 250 height 250
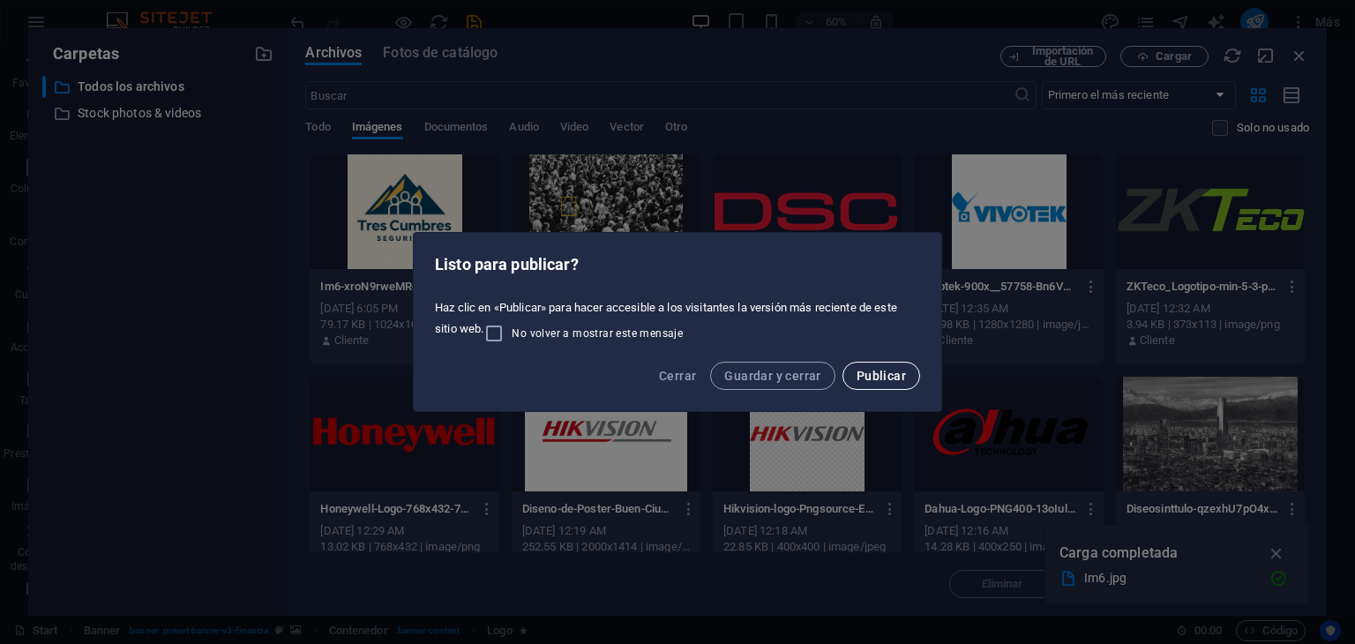
click at [905, 377] on span "Publicar" at bounding box center [880, 376] width 49 height 14
checkbox input "false"
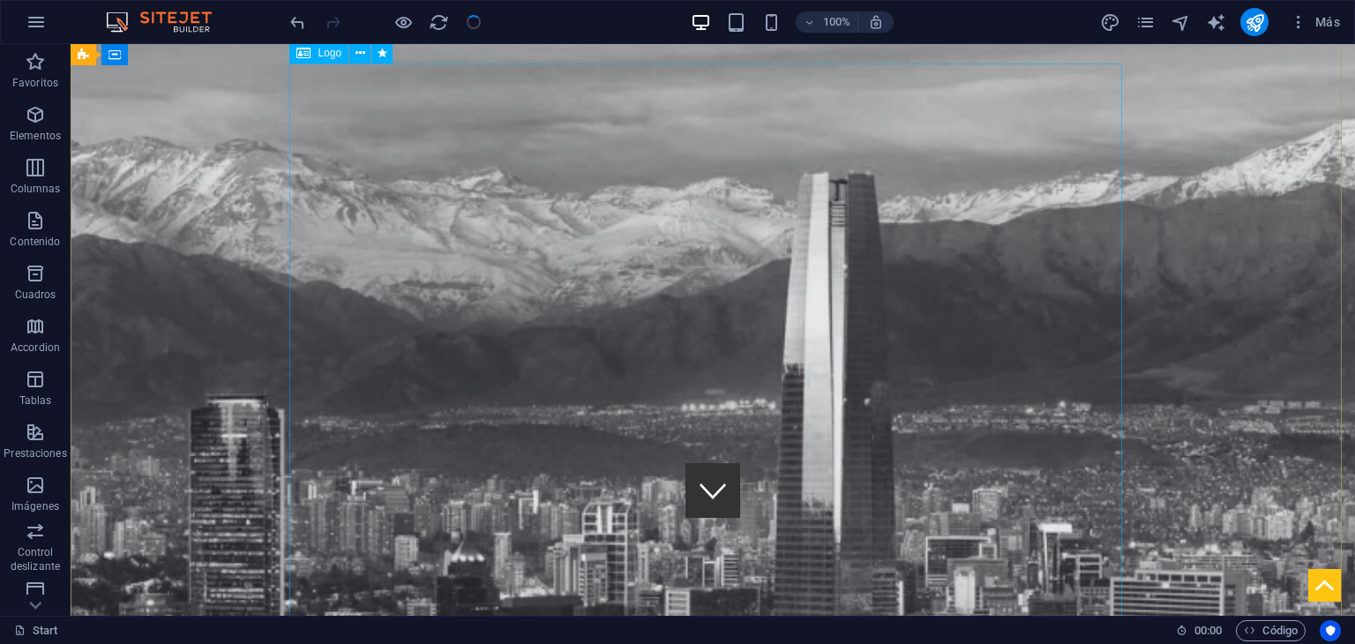
drag, startPoint x: 975, startPoint y: 421, endPoint x: 905, endPoint y: 378, distance: 82.3
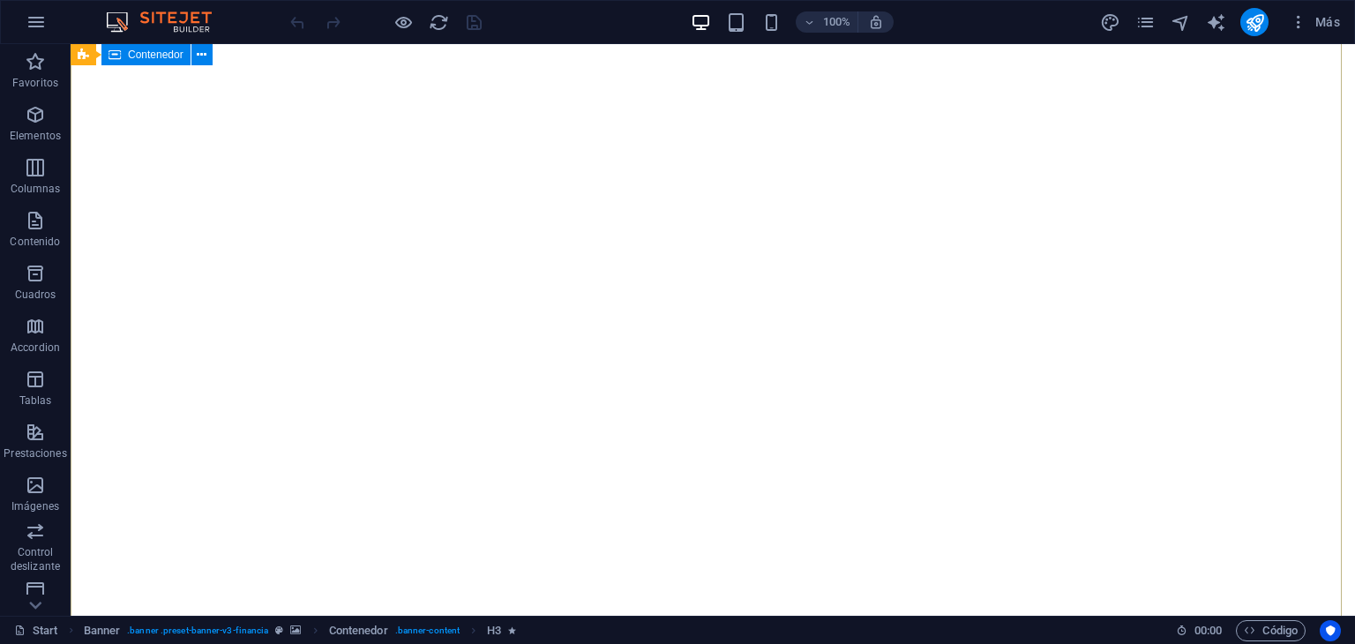
scroll to position [290, 0]
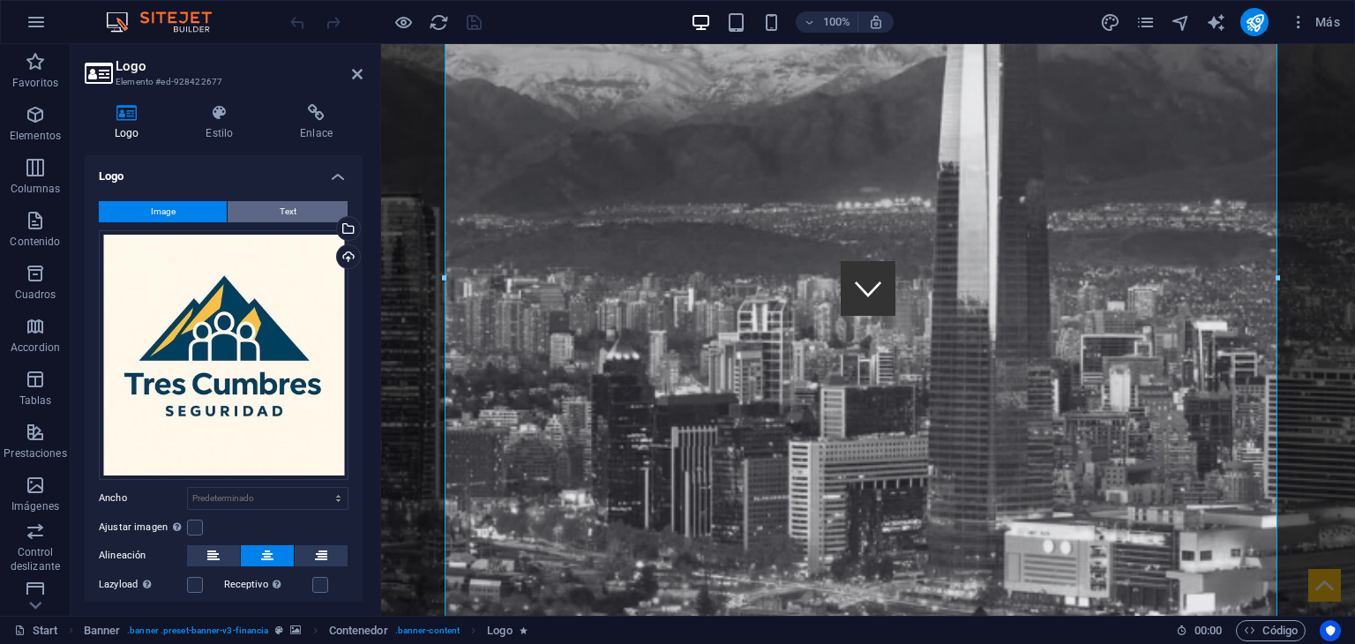
click at [258, 213] on button "Text" at bounding box center [288, 211] width 120 height 21
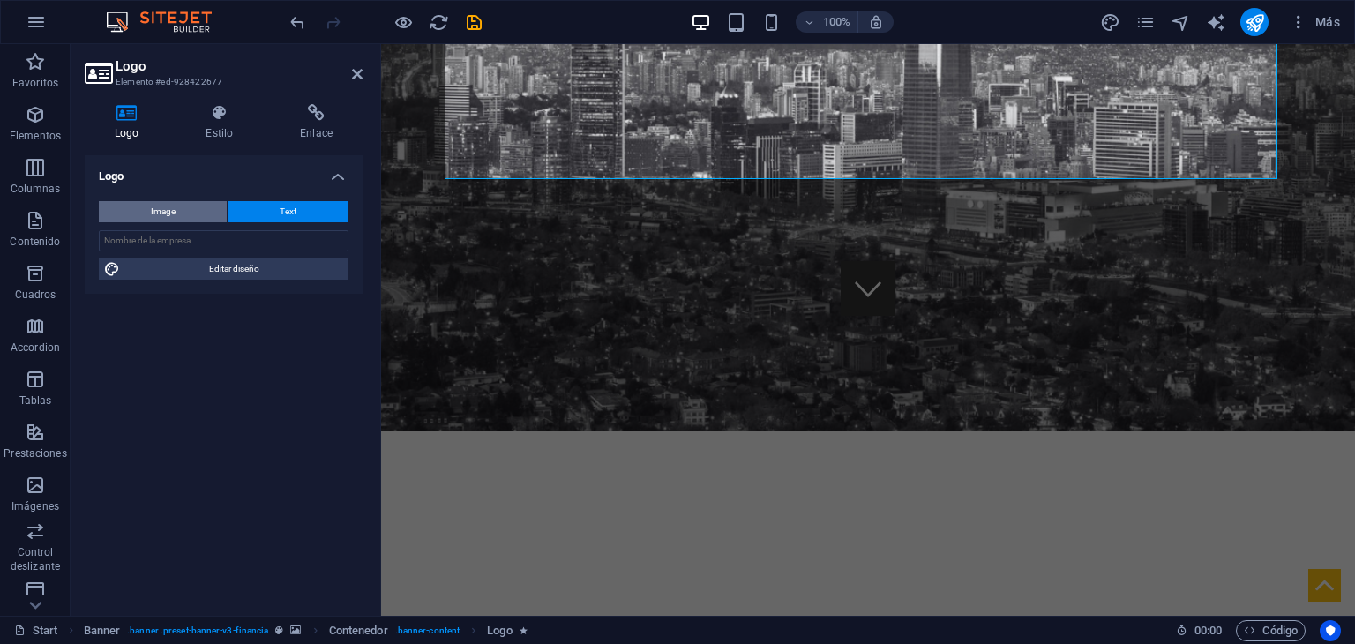
click at [165, 207] on span "Image" at bounding box center [163, 211] width 25 height 21
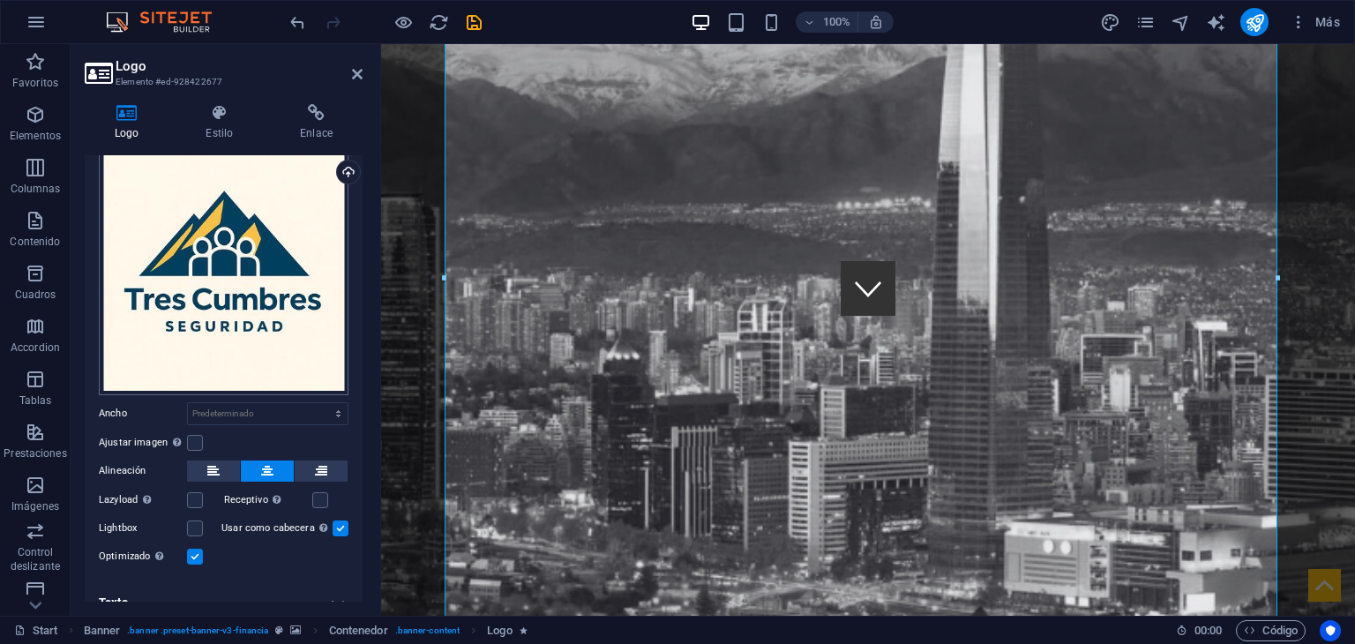
scroll to position [88, 0]
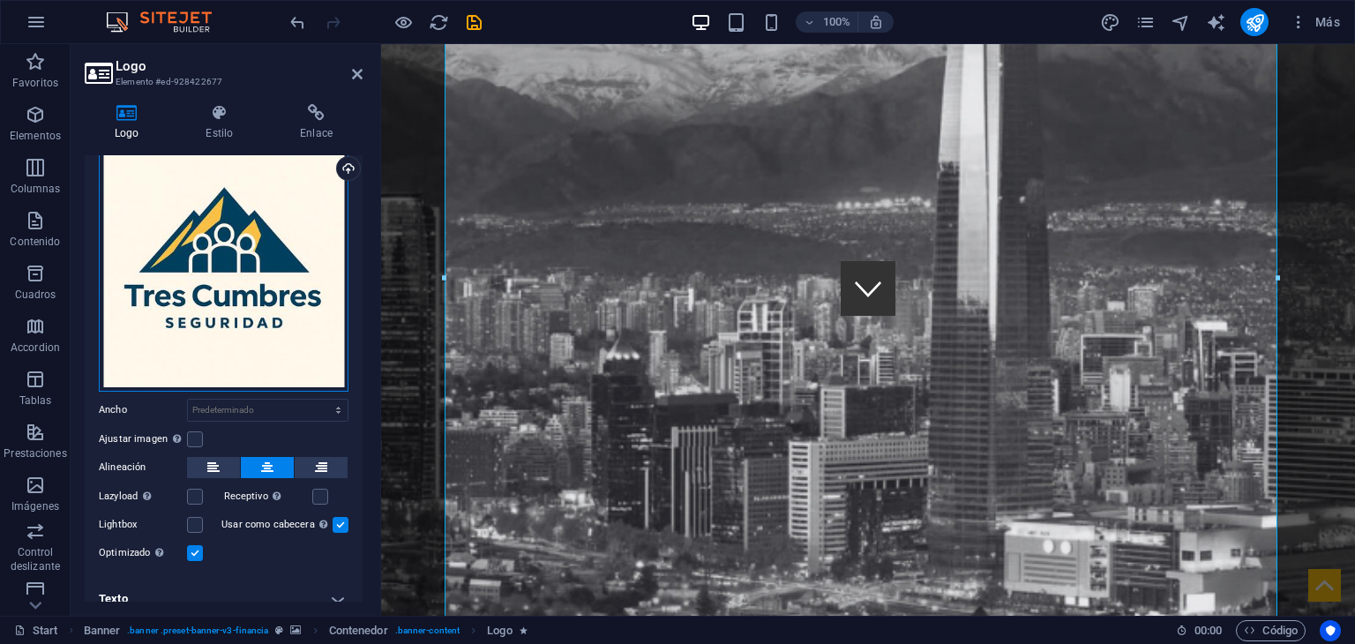
click at [285, 347] on div "Arrastra archivos aquí, haz clic para escoger archivos o selecciona archivos de…" at bounding box center [224, 267] width 250 height 250
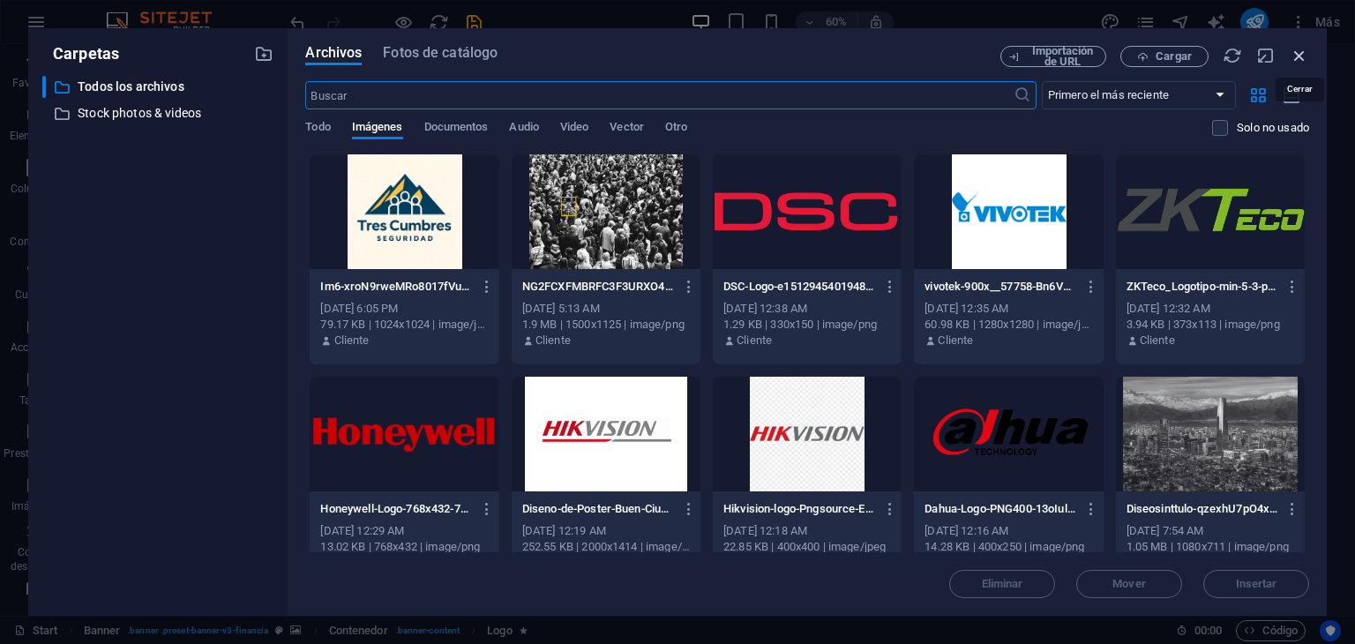
click at [1295, 53] on icon "button" at bounding box center [1298, 55] width 19 height 19
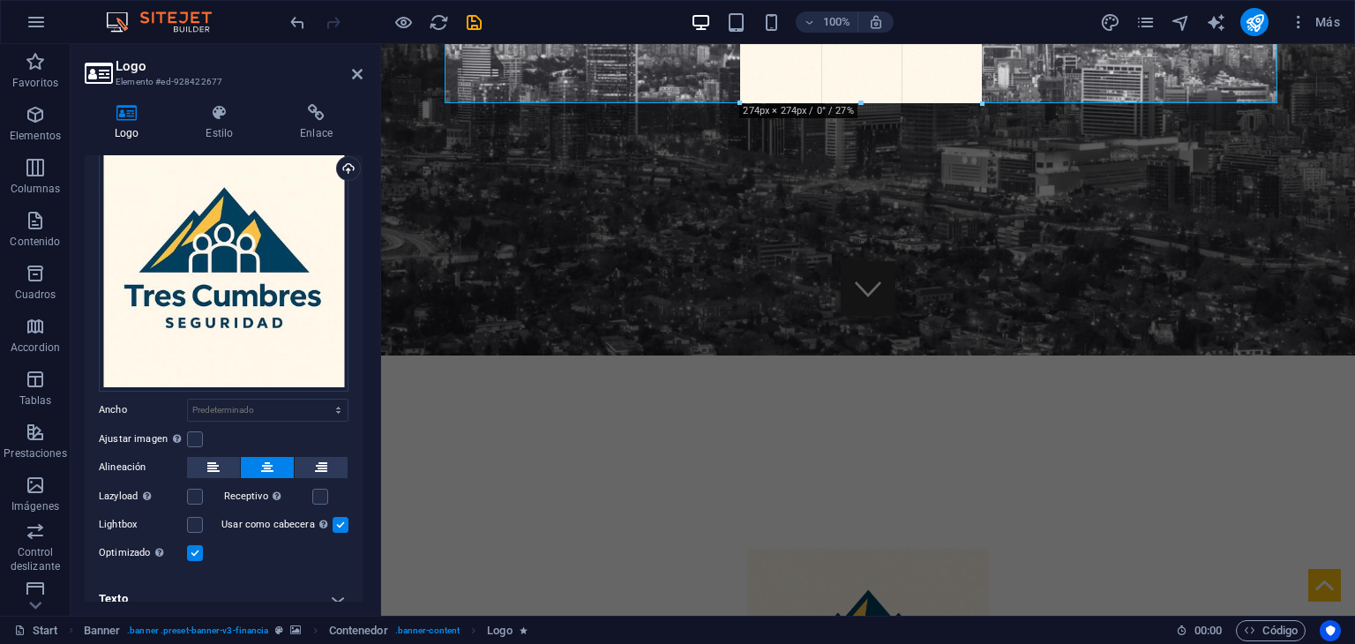
drag, startPoint x: 443, startPoint y: 279, endPoint x: 661, endPoint y: 129, distance: 264.5
type input "274"
select select "px"
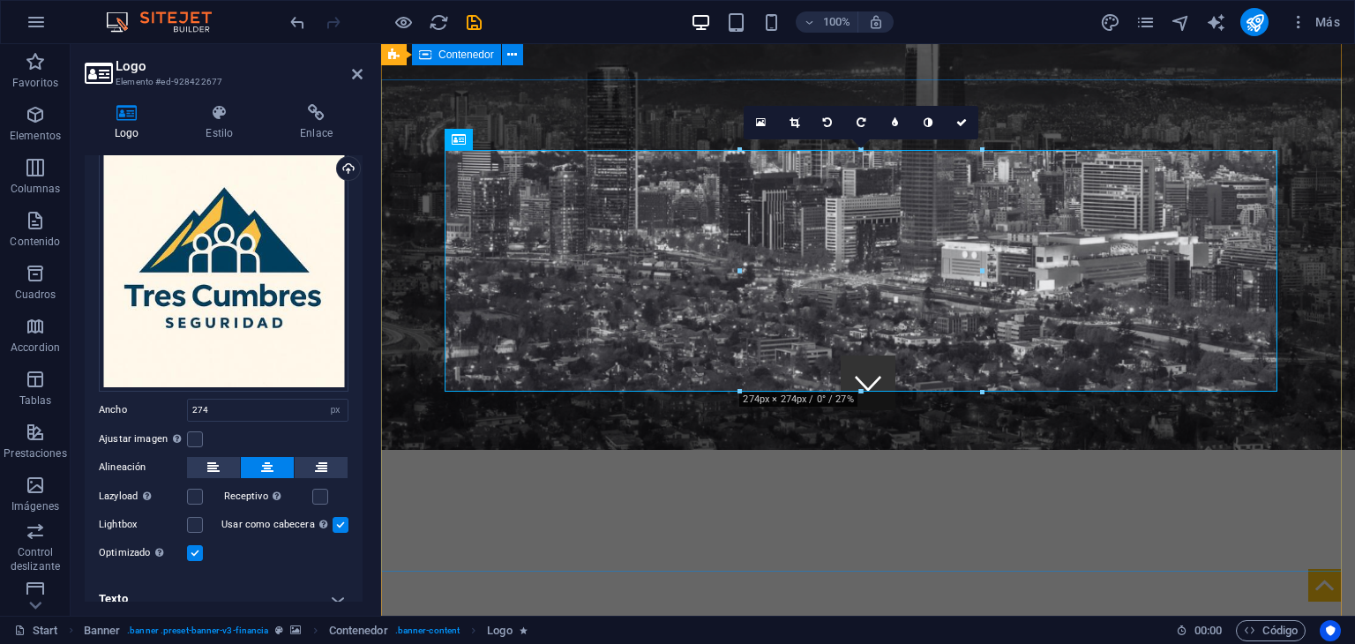
scroll to position [0, 0]
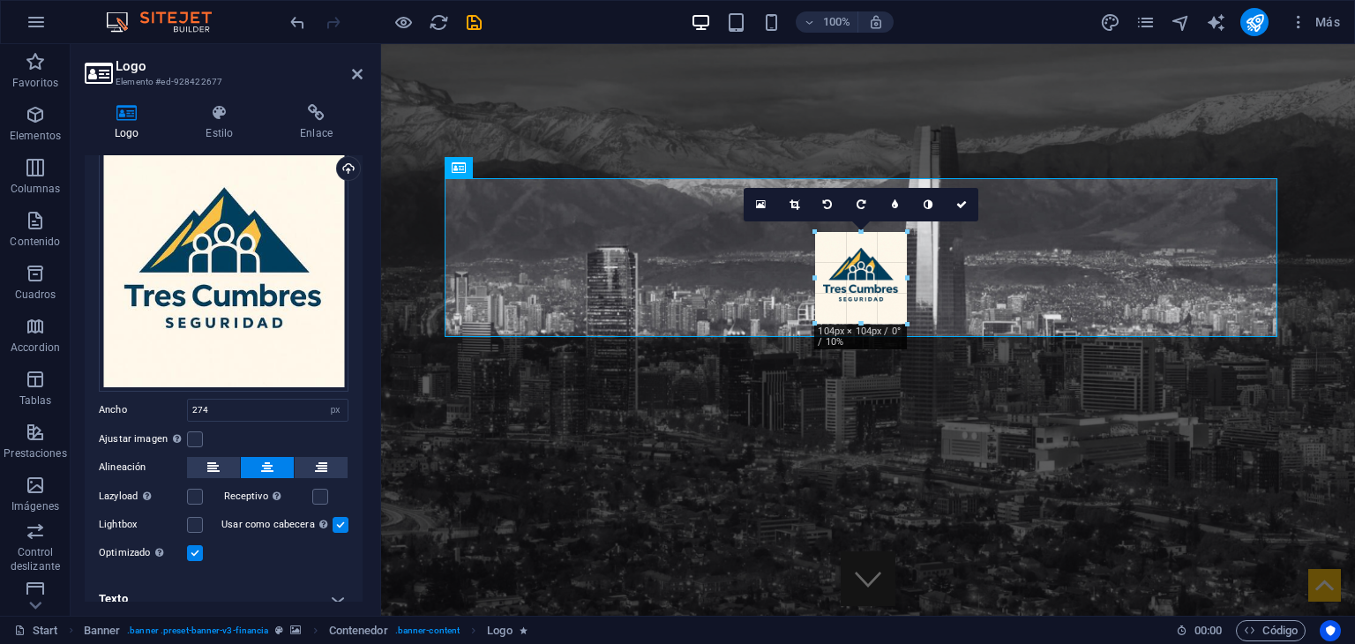
drag, startPoint x: 978, startPoint y: 392, endPoint x: 555, endPoint y: 295, distance: 434.3
type input "104"
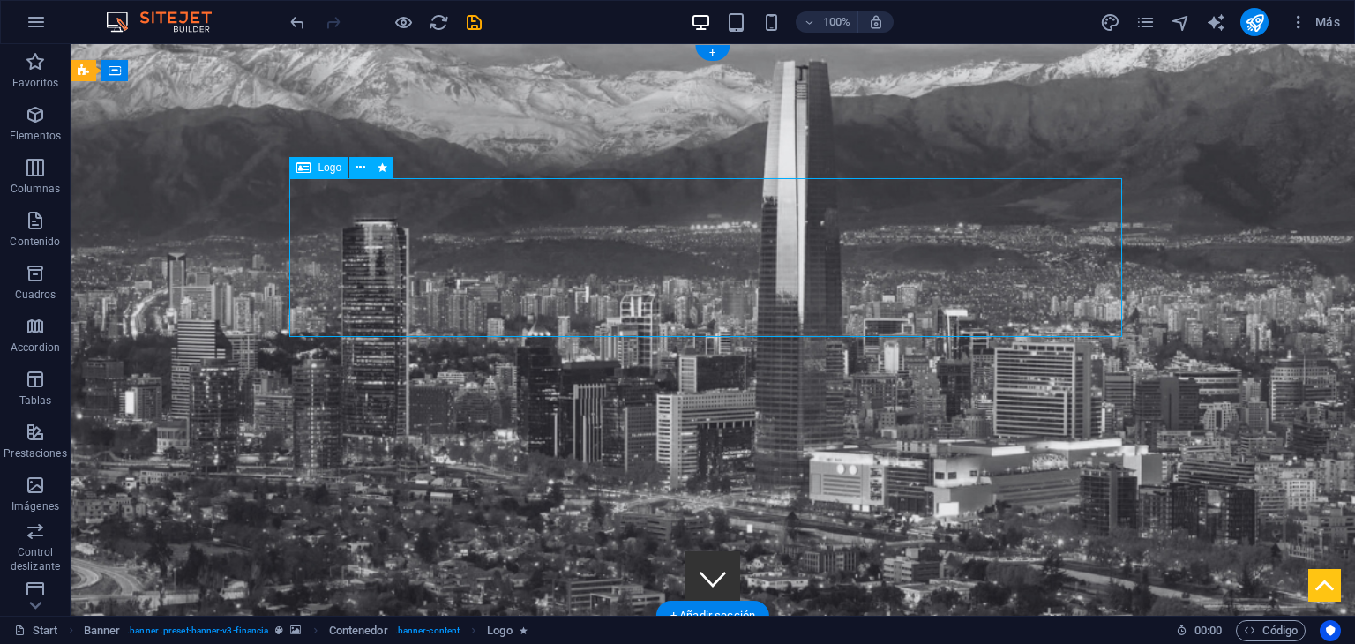
select select "px"
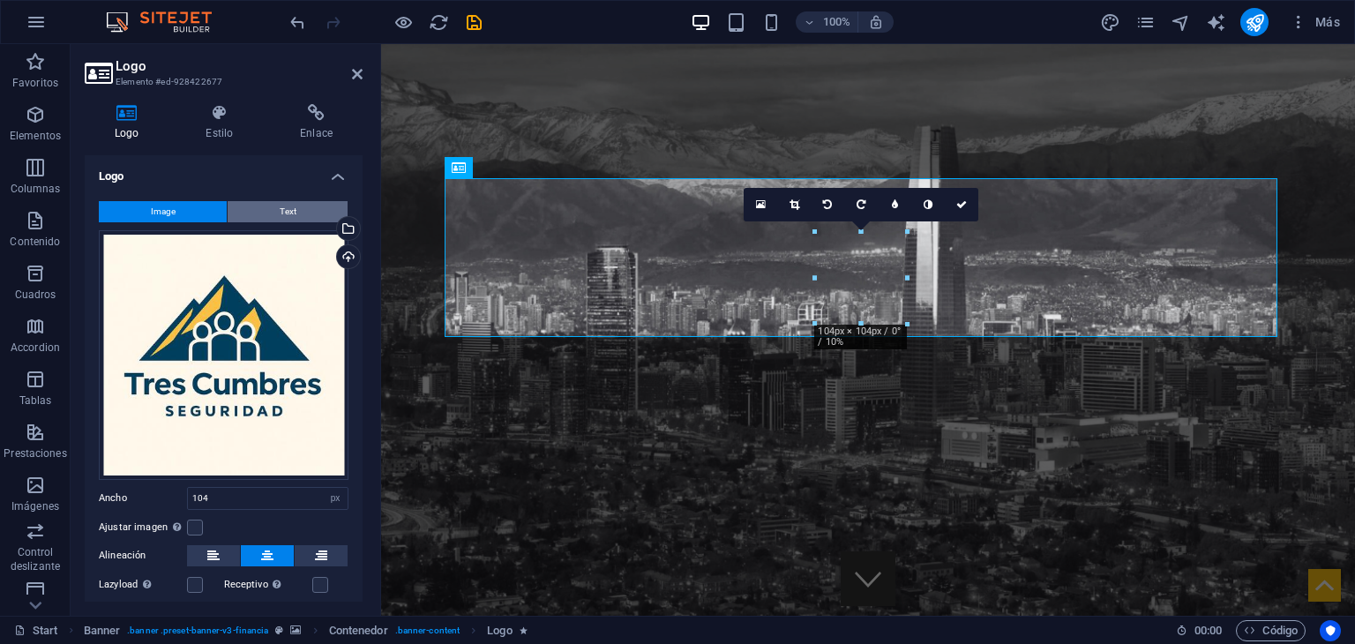
click at [287, 206] on span "Text" at bounding box center [288, 211] width 17 height 21
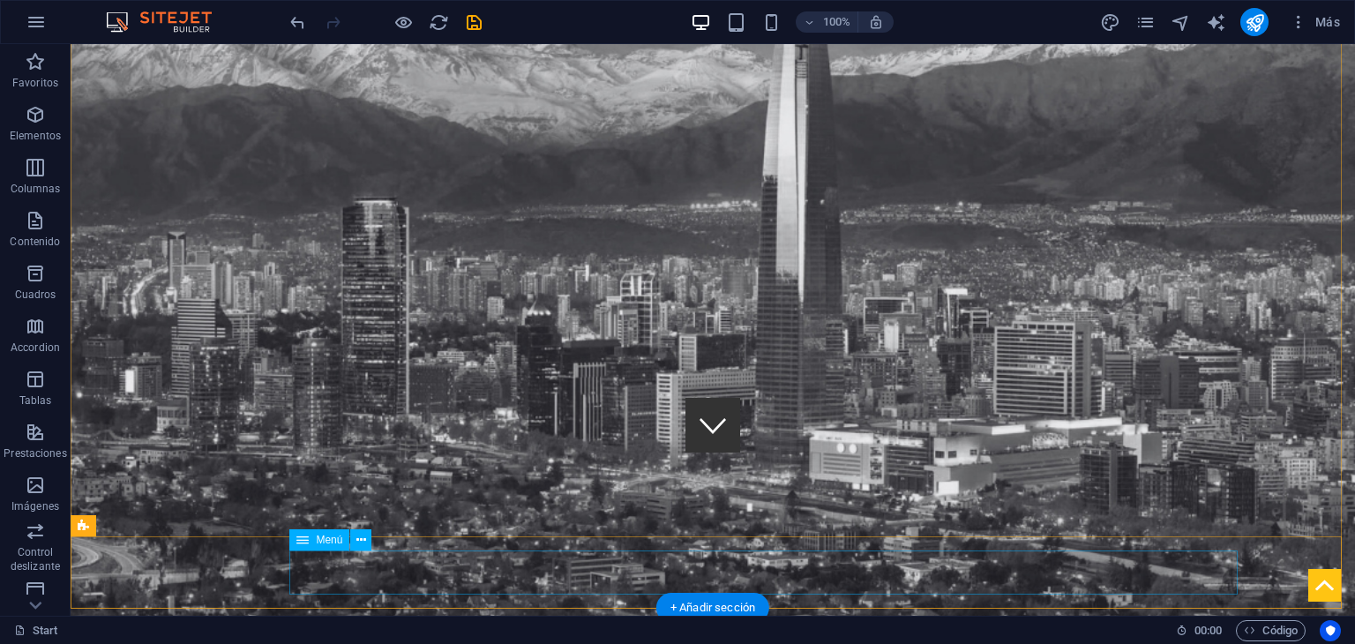
scroll to position [441, 0]
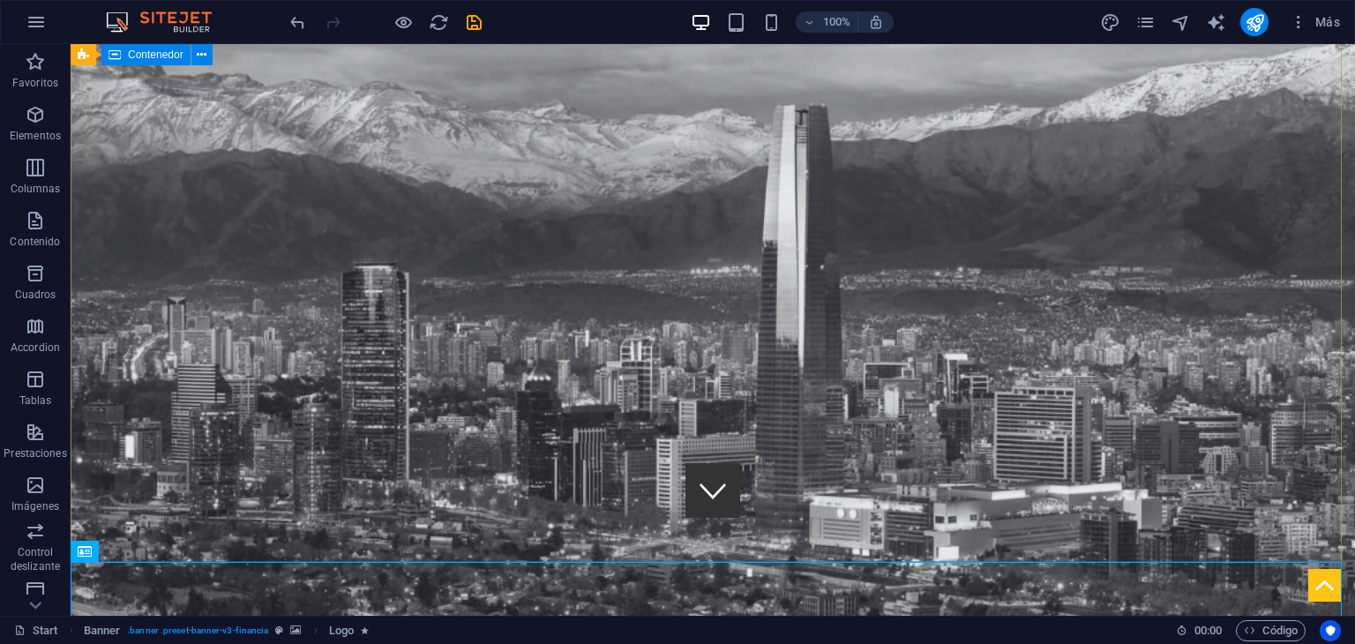
drag, startPoint x: 215, startPoint y: 592, endPoint x: 279, endPoint y: 317, distance: 282.4
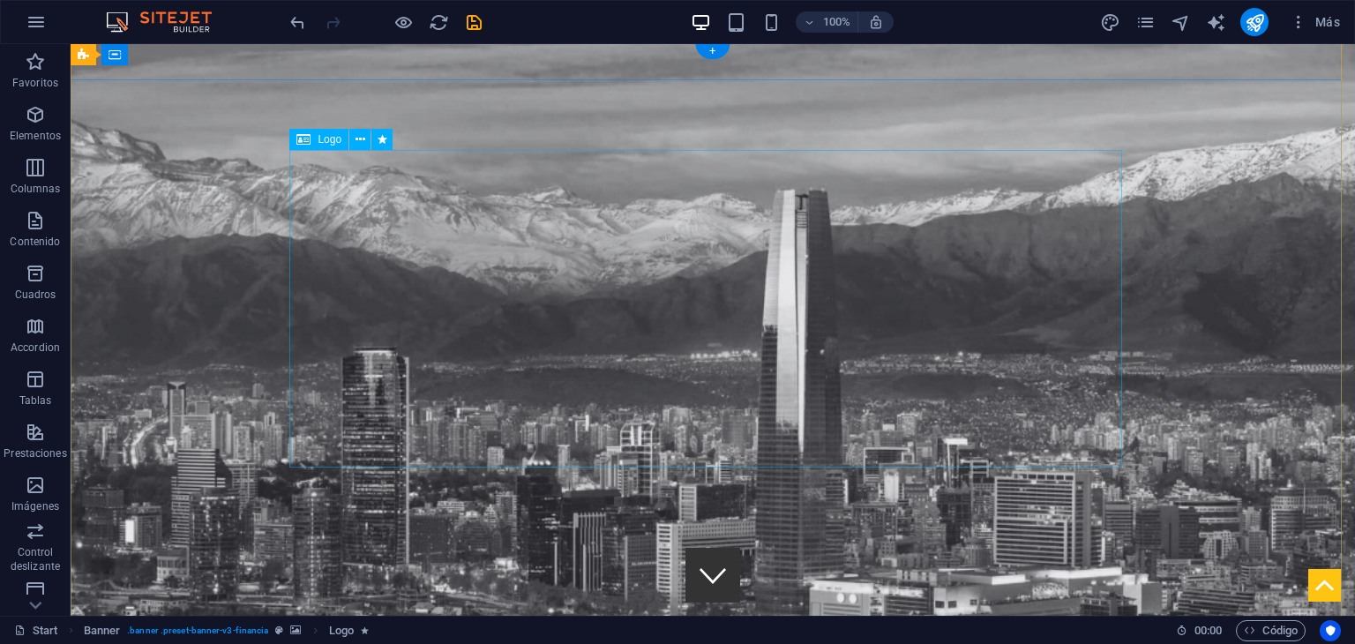
scroll to position [0, 0]
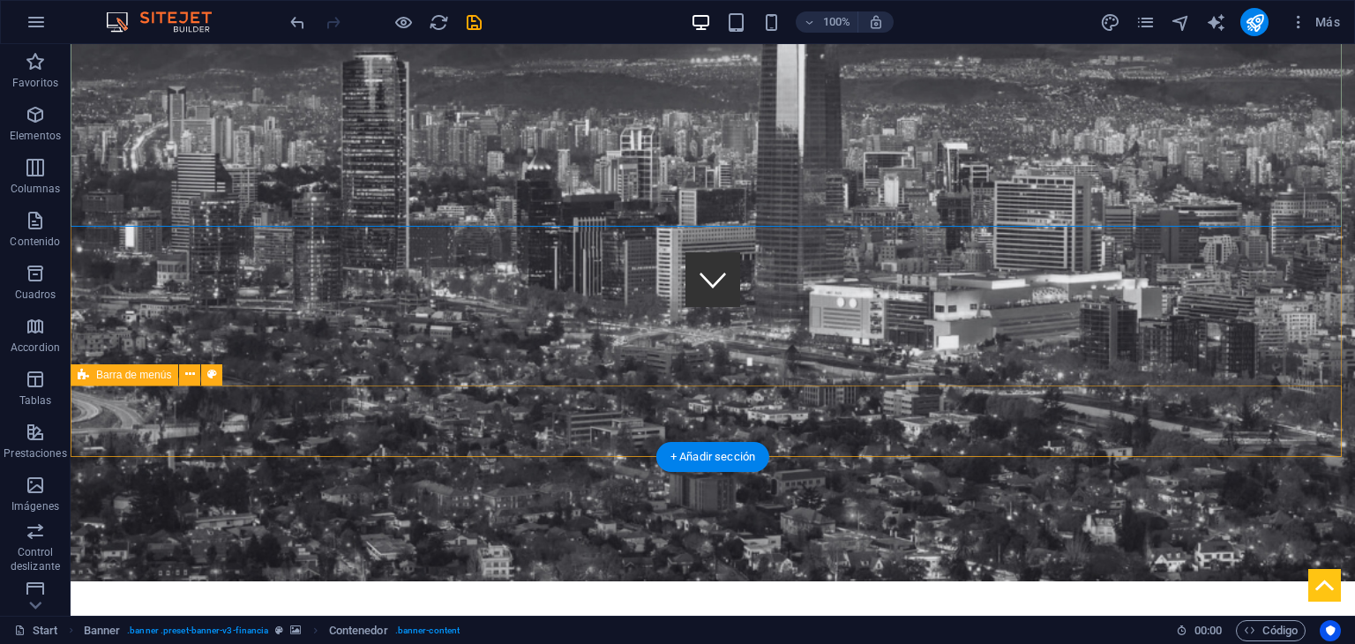
scroll to position [529, 0]
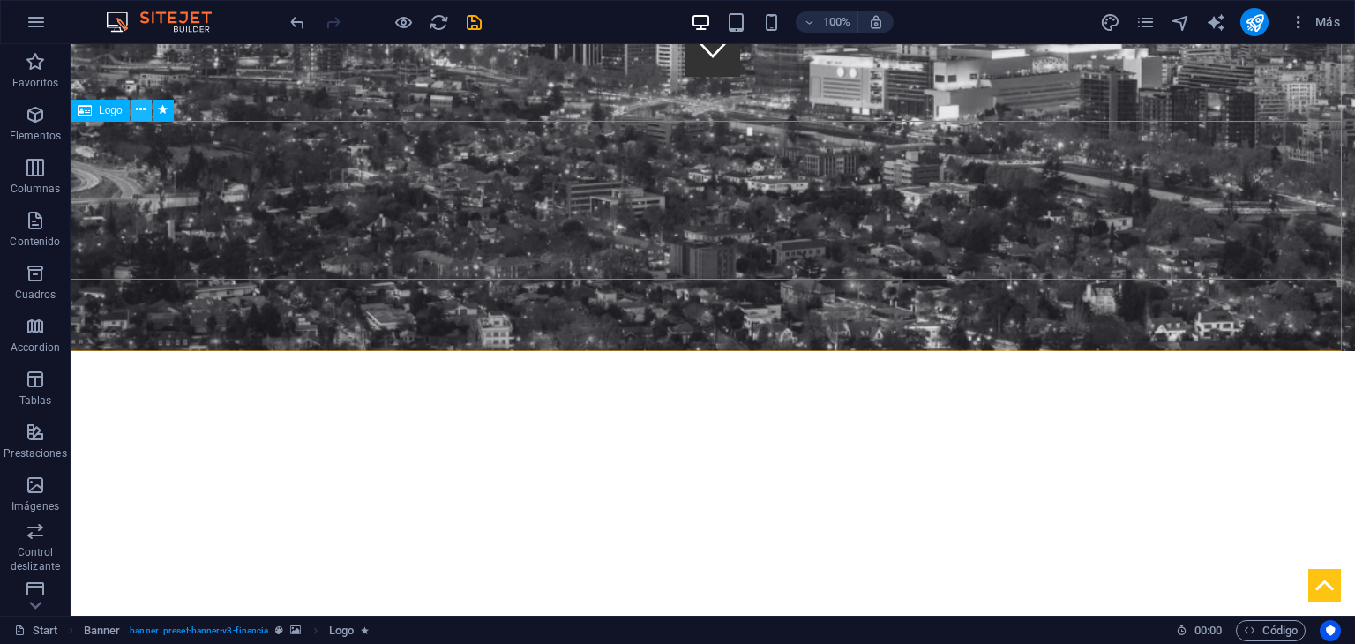
click at [136, 107] on icon at bounding box center [141, 110] width 10 height 19
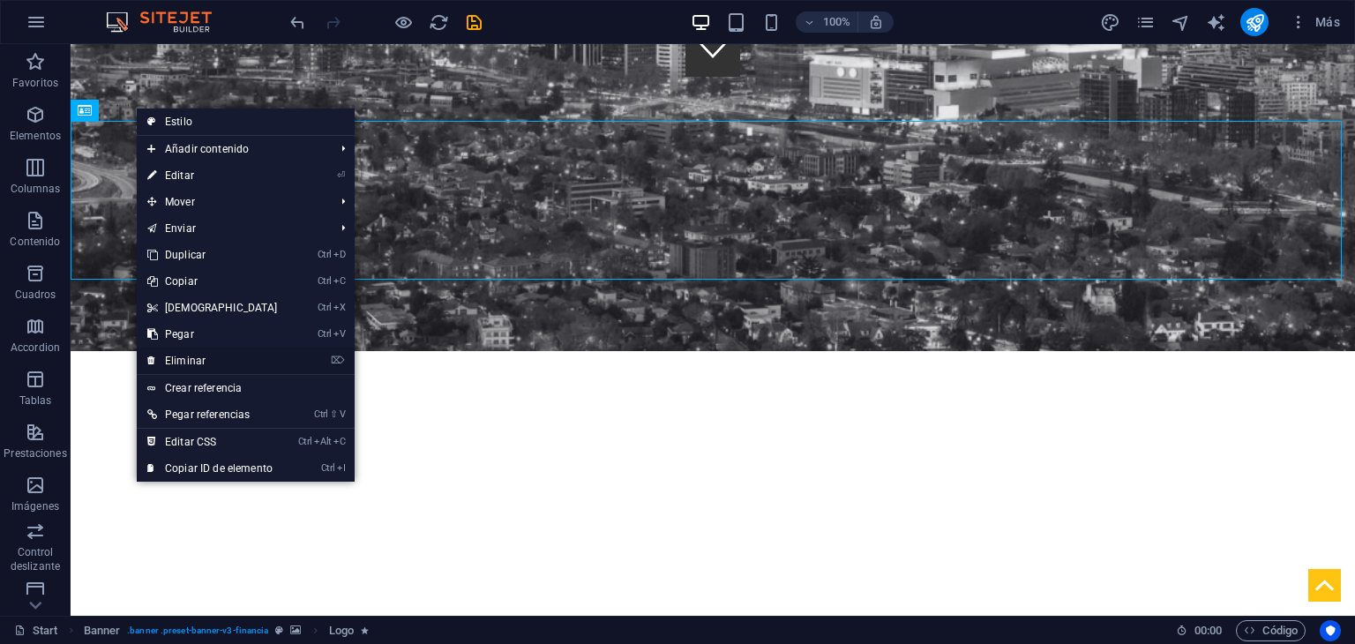
click at [195, 361] on link "⌦ Eliminar" at bounding box center [213, 360] width 152 height 26
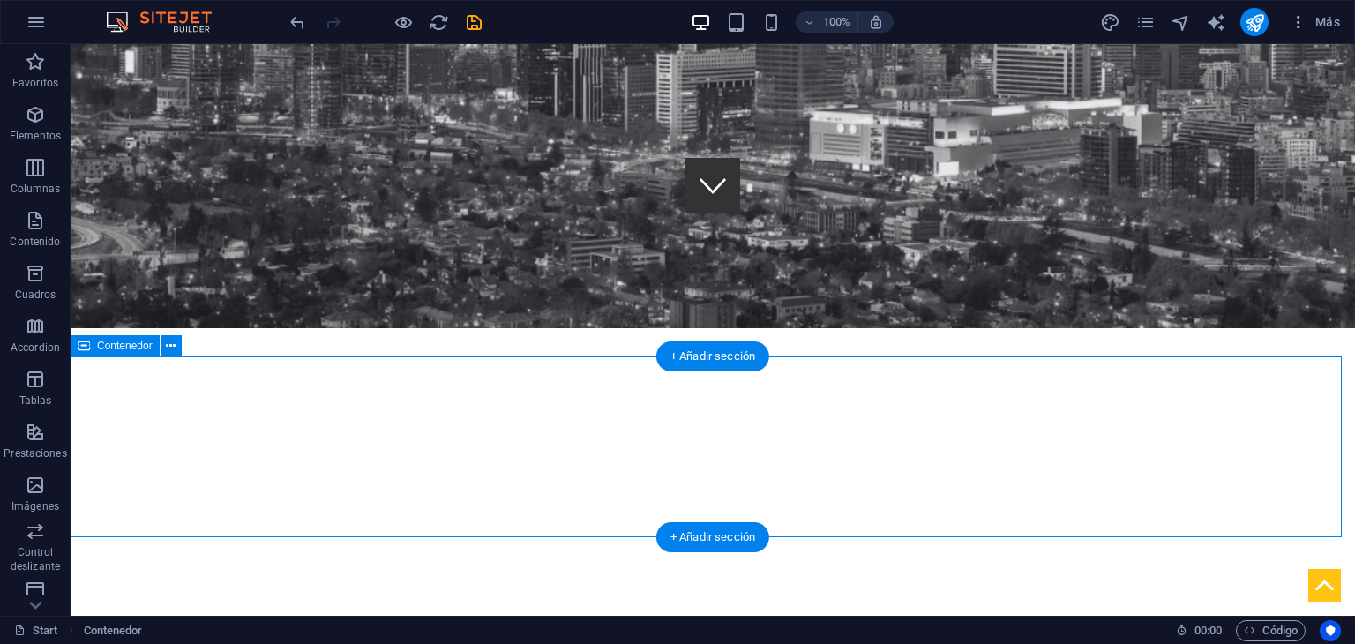
scroll to position [545, 0]
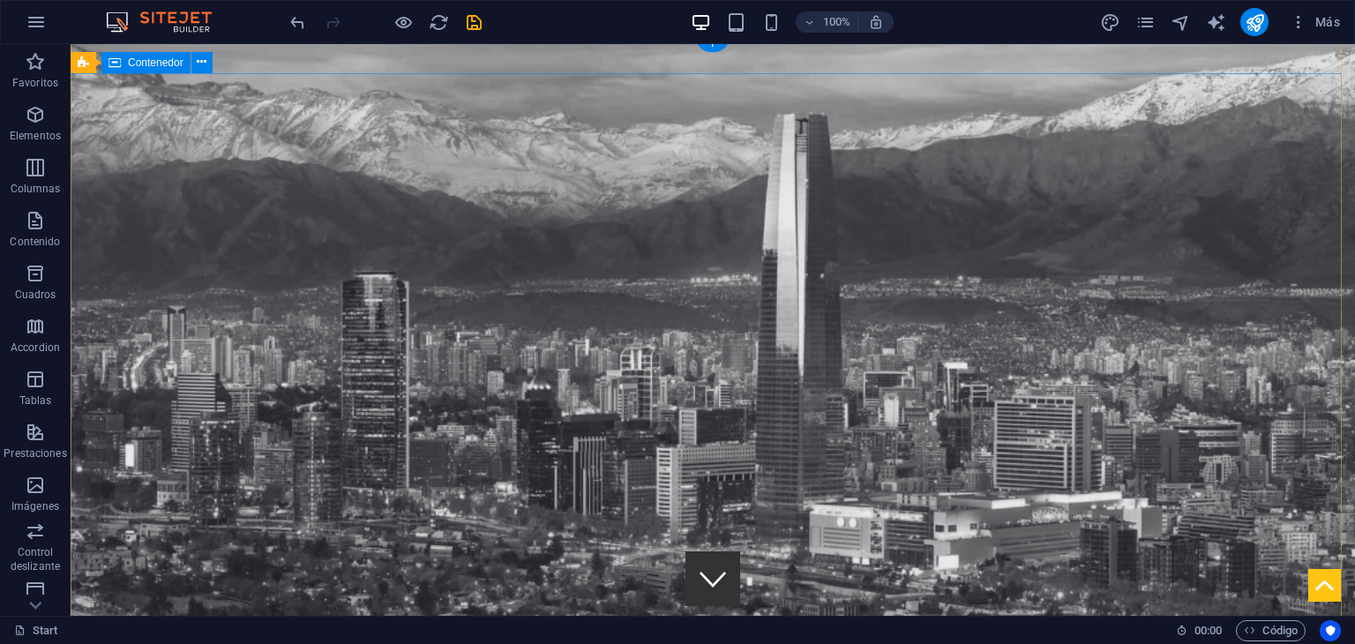
scroll to position [0, 0]
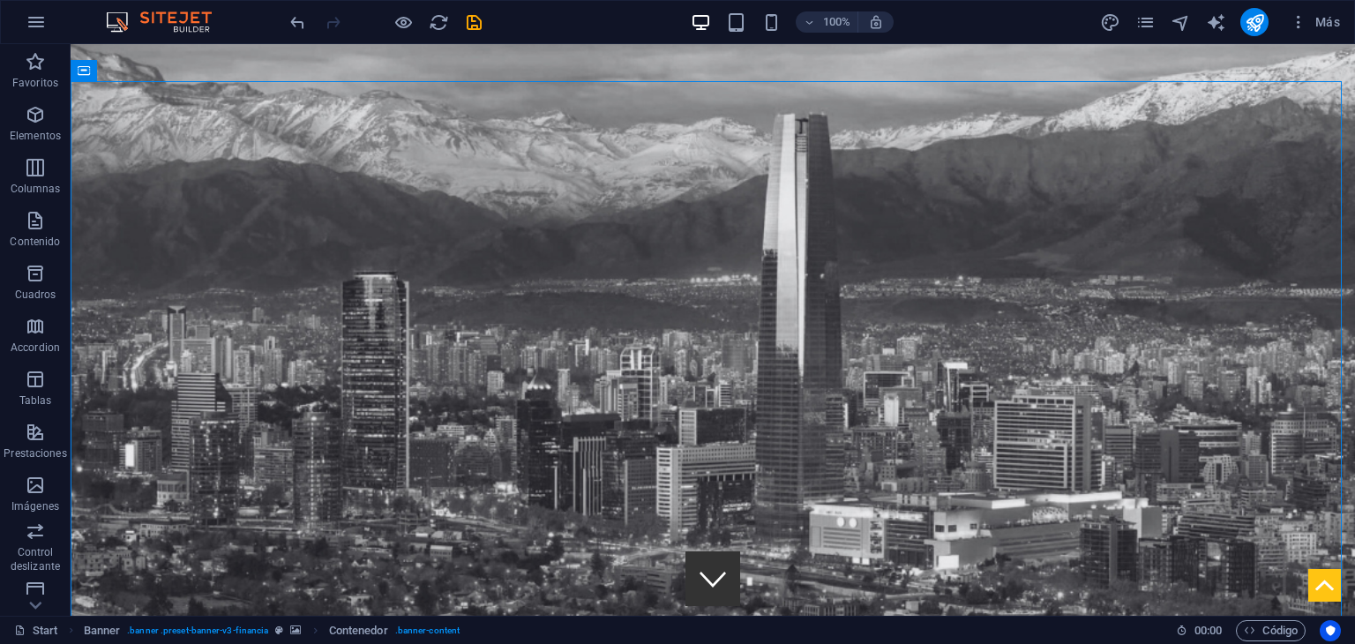
click at [420, 28] on div at bounding box center [386, 22] width 198 height 28
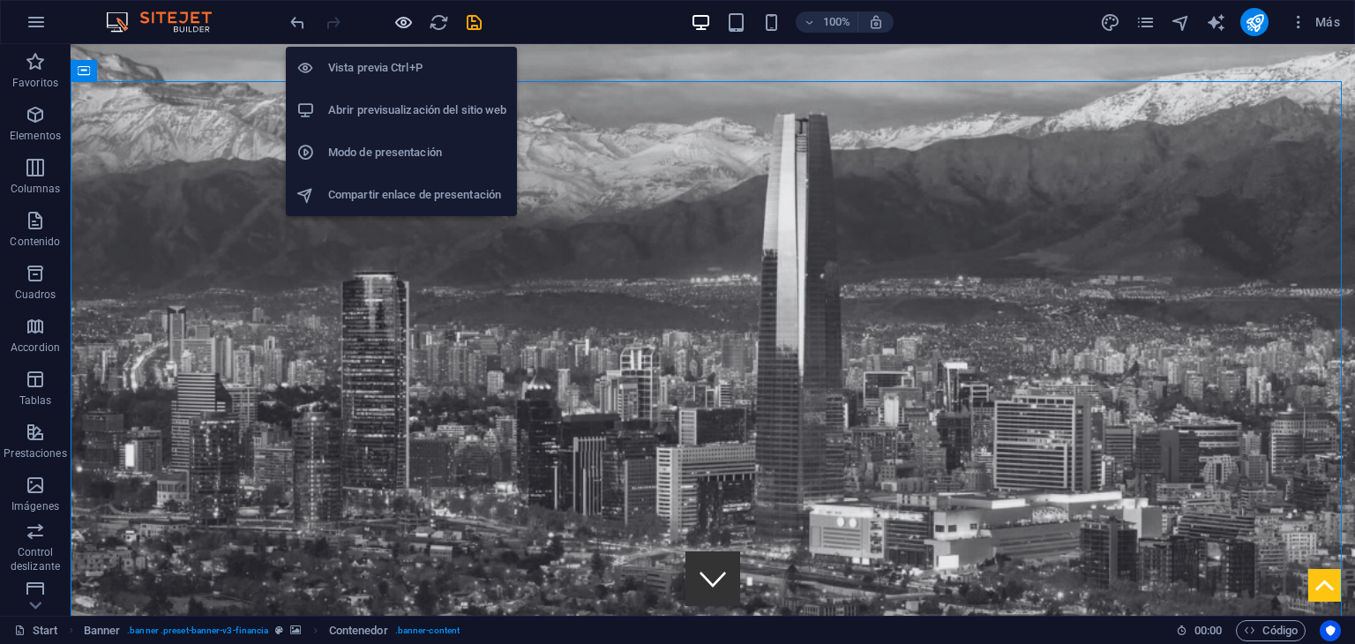
click at [400, 26] on icon "button" at bounding box center [403, 22] width 20 height 20
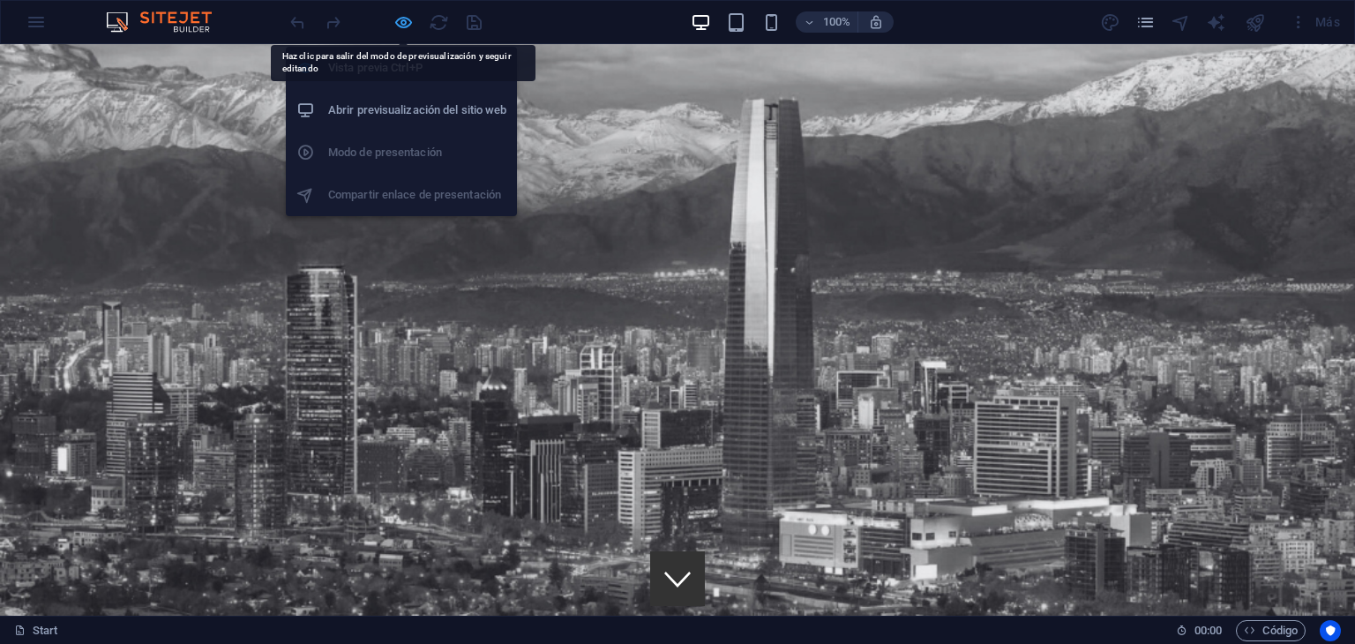
click at [402, 18] on icon "button" at bounding box center [403, 22] width 20 height 20
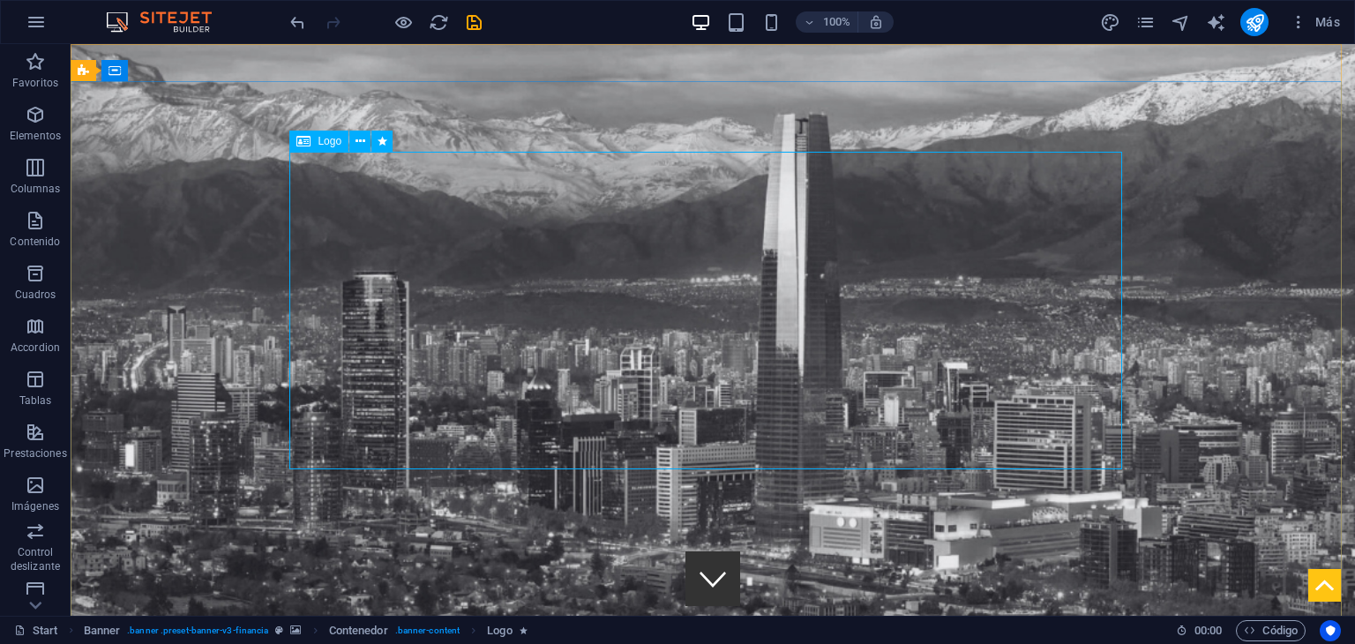
click at [330, 138] on span "Logo" at bounding box center [330, 141] width 24 height 11
click at [331, 145] on span "Logo" at bounding box center [330, 141] width 24 height 11
click at [358, 142] on icon at bounding box center [360, 141] width 10 height 19
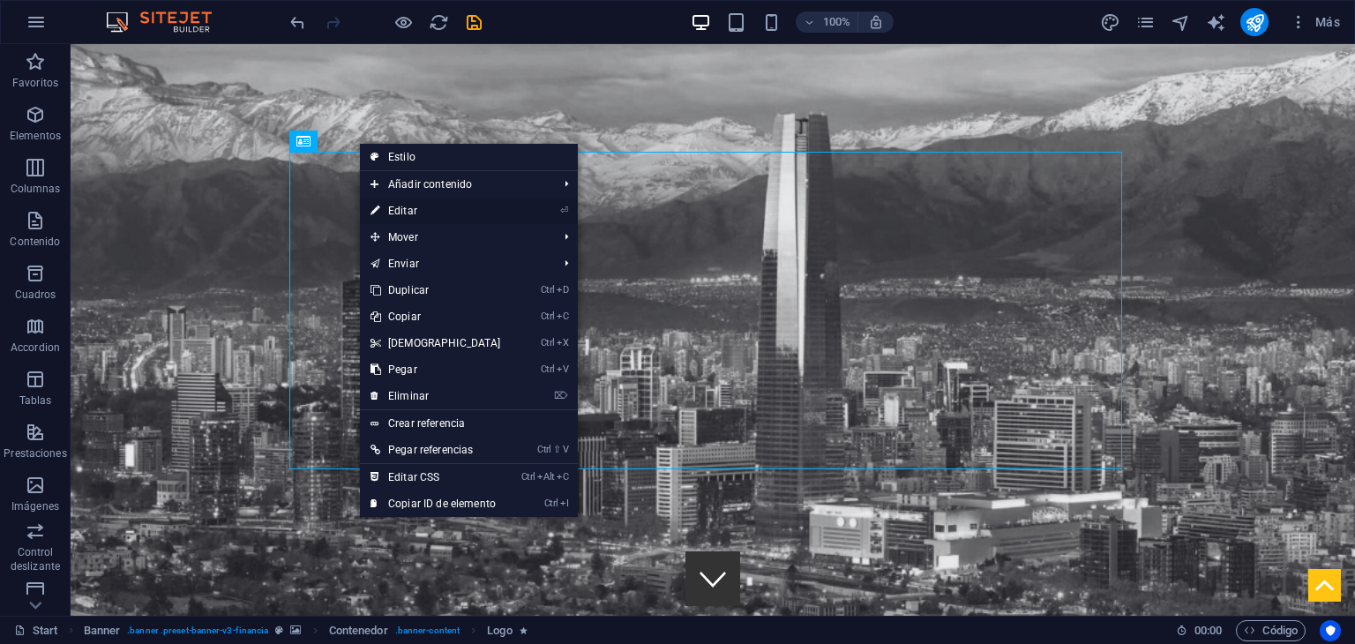
click at [422, 207] on link "⏎ Editar" at bounding box center [436, 211] width 152 height 26
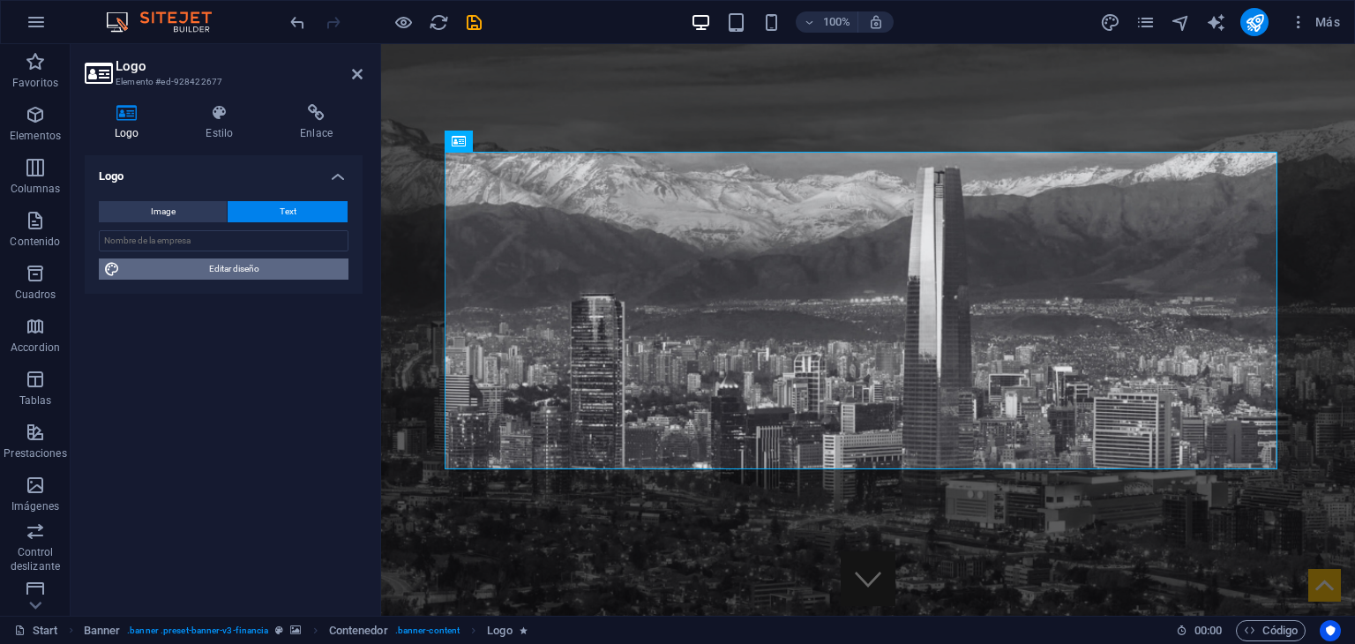
click at [239, 267] on span "Editar diseño" at bounding box center [234, 268] width 218 height 21
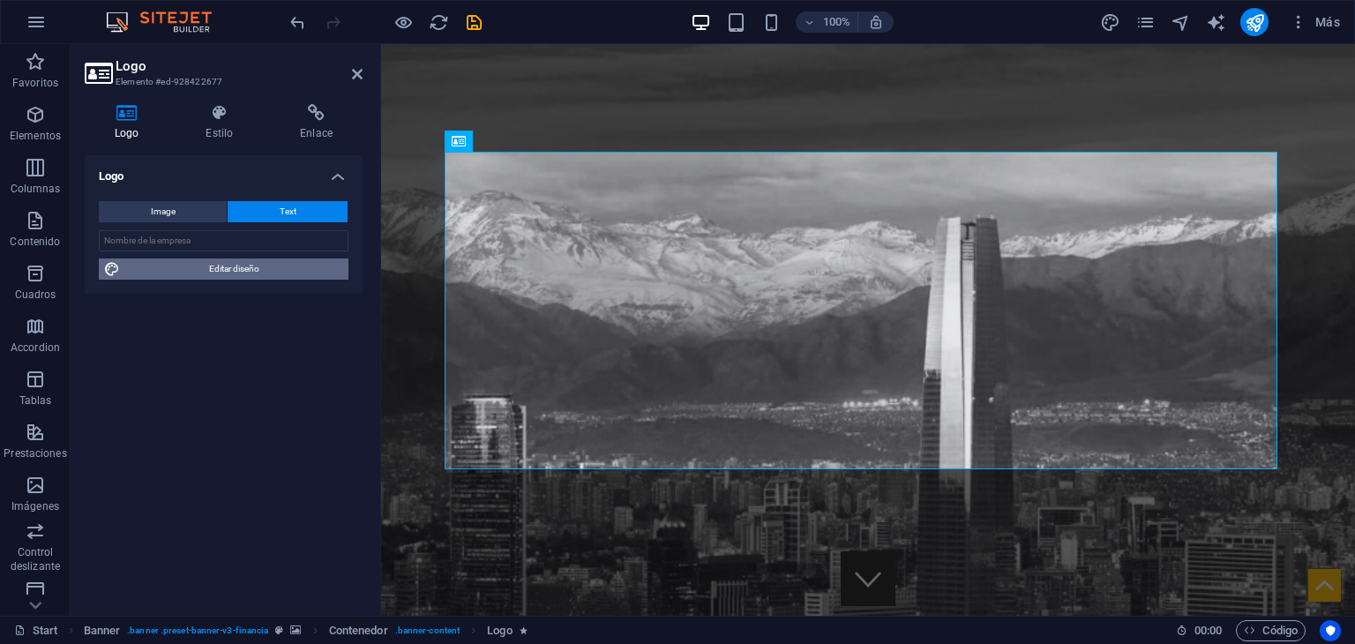
select select "rem"
select select "300"
select select "px"
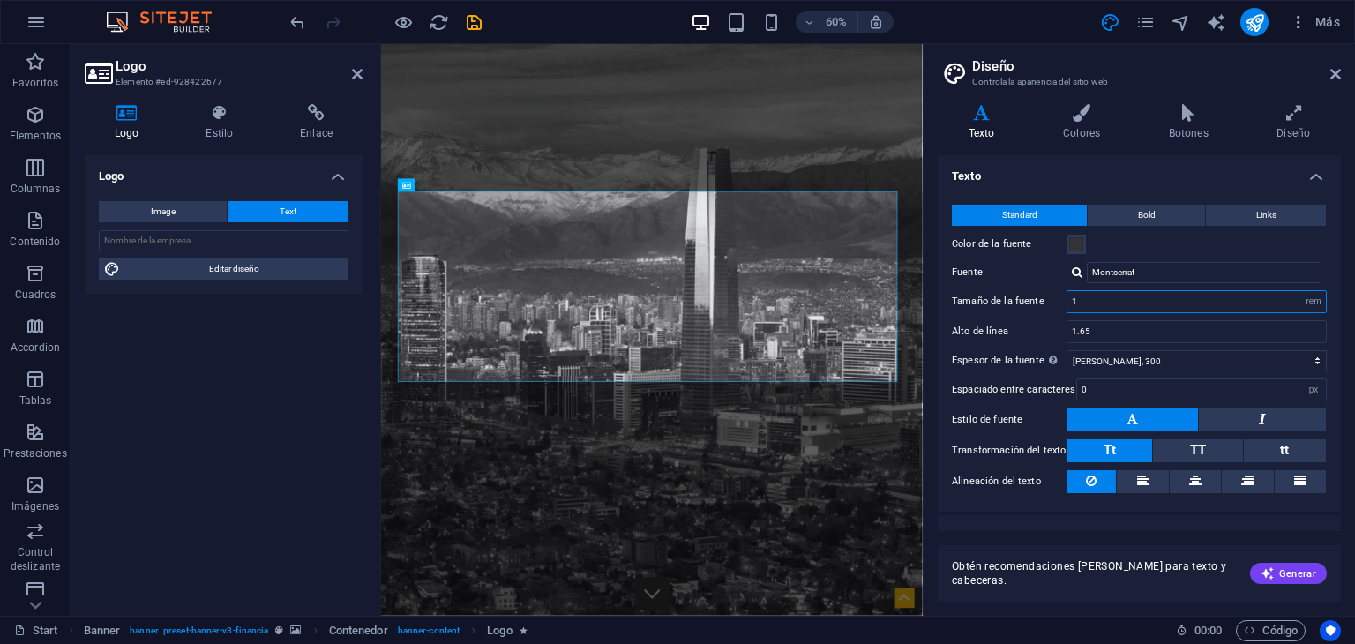
click at [1106, 304] on input "1" at bounding box center [1196, 301] width 258 height 21
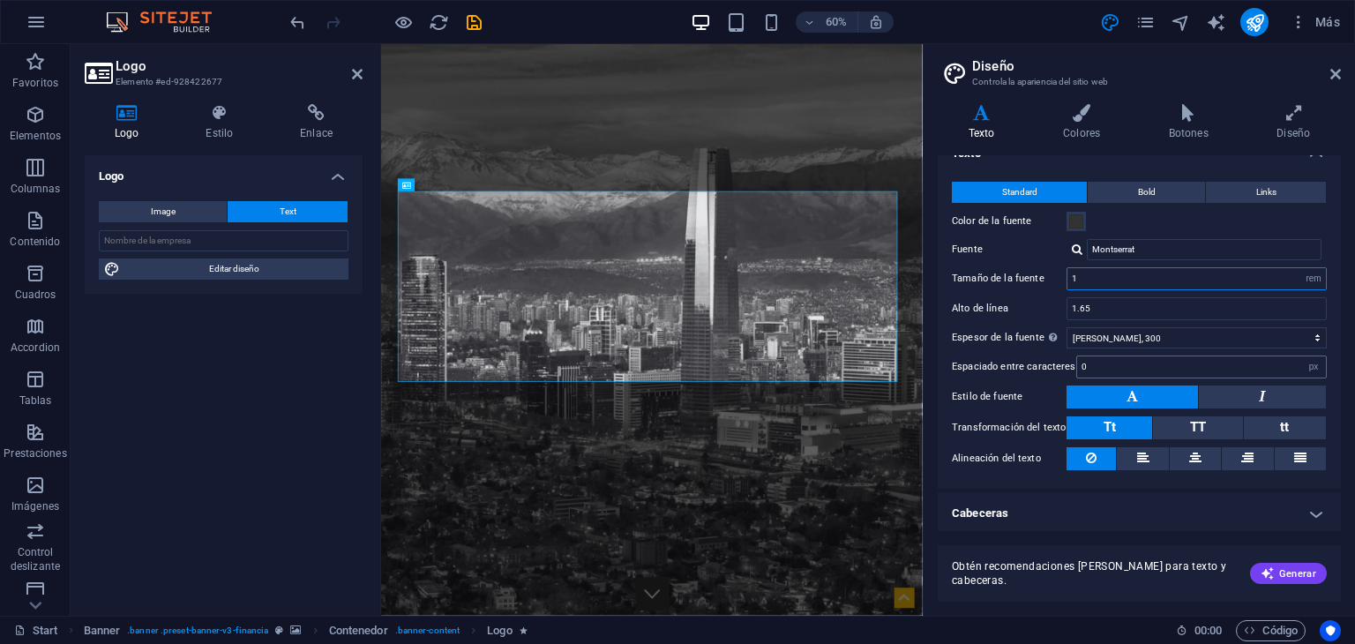
scroll to position [24, 0]
click at [1245, 511] on h4 "Cabeceras" at bounding box center [1139, 512] width 403 height 42
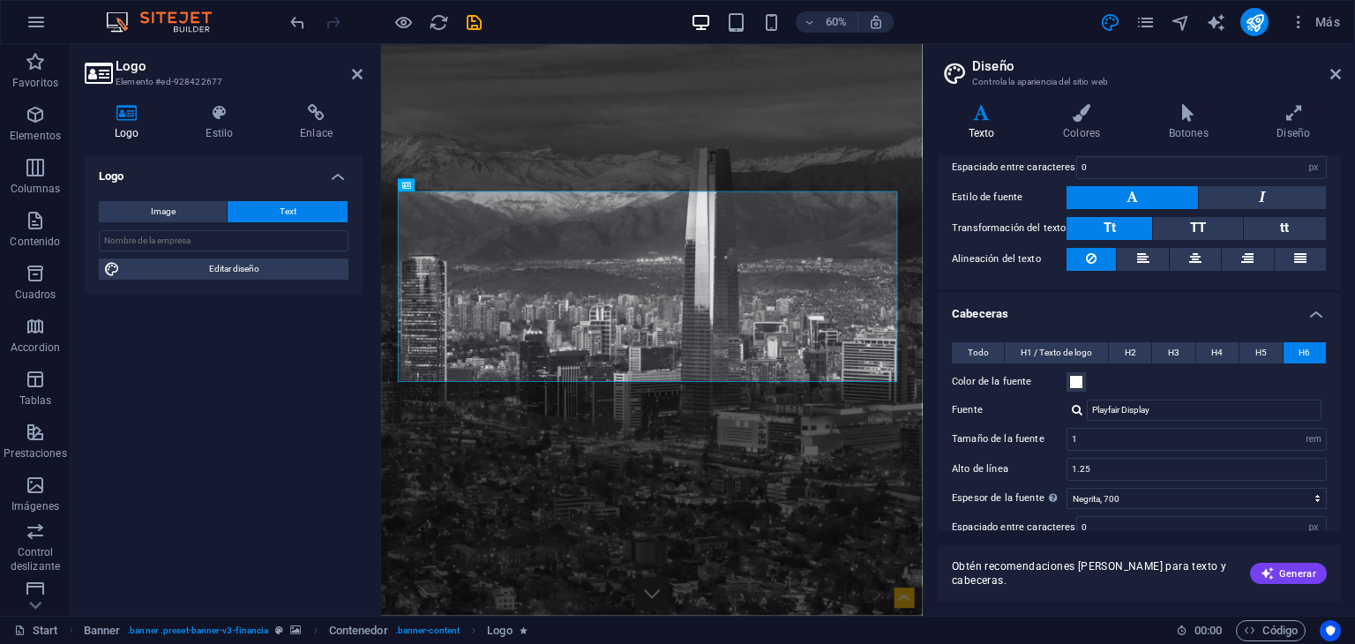
scroll to position [265, 0]
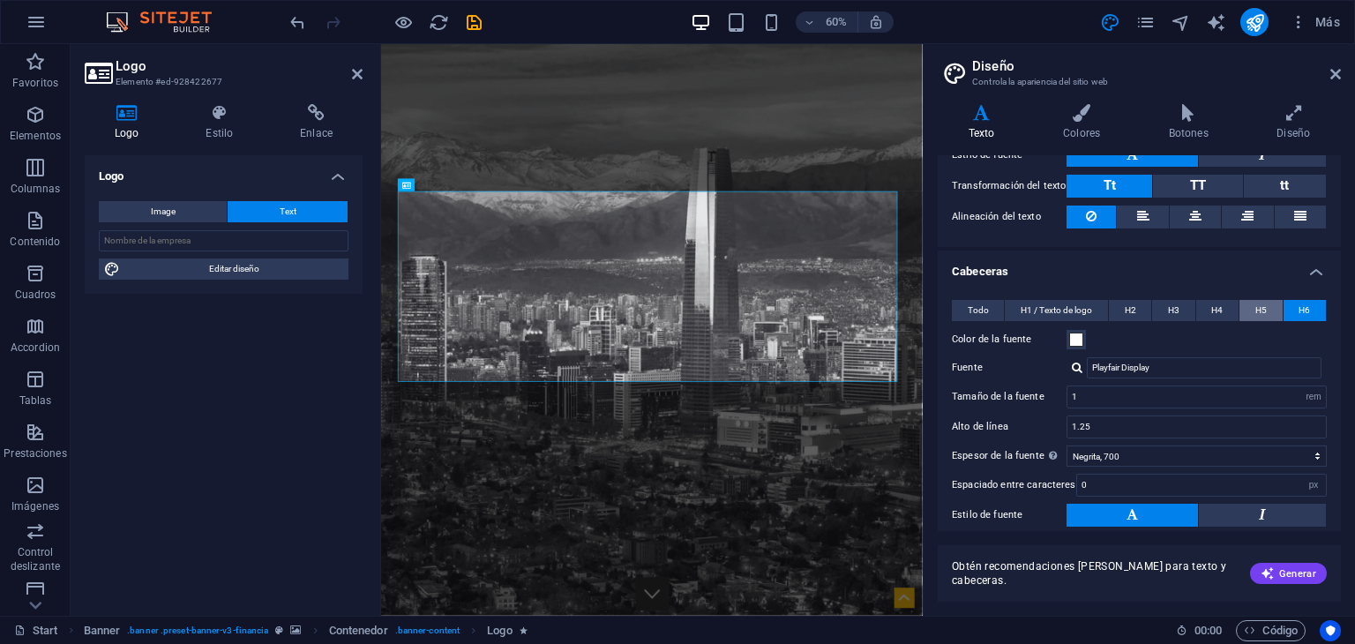
click at [1267, 308] on button "H5" at bounding box center [1260, 310] width 42 height 21
click at [1211, 311] on span "H4" at bounding box center [1216, 310] width 11 height 21
click at [1175, 308] on span "H3" at bounding box center [1173, 310] width 11 height 21
click at [1126, 308] on span "H2" at bounding box center [1130, 310] width 11 height 21
click at [1294, 303] on button "H6" at bounding box center [1304, 310] width 42 height 21
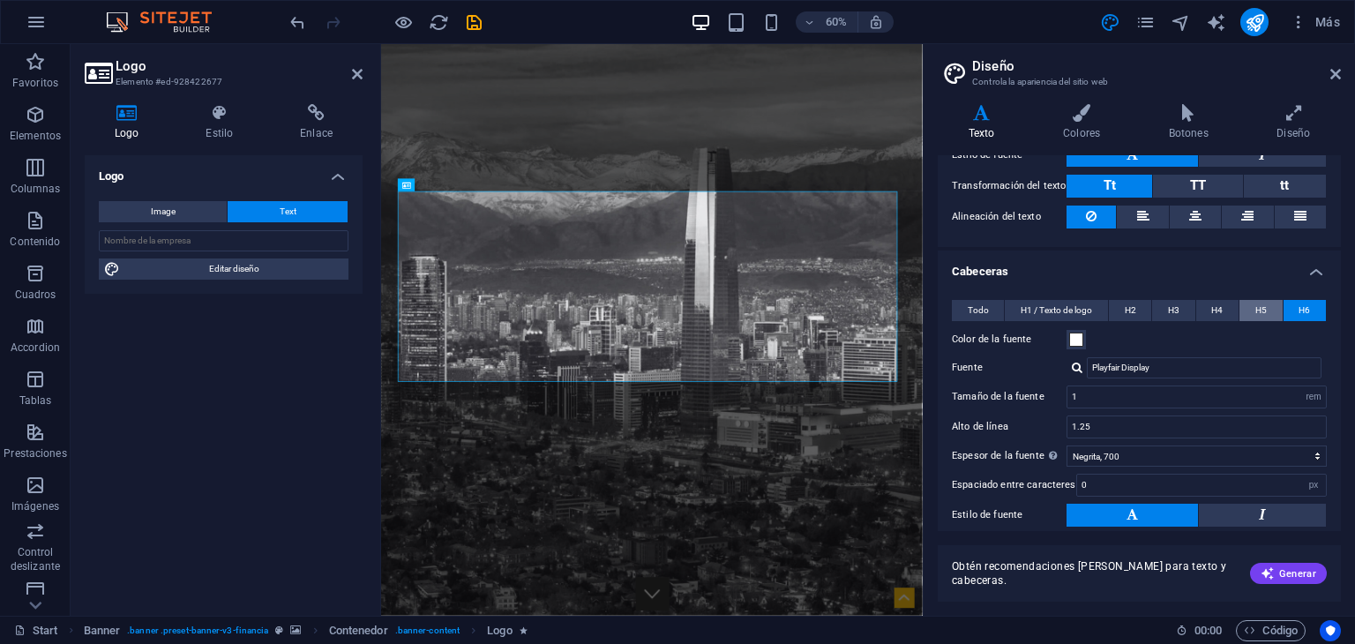
click at [1258, 305] on span "H5" at bounding box center [1260, 310] width 11 height 21
click at [1284, 305] on button "H6" at bounding box center [1304, 310] width 42 height 21
click at [1041, 311] on span "H1 / Texto de logo" at bounding box center [1055, 310] width 71 height 21
click at [950, 310] on div "Todo H1 / Texto de logo H2 H3 H4 H5 H6 Color de la fuente Fuente Playfair Displ…" at bounding box center [1139, 474] width 410 height 385
click at [977, 310] on span "Todo" at bounding box center [978, 310] width 21 height 21
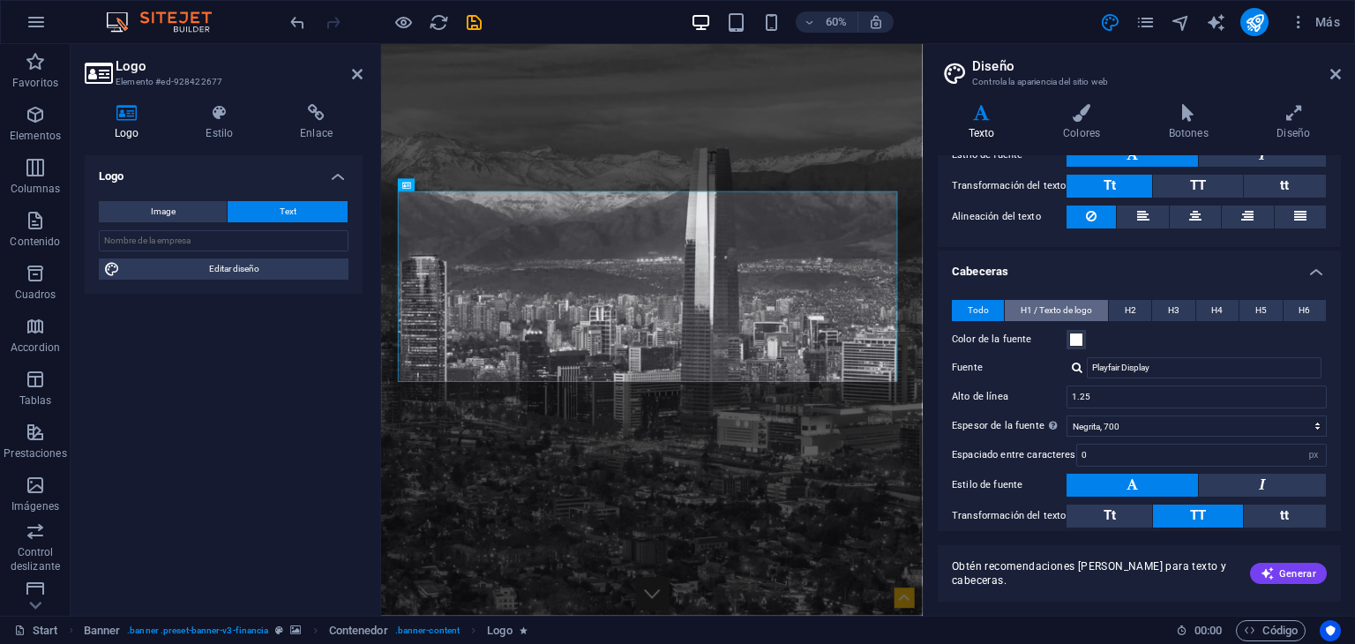
click at [1049, 310] on span "H1 / Texto de logo" at bounding box center [1055, 310] width 71 height 21
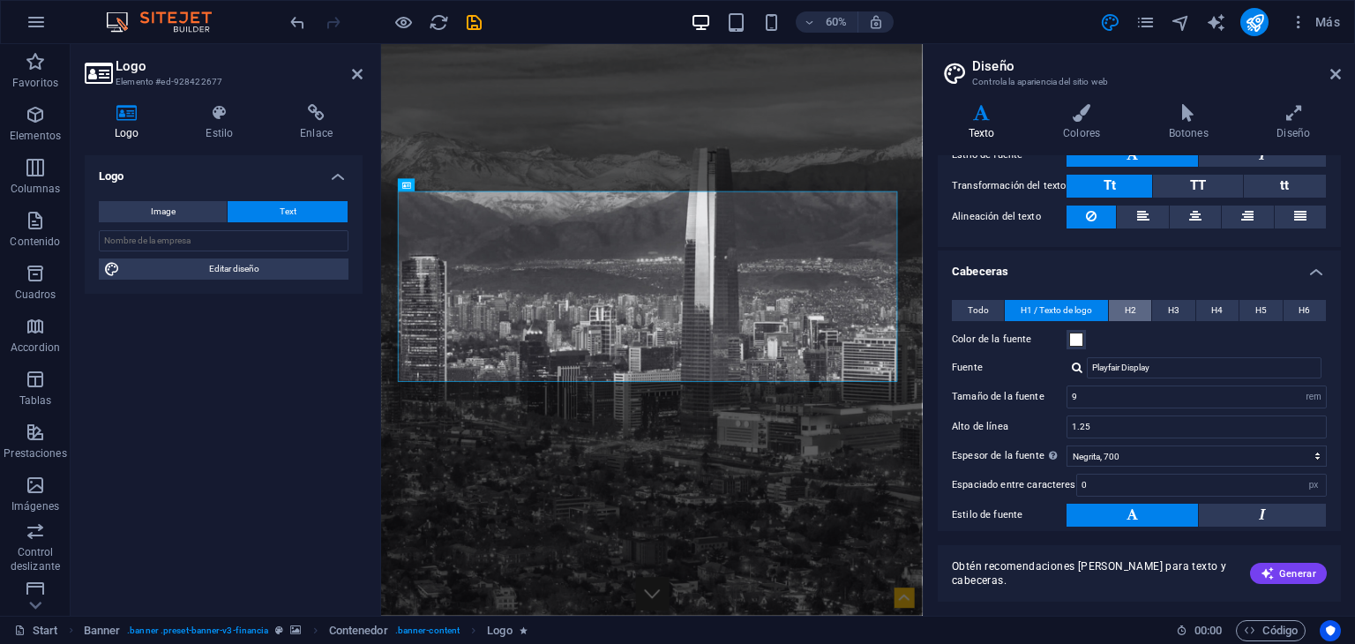
click at [1125, 304] on span "H2" at bounding box center [1130, 310] width 11 height 21
click at [982, 308] on span "Todo" at bounding box center [978, 310] width 21 height 21
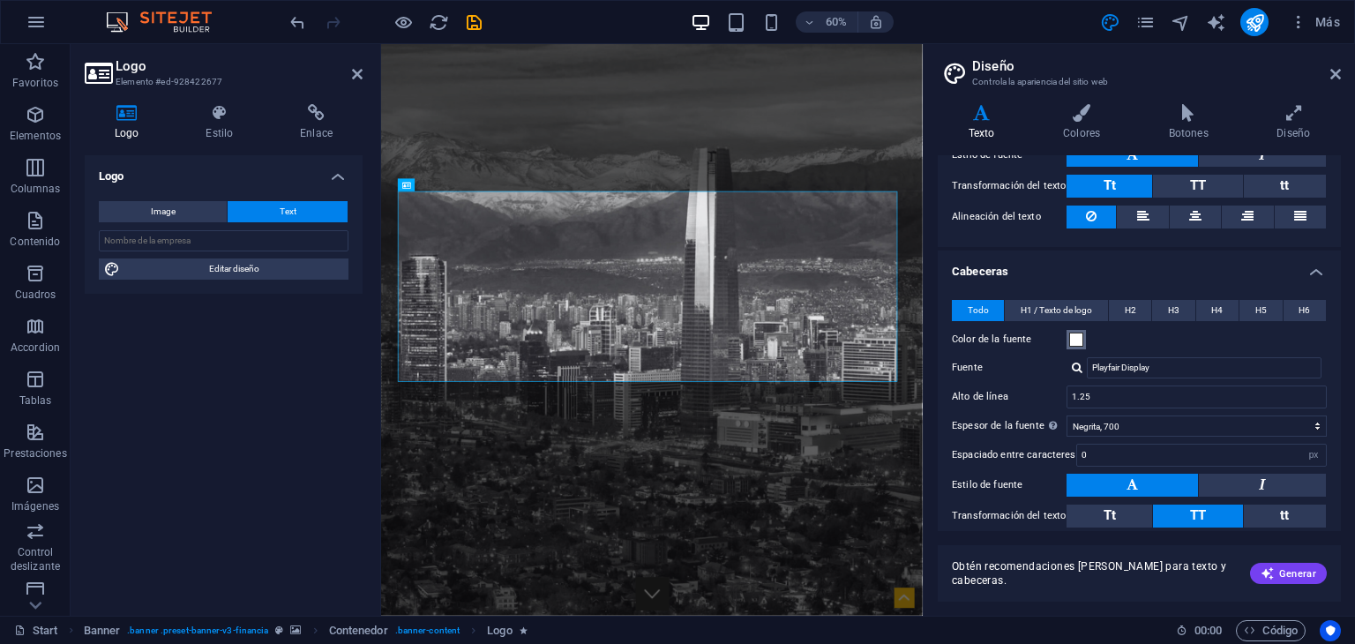
click at [1072, 334] on span at bounding box center [1076, 340] width 14 height 14
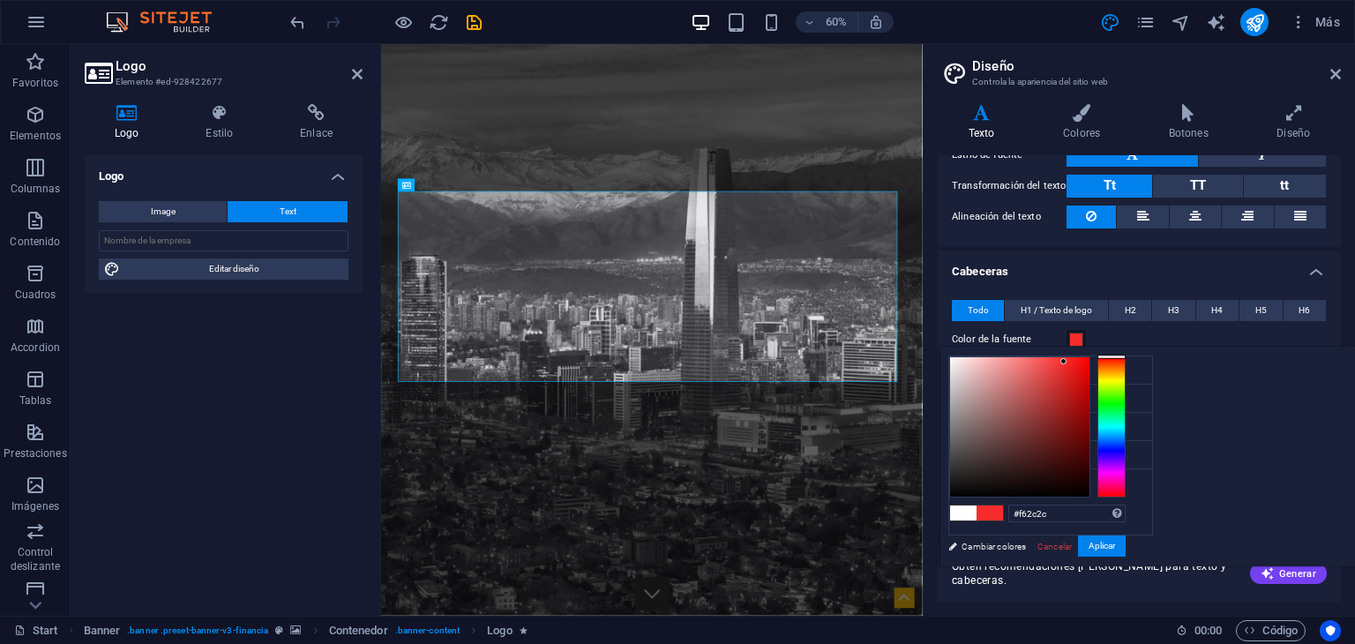
drag, startPoint x: 1278, startPoint y: 374, endPoint x: 1284, endPoint y: 361, distance: 14.6
click at [1089, 361] on div at bounding box center [1019, 426] width 139 height 139
drag, startPoint x: 1283, startPoint y: 362, endPoint x: 1171, endPoint y: 358, distance: 112.1
click at [953, 358] on div at bounding box center [950, 359] width 6 height 6
type input "#faf7f7"
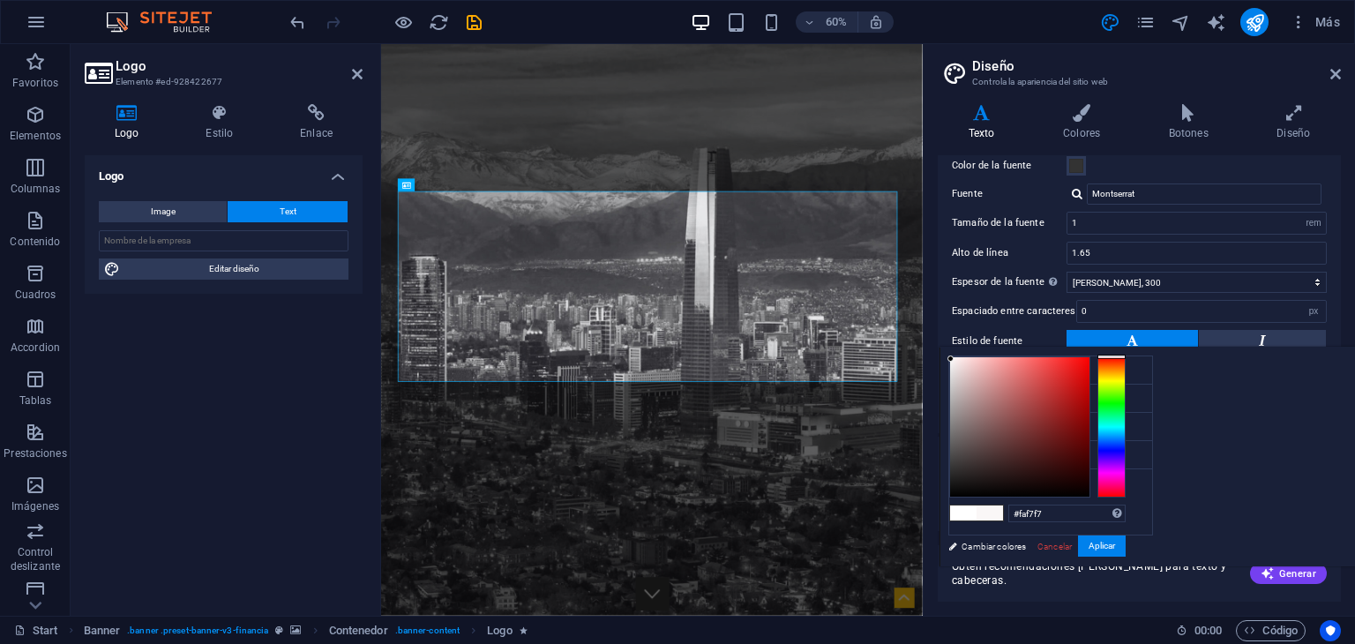
scroll to position [88, 0]
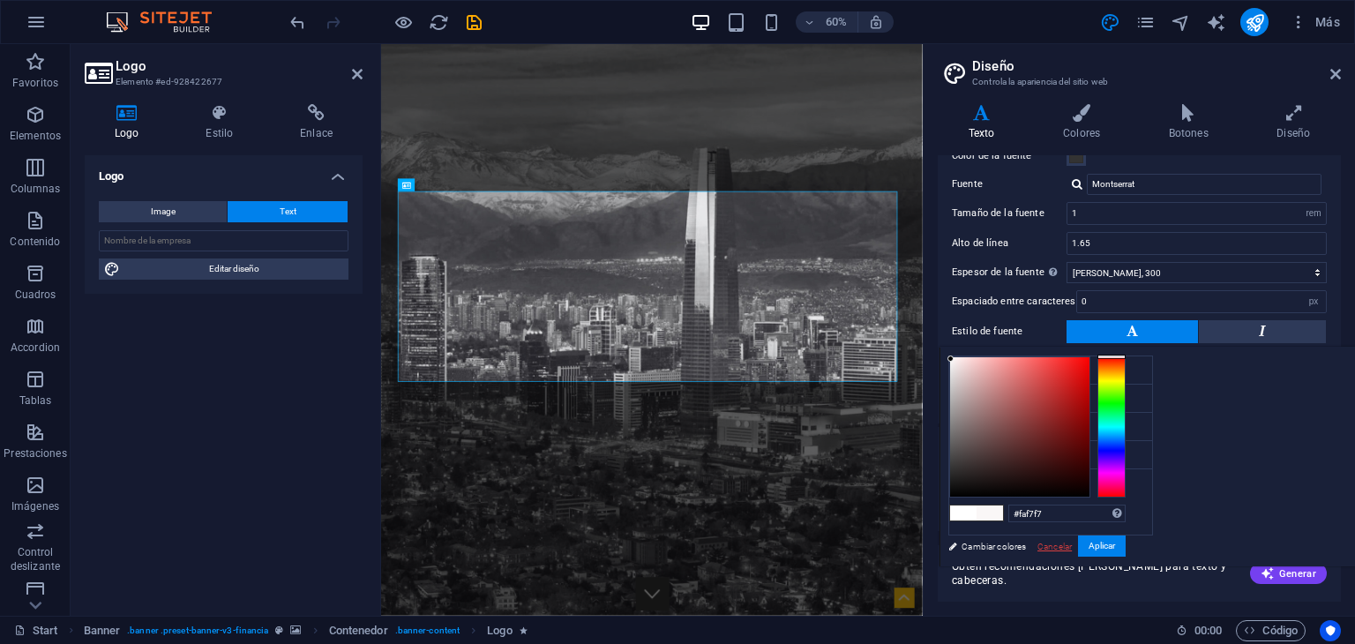
click at [1073, 548] on link "Cancelar" at bounding box center [1054, 546] width 38 height 13
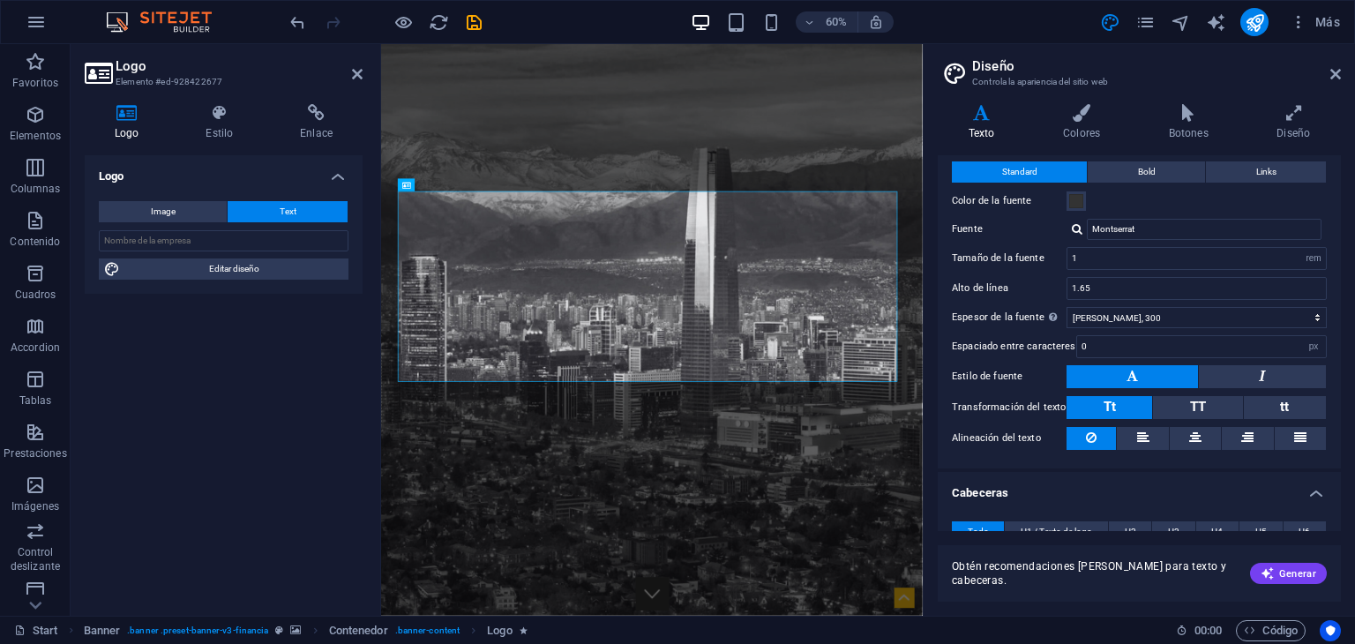
scroll to position [0, 0]
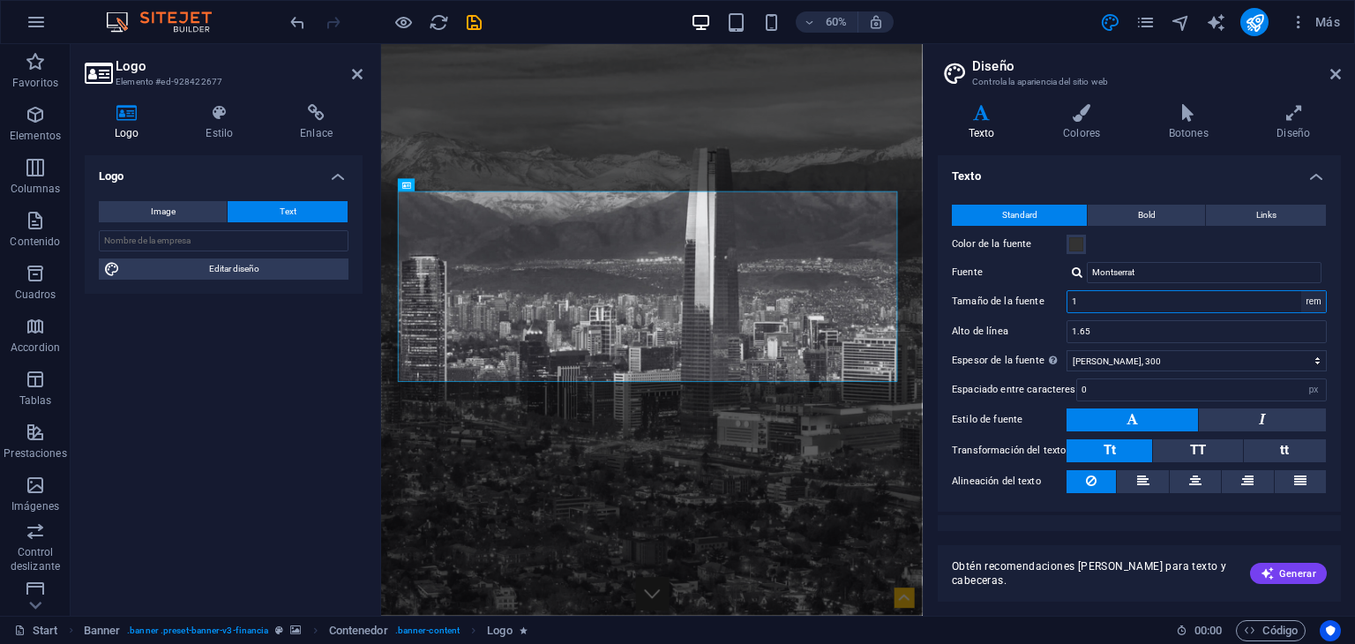
click at [1310, 303] on select "rem px" at bounding box center [1313, 301] width 25 height 21
click at [1181, 295] on input "1" at bounding box center [1196, 301] width 258 height 21
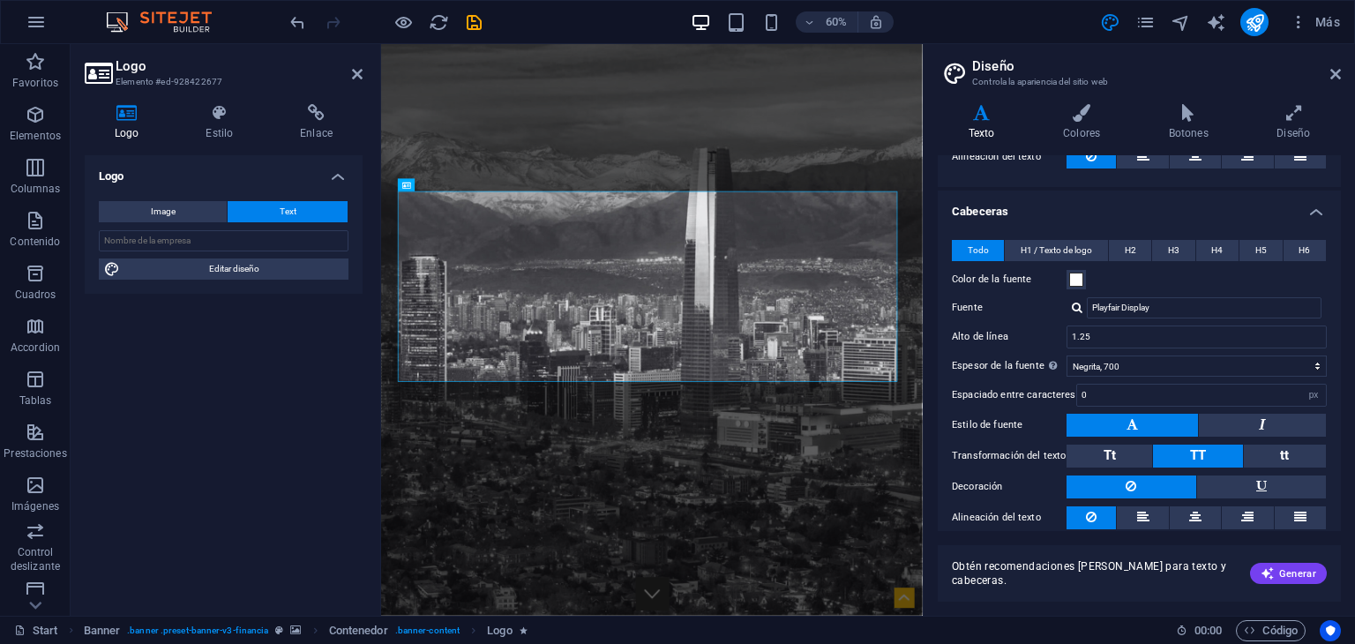
scroll to position [366, 0]
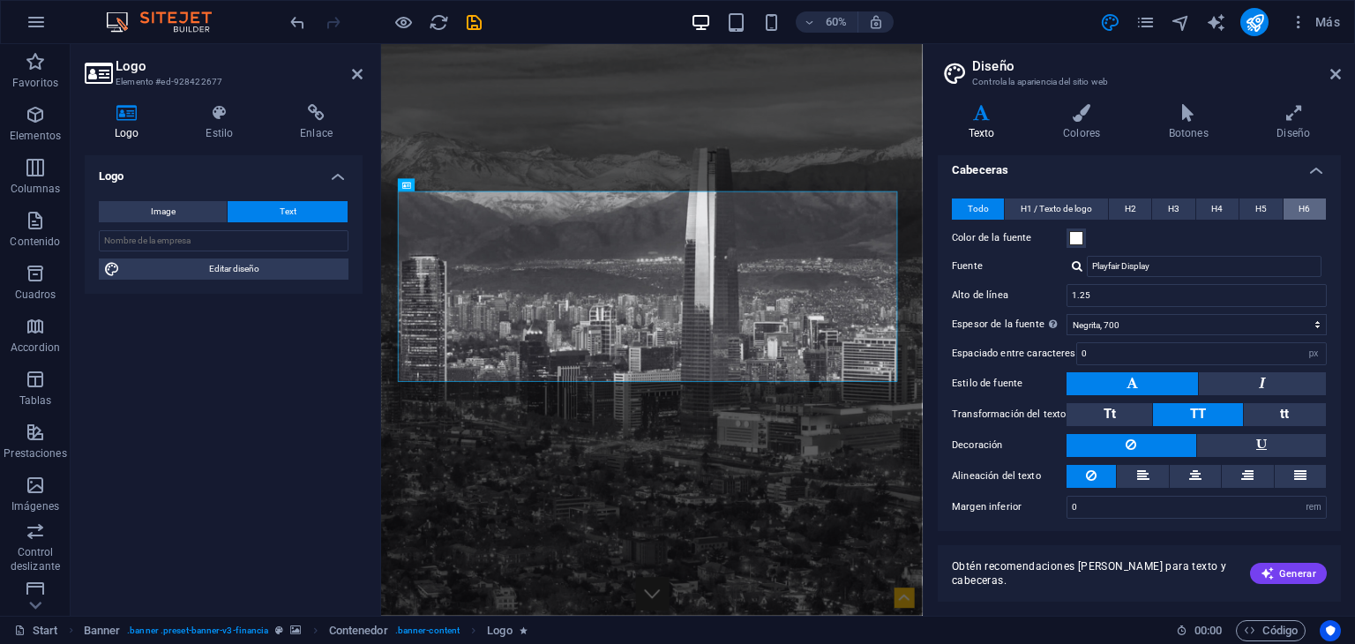
click at [1294, 203] on button "H6" at bounding box center [1304, 208] width 42 height 21
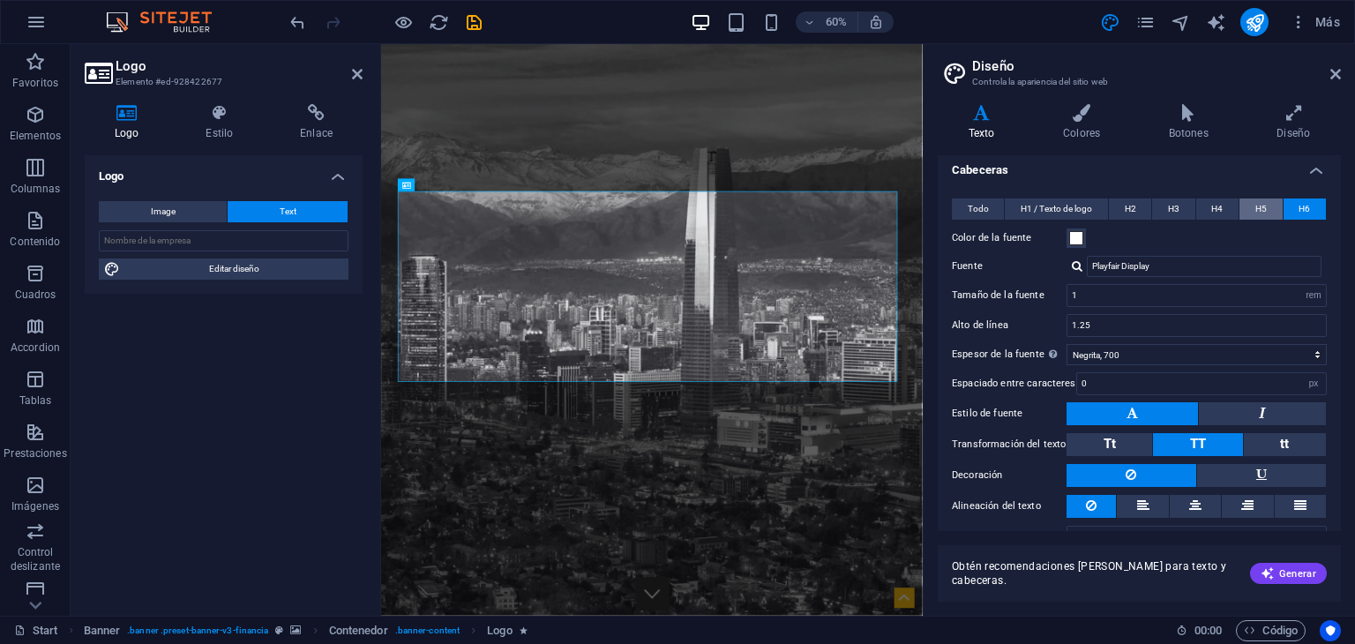
click at [1275, 203] on button "H5" at bounding box center [1260, 208] width 42 height 21
click at [1216, 206] on span "H4" at bounding box center [1216, 208] width 11 height 21
click at [1168, 206] on span "H3" at bounding box center [1173, 208] width 11 height 21
click at [1125, 206] on span "H2" at bounding box center [1130, 208] width 11 height 21
click at [1055, 206] on span "H1 / Texto de logo" at bounding box center [1055, 208] width 71 height 21
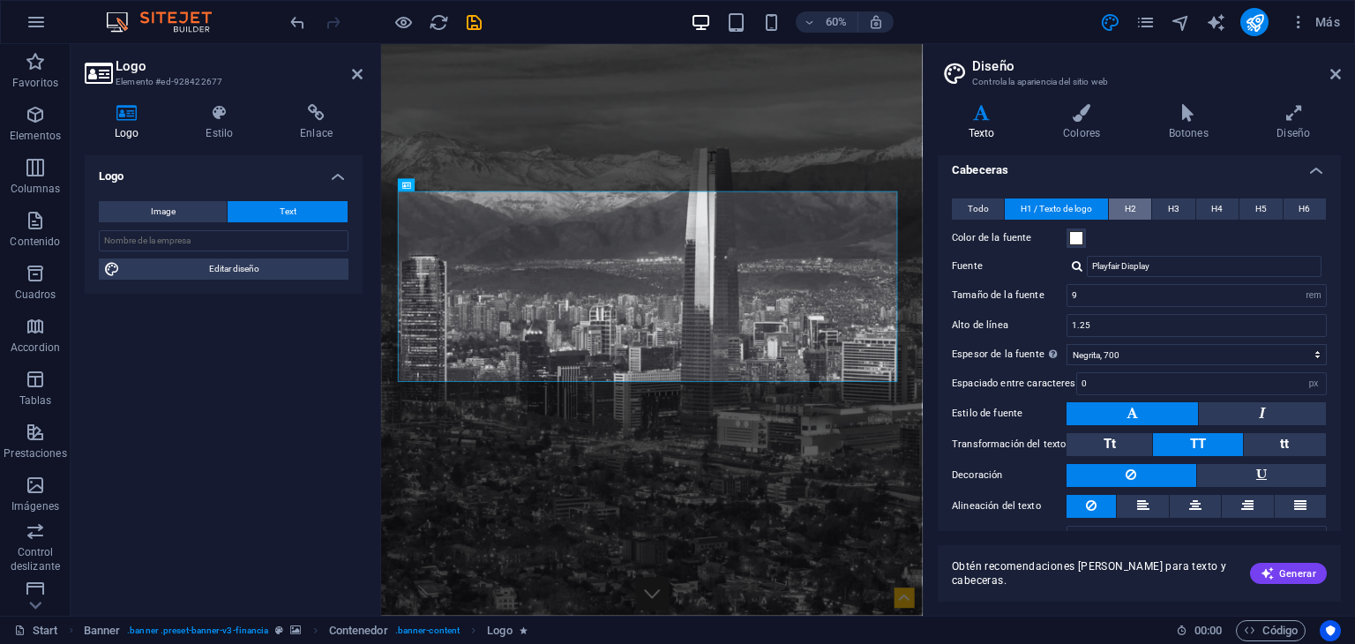
click at [1125, 211] on span "H2" at bounding box center [1130, 208] width 11 height 21
click at [1159, 211] on button "H3" at bounding box center [1173, 208] width 42 height 21
click at [1039, 209] on span "H1 / Texto de logo" at bounding box center [1055, 208] width 71 height 21
click at [949, 208] on div "Todo H1 / Texto de logo H2 H3 H4 H5 H6 Color de la fuente Fuente Playfair Displ…" at bounding box center [1139, 373] width 410 height 385
click at [986, 202] on span "Todo" at bounding box center [978, 208] width 21 height 21
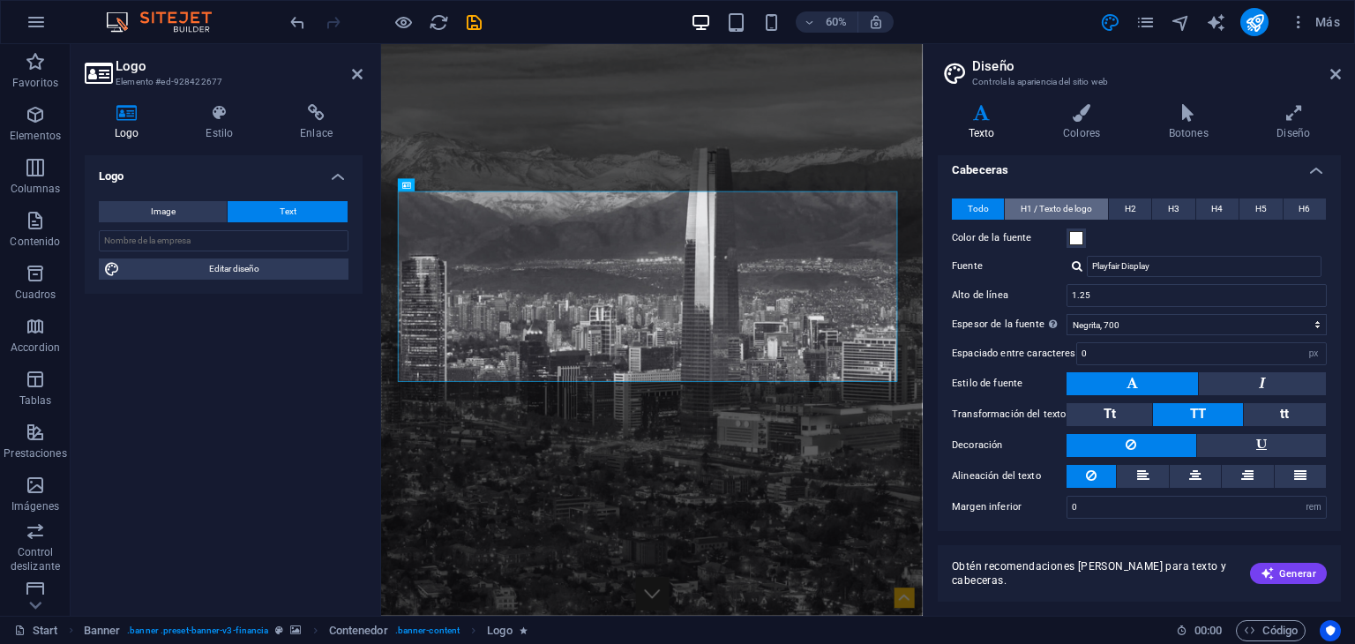
click at [1039, 205] on span "H1 / Texto de logo" at bounding box center [1055, 208] width 71 height 21
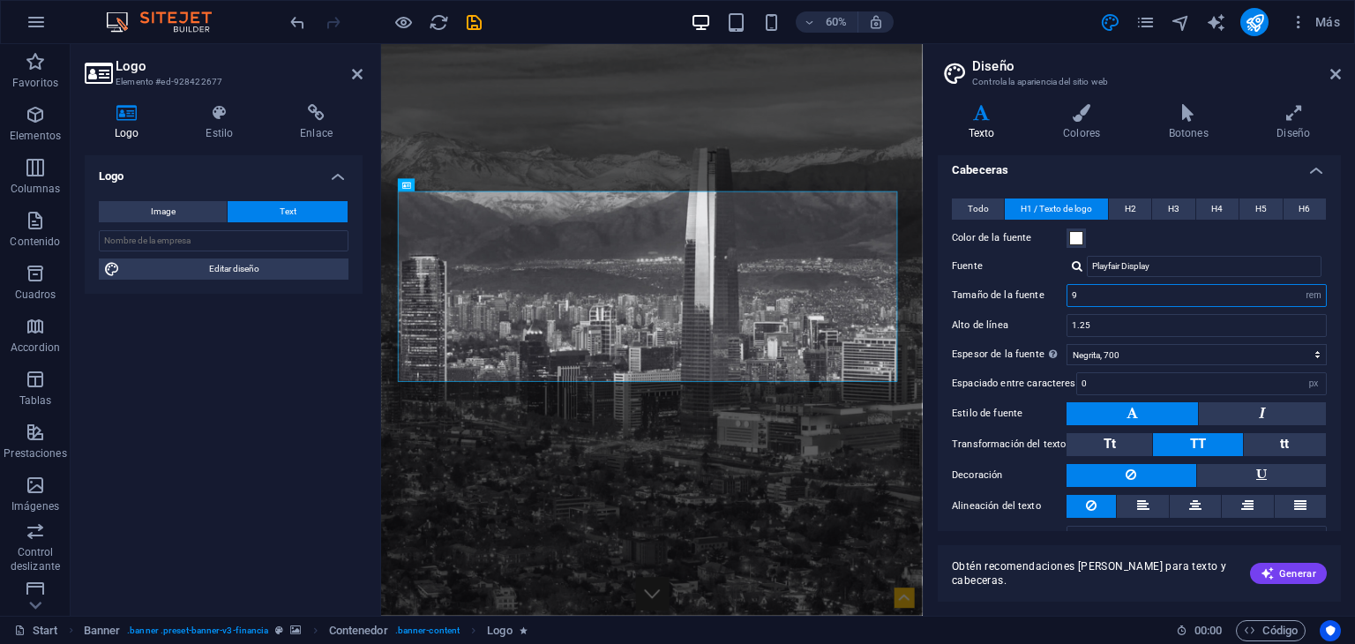
drag, startPoint x: 1083, startPoint y: 294, endPoint x: 1060, endPoint y: 295, distance: 23.0
click at [1060, 295] on div "Tamaño de la fuente 9 rem px em %" at bounding box center [1139, 295] width 375 height 23
drag, startPoint x: 1080, startPoint y: 297, endPoint x: 1041, endPoint y: 293, distance: 39.1
click at [1041, 293] on div "Tamaño de la fuente 9 rem px em %" at bounding box center [1139, 295] width 375 height 23
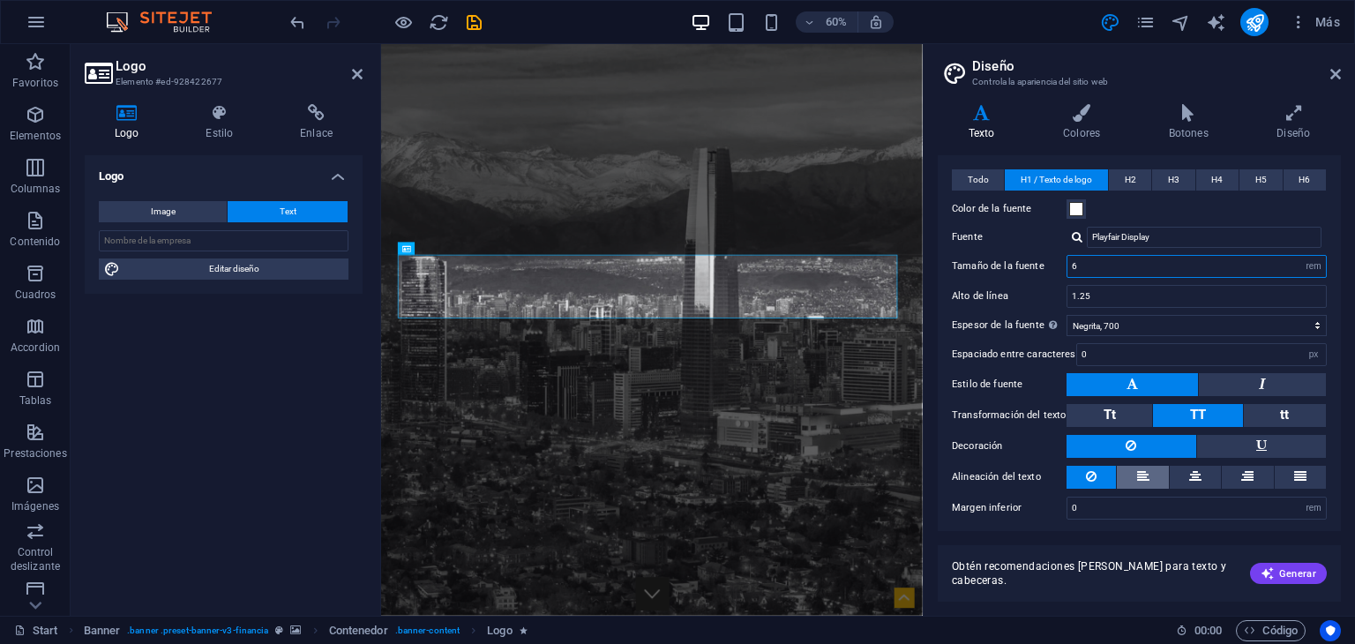
scroll to position [395, 0]
type input "6"
click at [1334, 72] on icon at bounding box center [1335, 74] width 11 height 14
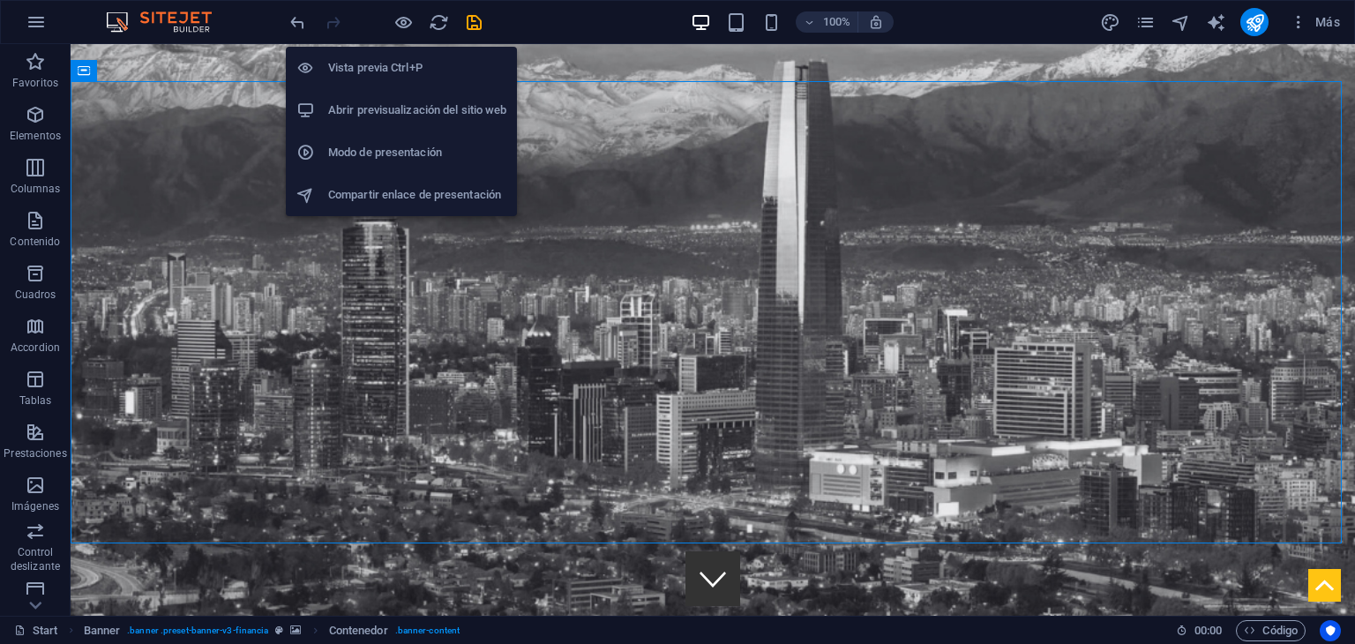
click at [419, 24] on div at bounding box center [386, 22] width 198 height 28
click at [400, 23] on icon "button" at bounding box center [403, 22] width 20 height 20
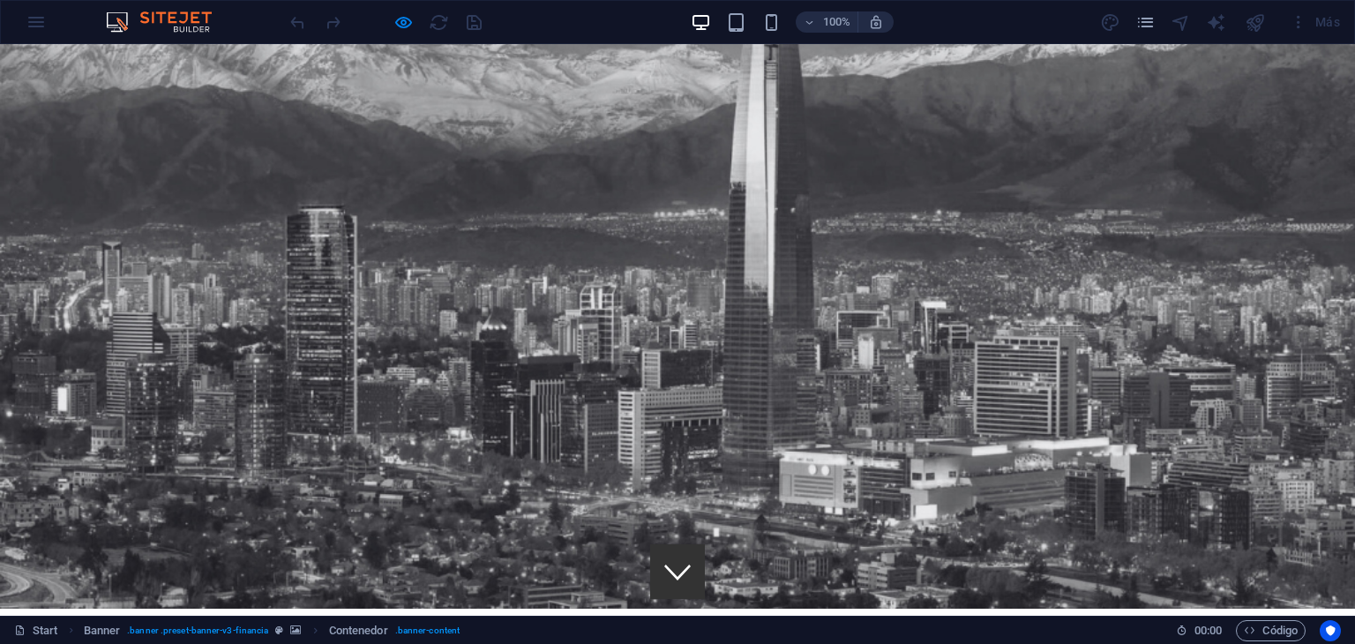
scroll to position [0, 0]
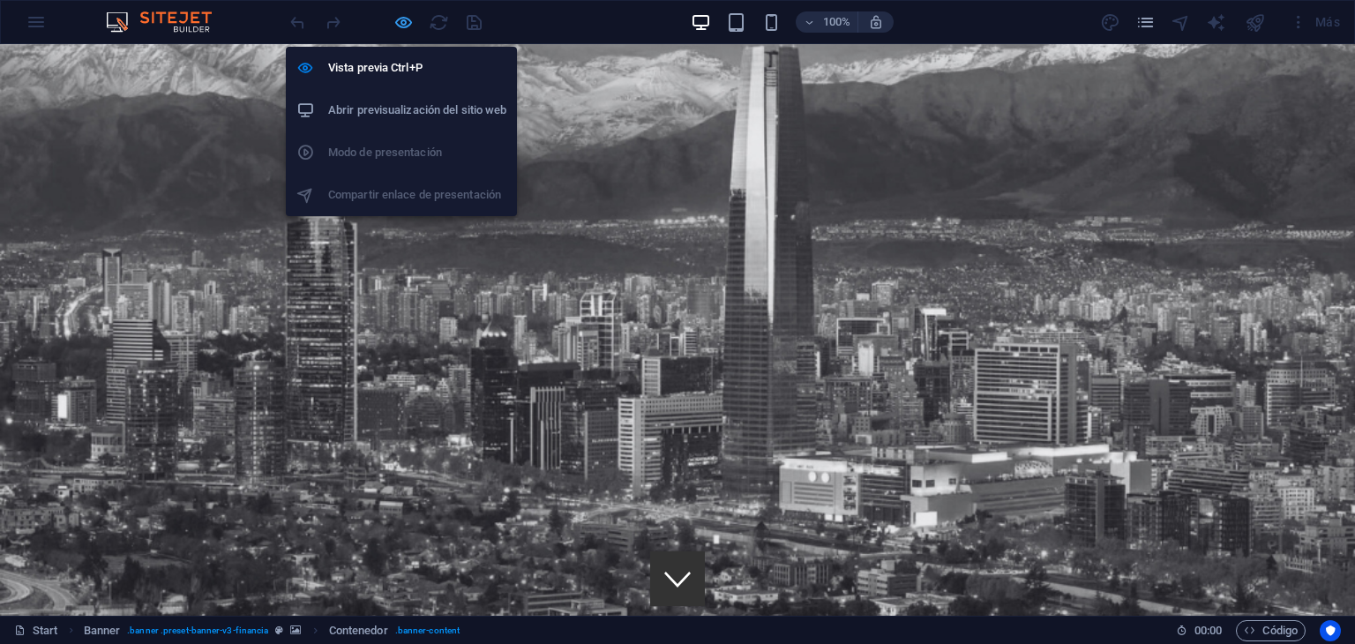
click at [399, 22] on icon "button" at bounding box center [403, 22] width 20 height 20
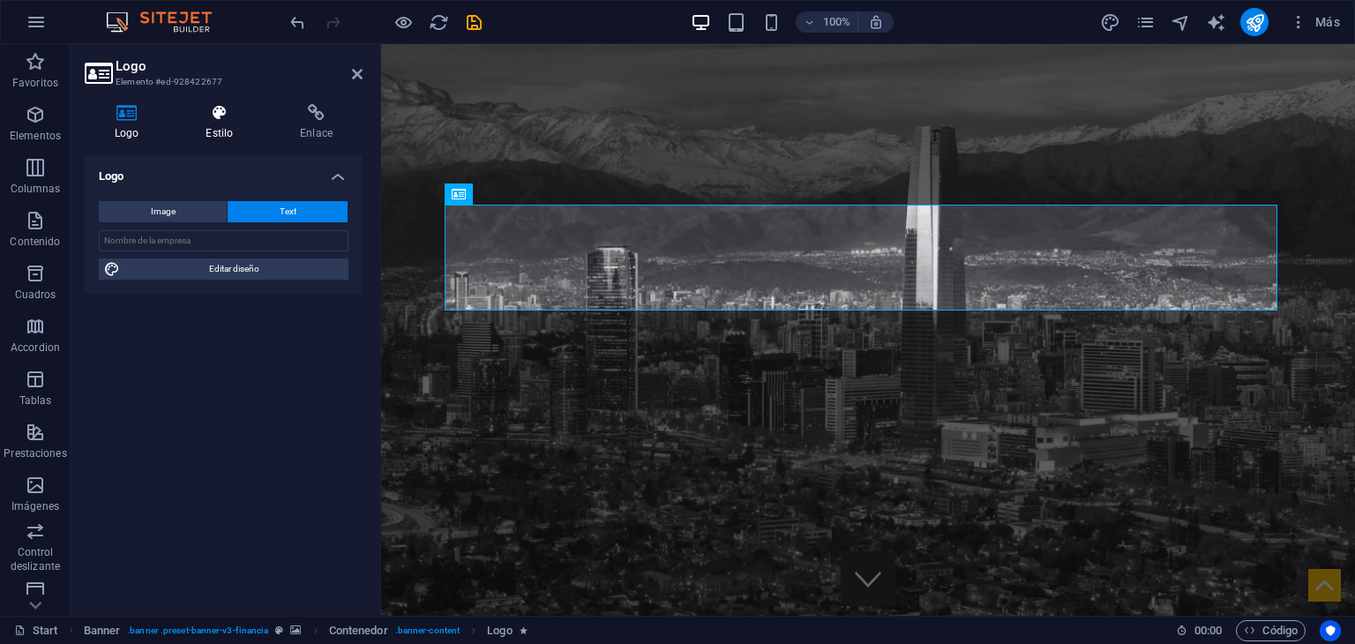
click at [234, 111] on icon at bounding box center [219, 113] width 87 height 18
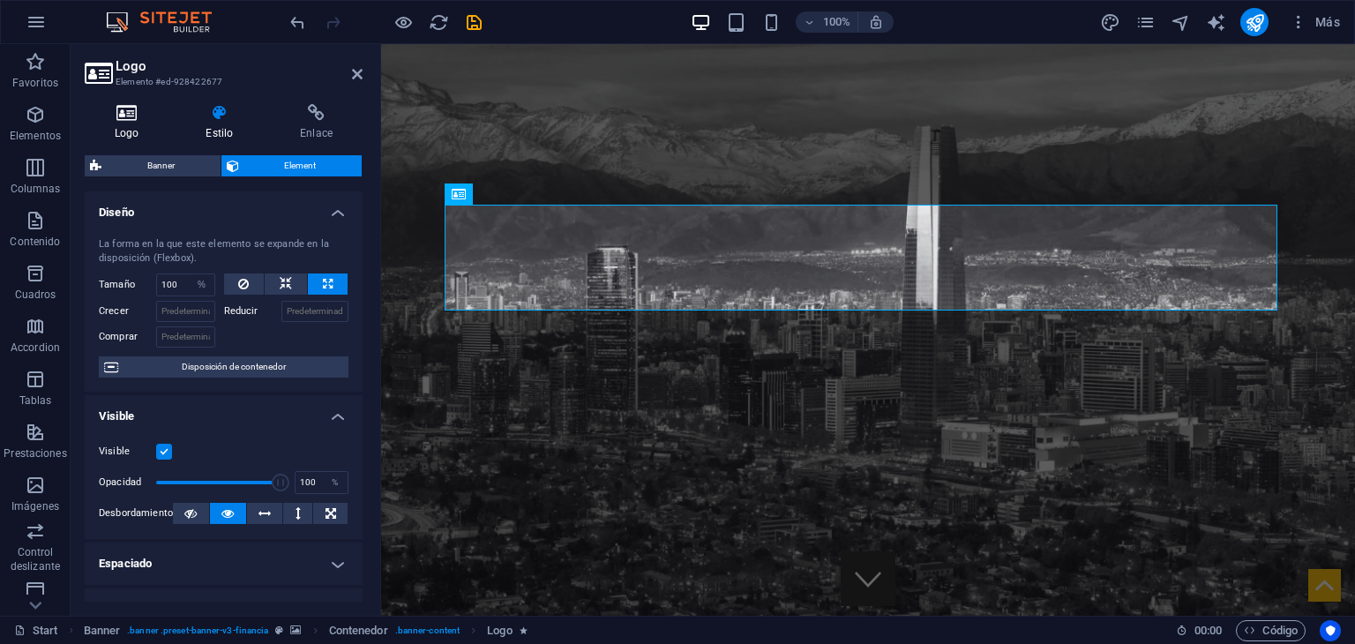
click at [137, 117] on icon at bounding box center [127, 113] width 84 height 18
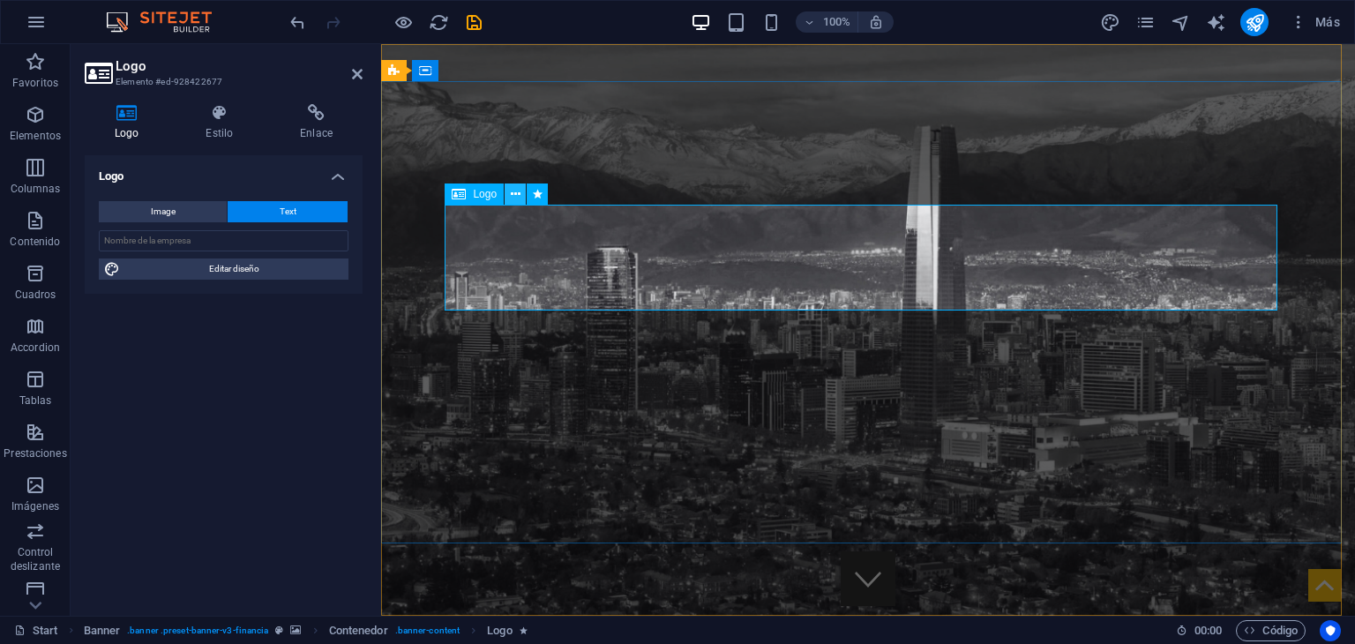
click at [520, 198] on button at bounding box center [514, 193] width 21 height 21
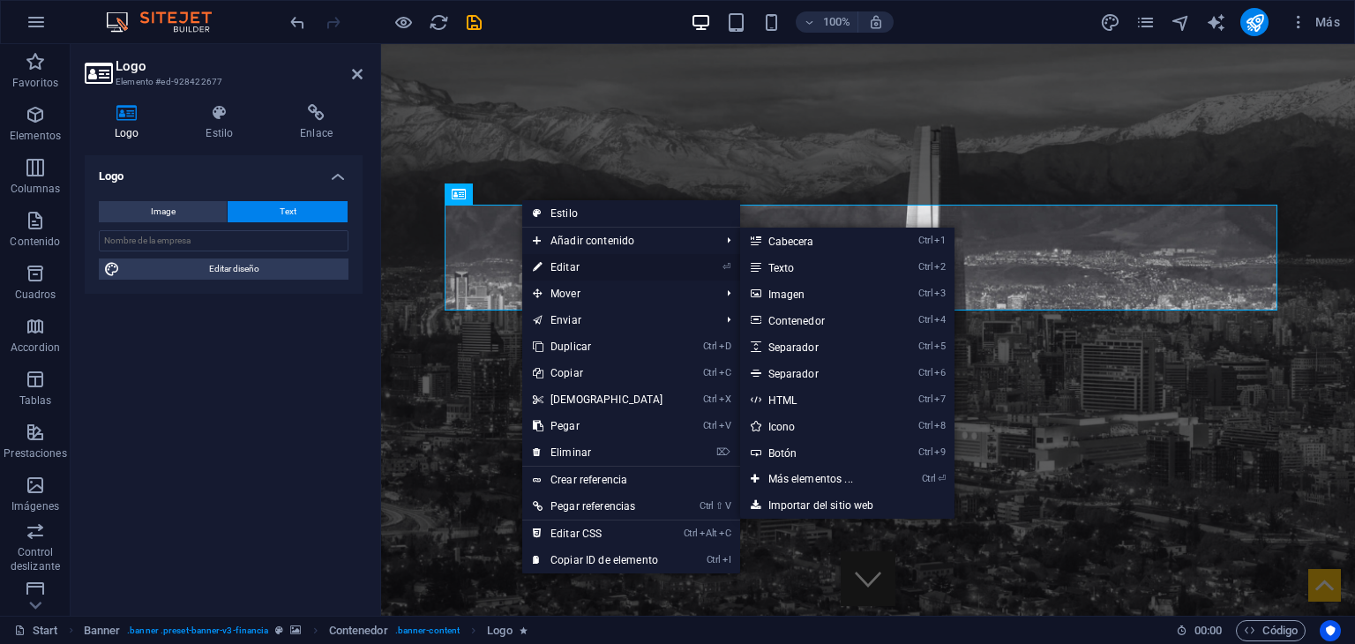
click at [554, 265] on link "⏎ Editar" at bounding box center [598, 267] width 152 height 26
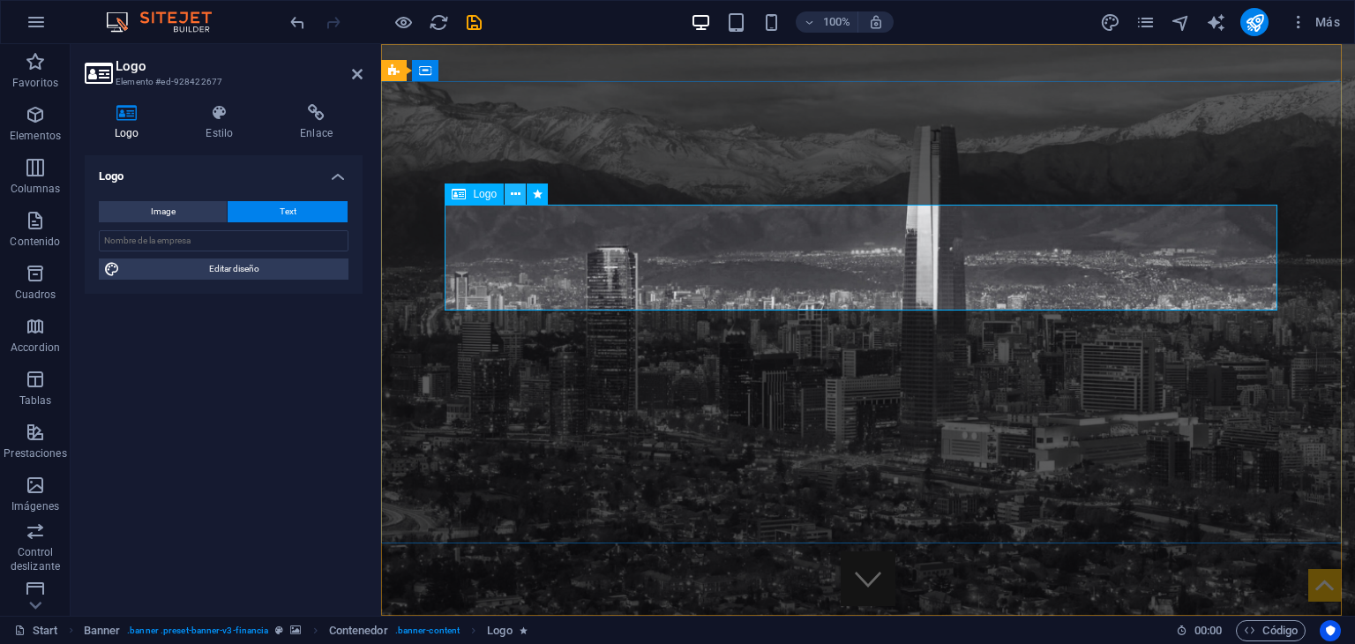
click at [522, 203] on button at bounding box center [514, 193] width 21 height 21
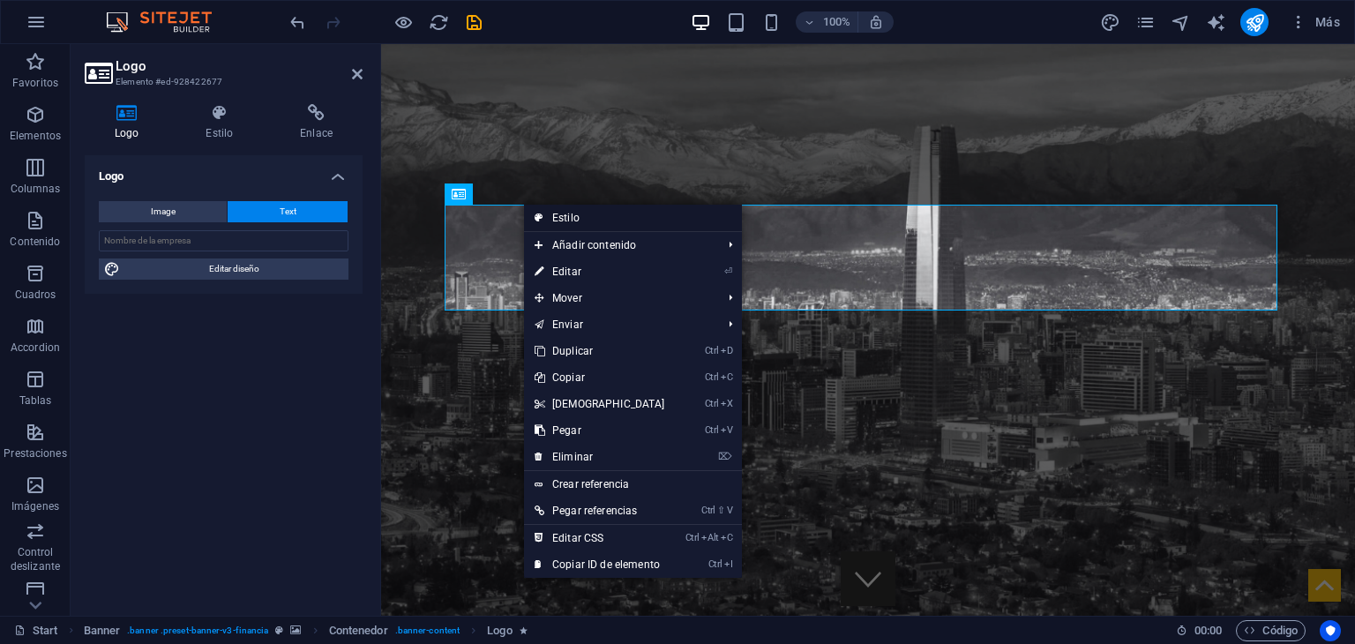
click at [539, 221] on icon at bounding box center [538, 218] width 9 height 26
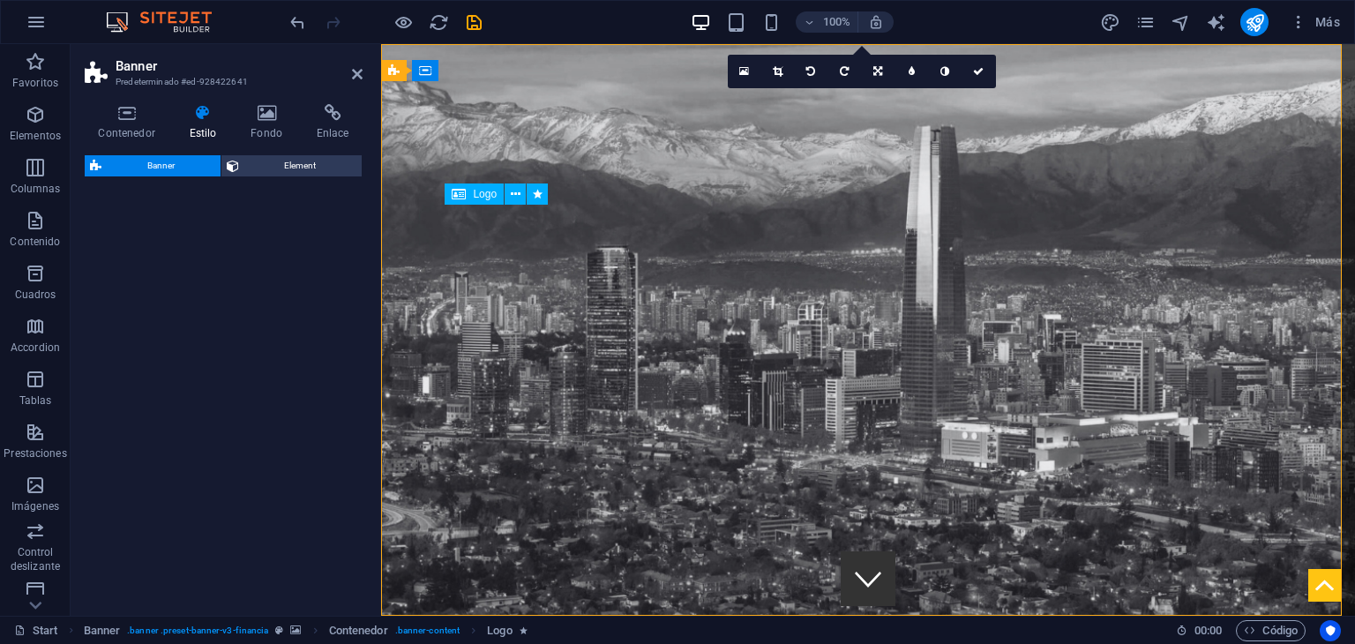
select select "rem"
select select "px"
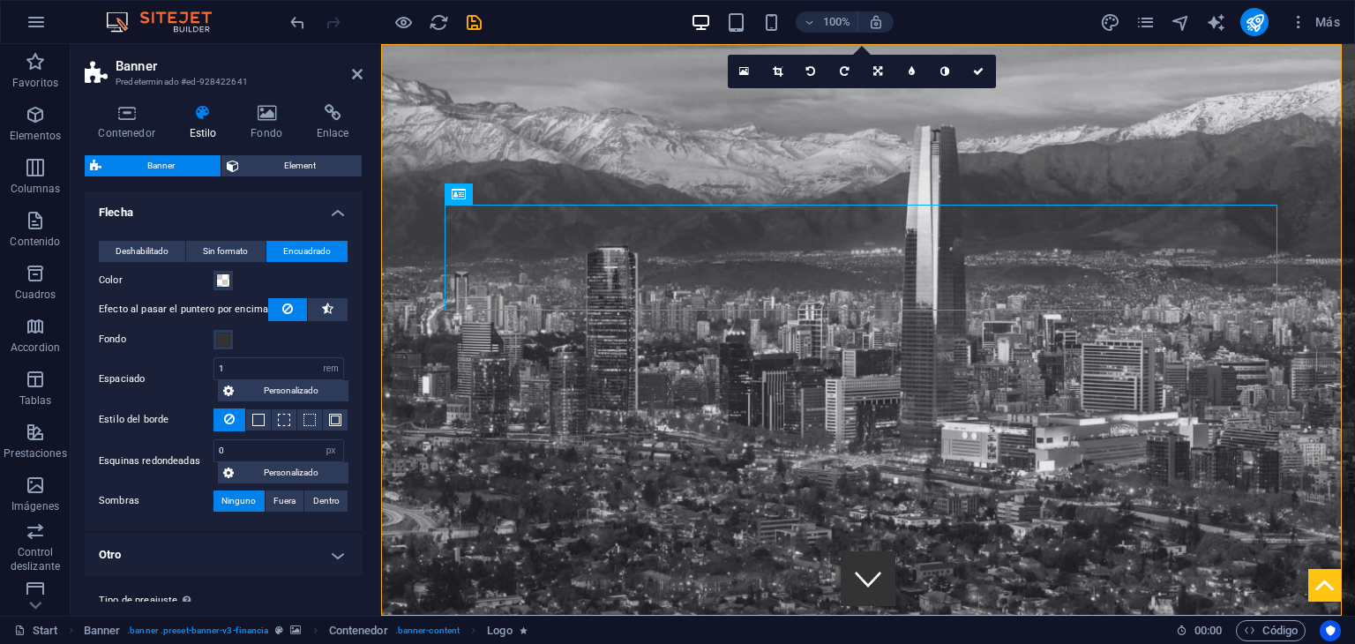
click at [345, 71] on h2 "Banner" at bounding box center [239, 66] width 247 height 16
click at [359, 71] on icon at bounding box center [357, 74] width 11 height 14
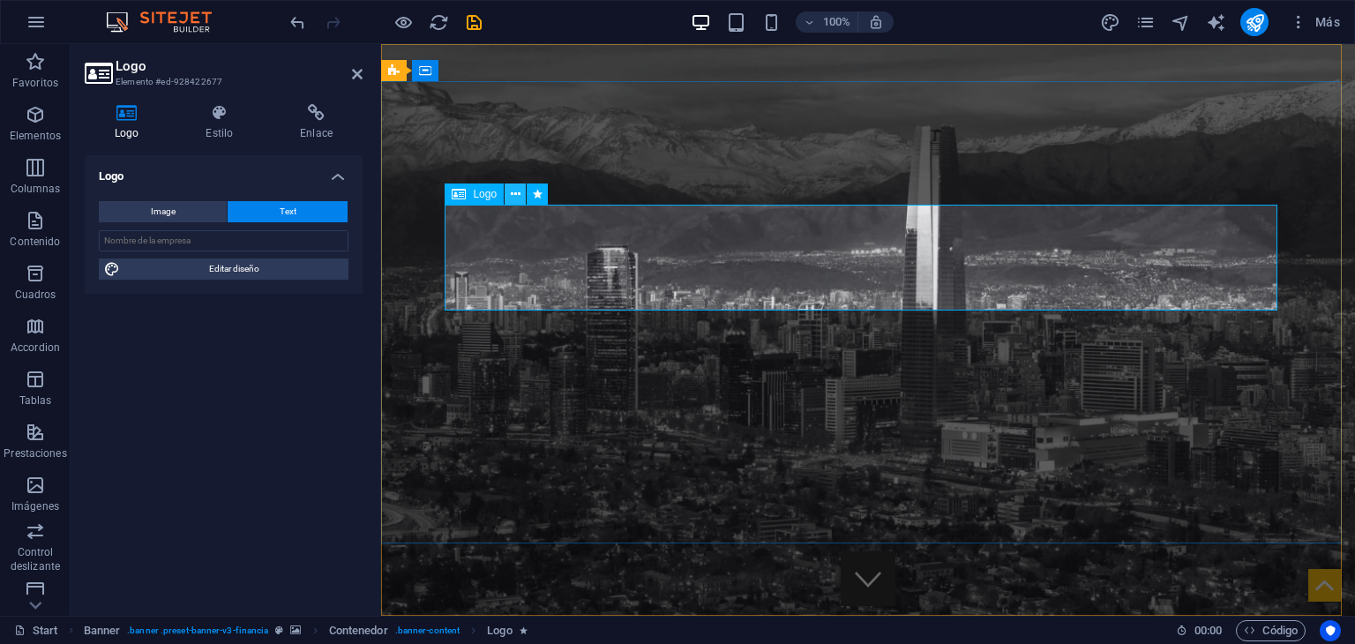
click at [515, 193] on icon at bounding box center [516, 194] width 10 height 19
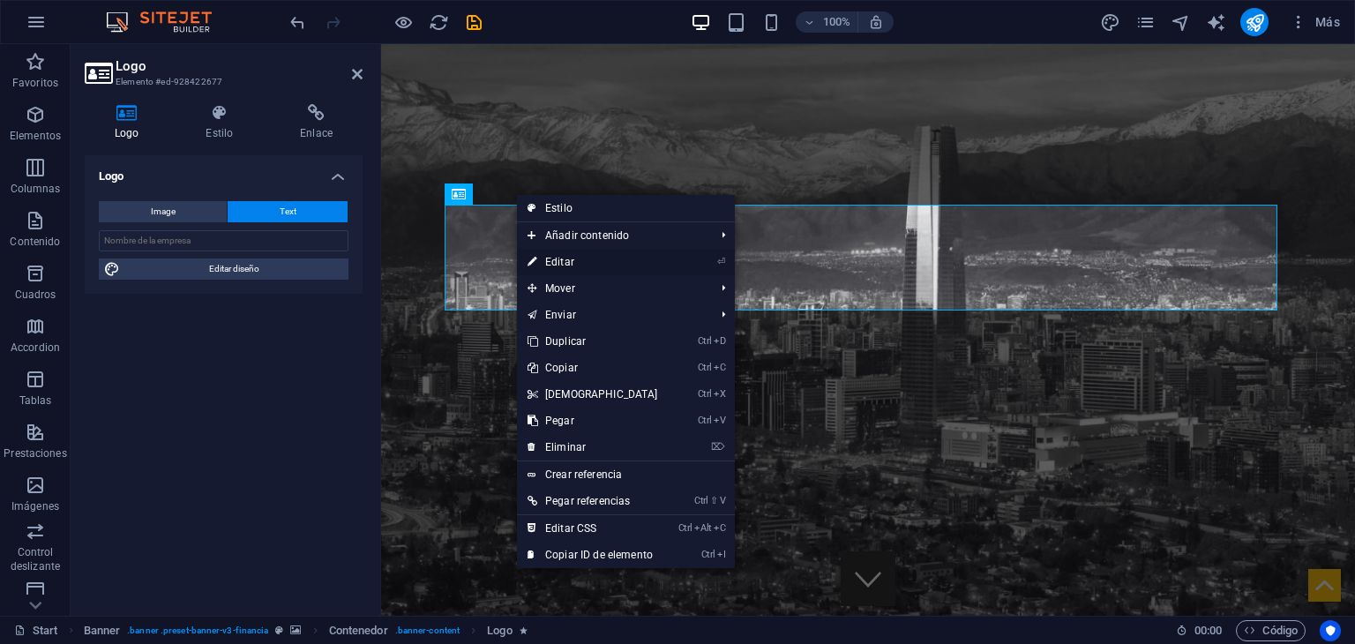
click at [548, 258] on link "⏎ Editar" at bounding box center [593, 262] width 152 height 26
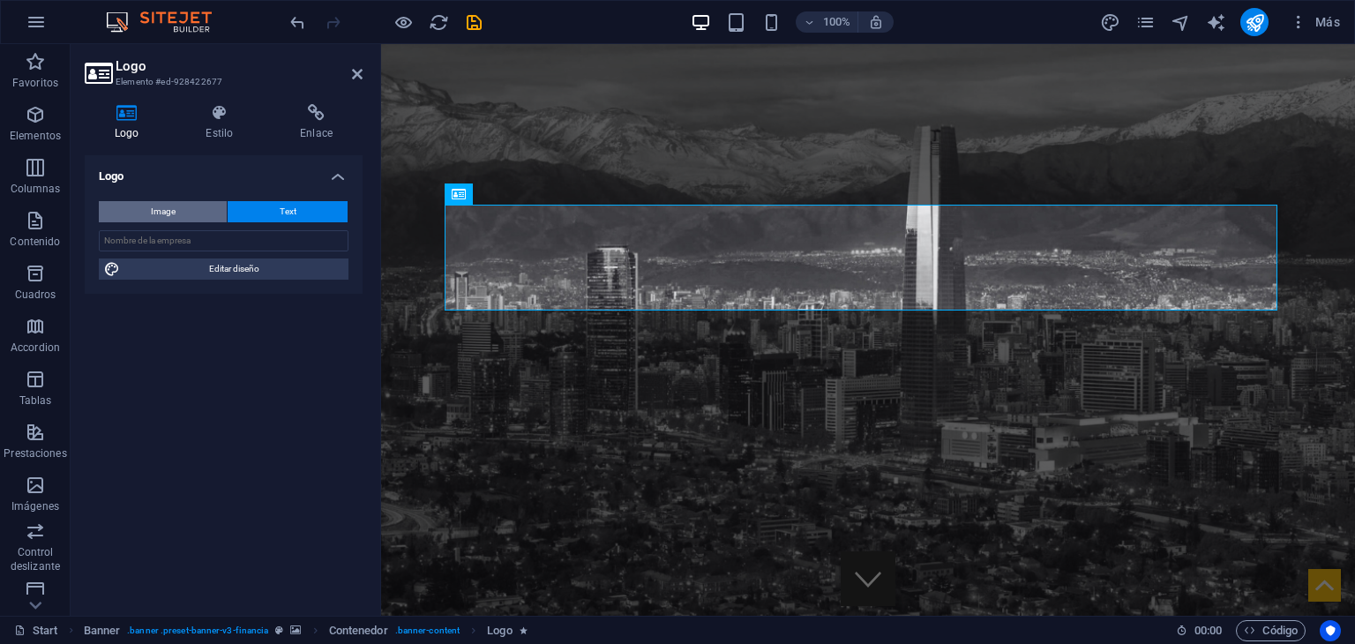
click at [176, 213] on button "Image" at bounding box center [163, 211] width 128 height 21
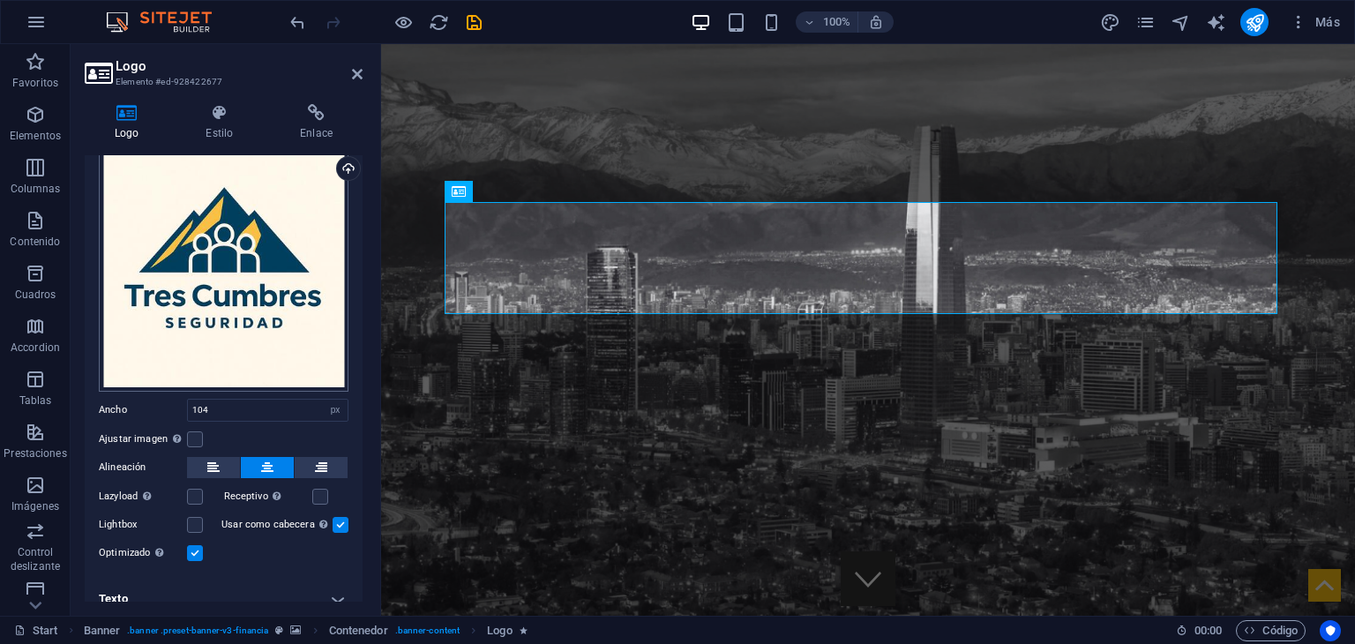
scroll to position [102, 0]
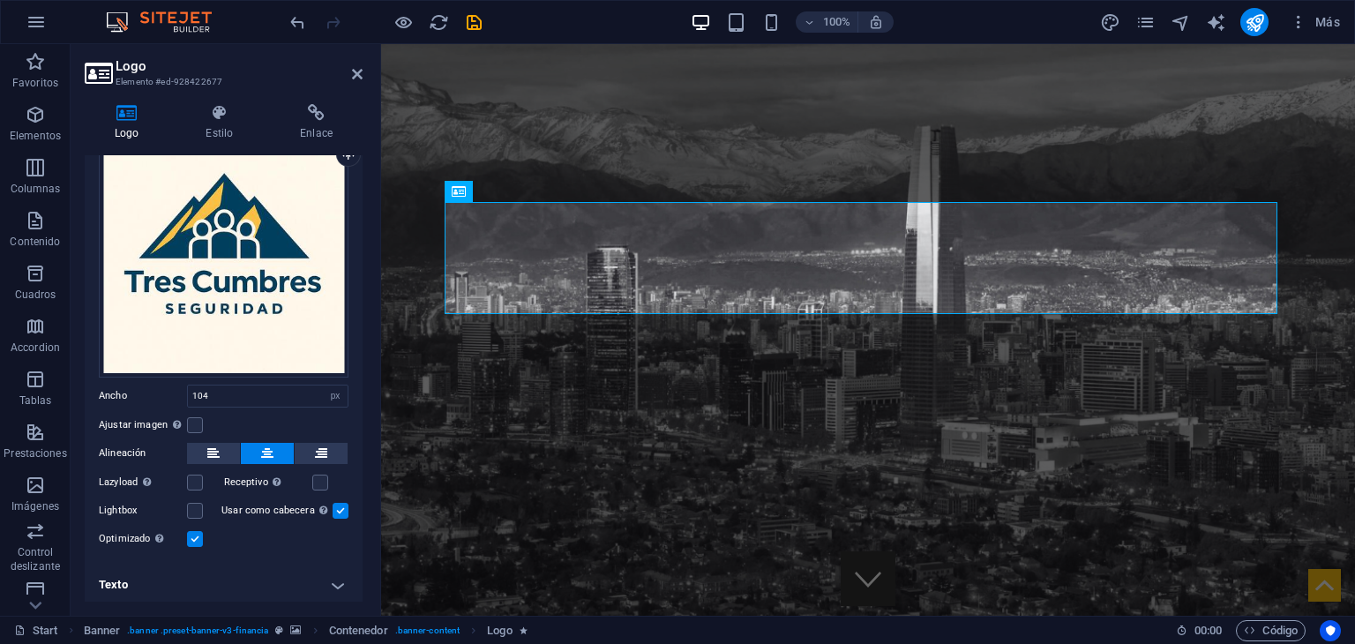
click at [332, 582] on h4 "Texto" at bounding box center [224, 585] width 278 height 42
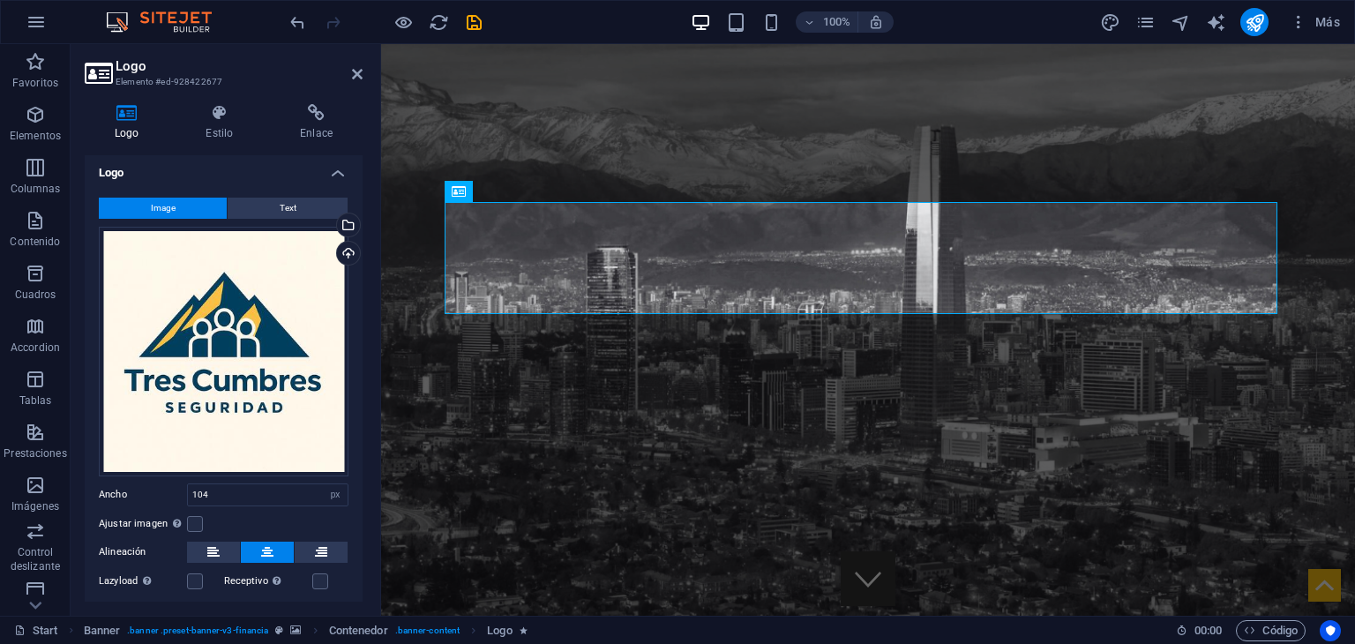
scroll to position [0, 0]
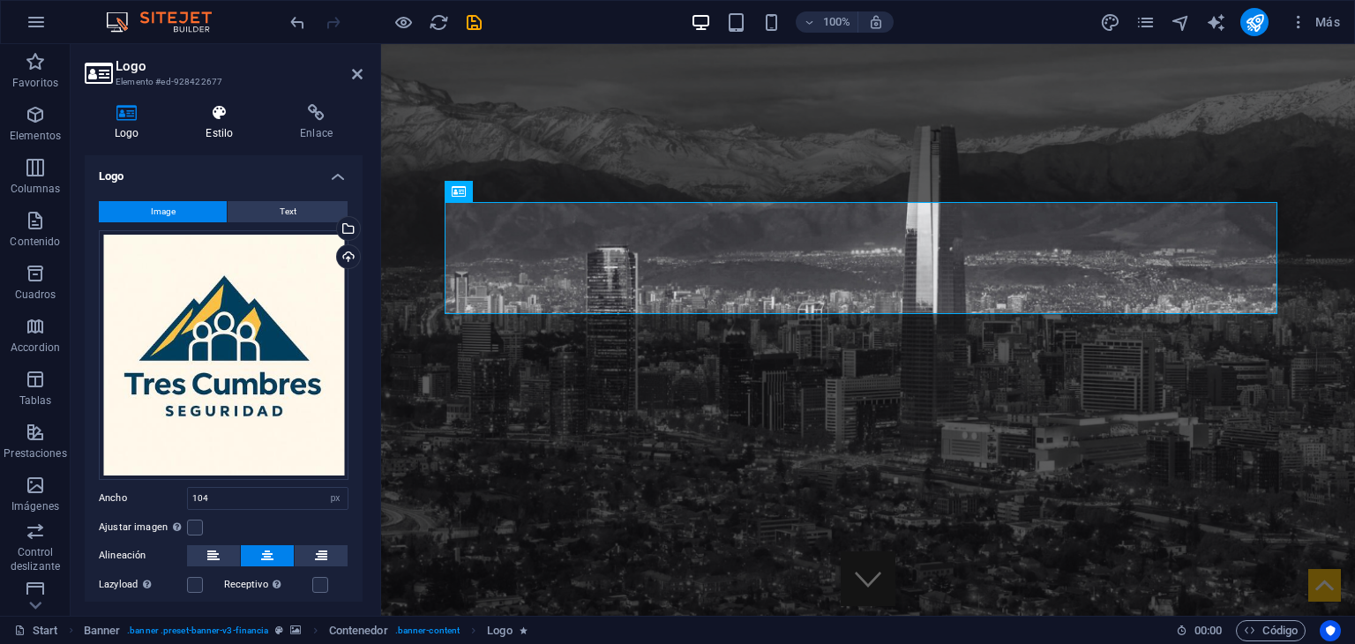
click at [209, 121] on icon at bounding box center [219, 113] width 87 height 18
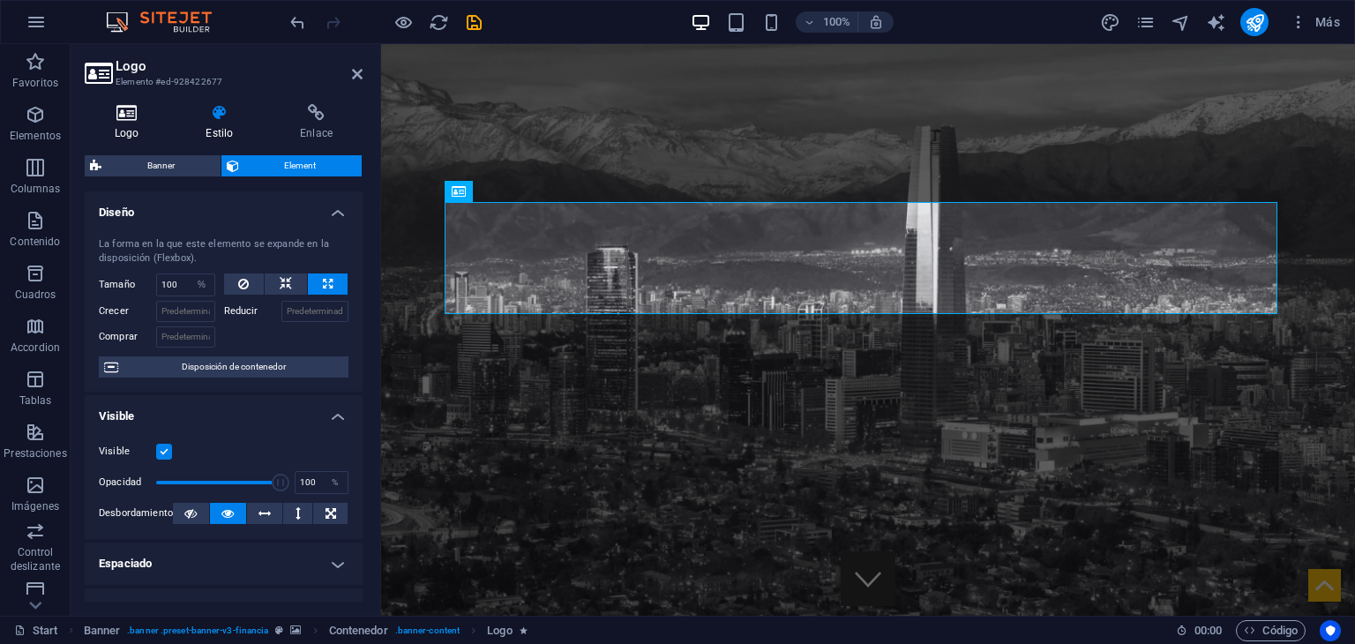
click at [162, 121] on icon at bounding box center [127, 113] width 84 height 18
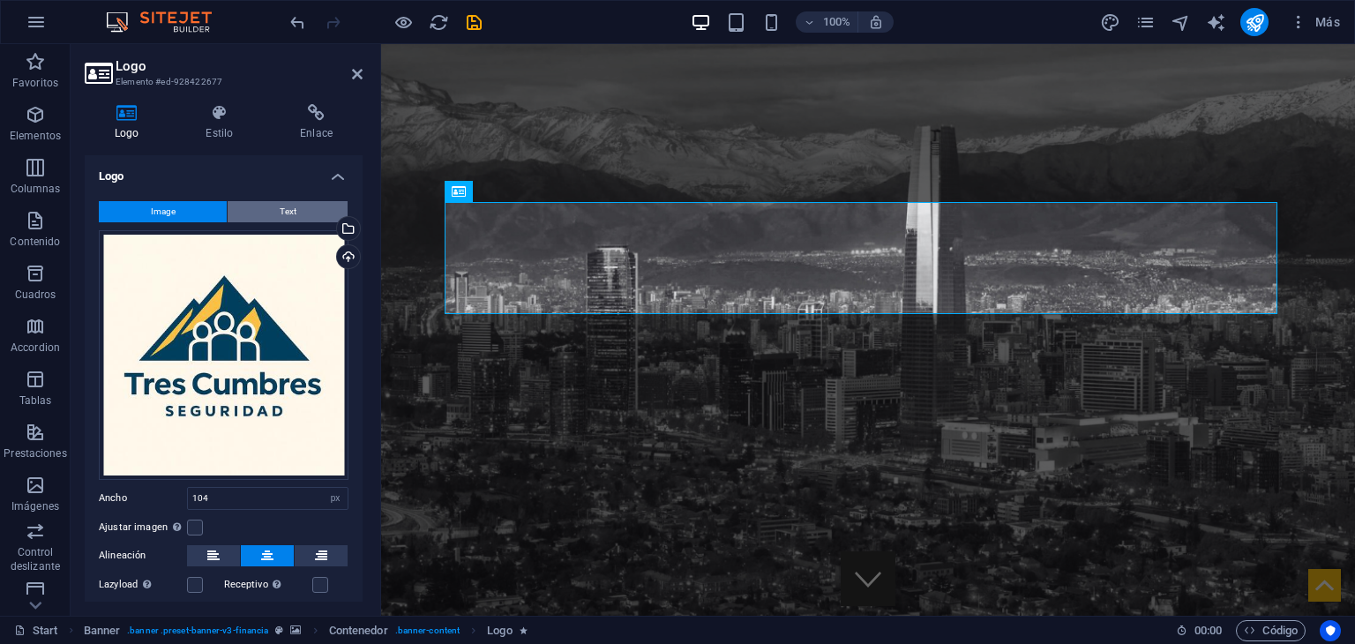
click at [265, 212] on button "Text" at bounding box center [288, 211] width 120 height 21
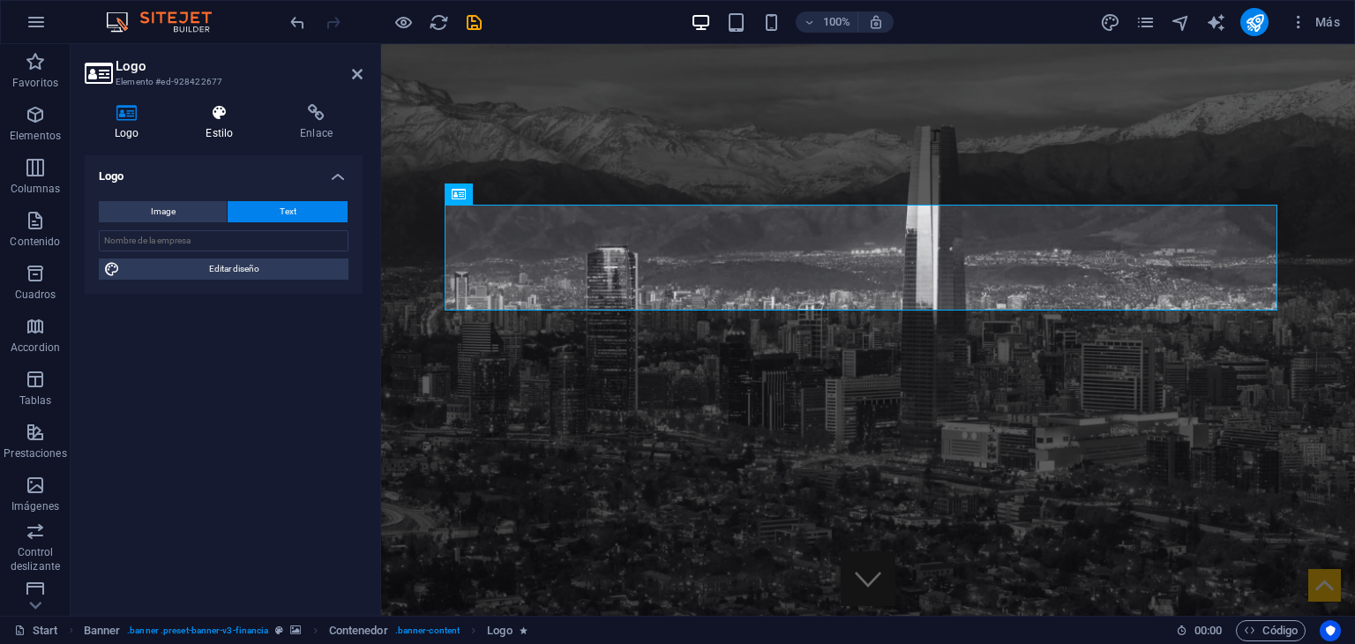
click at [205, 130] on h4 "Estilo" at bounding box center [223, 122] width 94 height 37
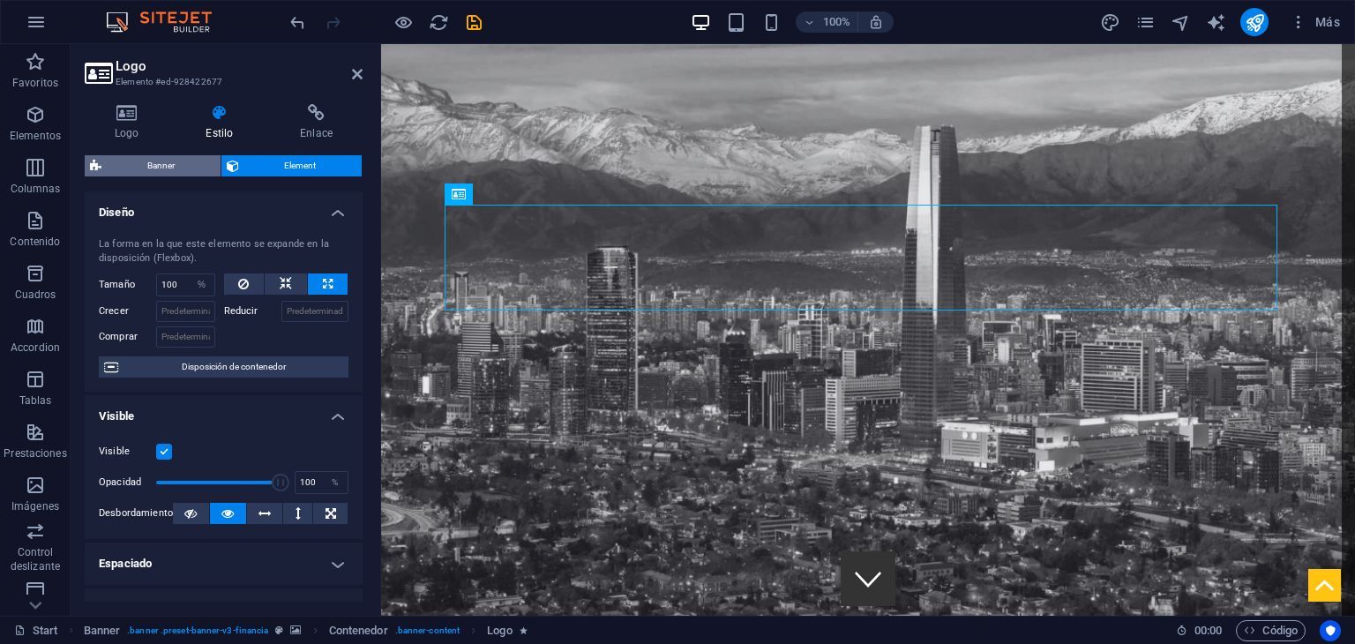
click at [165, 175] on span "Banner" at bounding box center [161, 165] width 108 height 21
select select "rem"
select select "px"
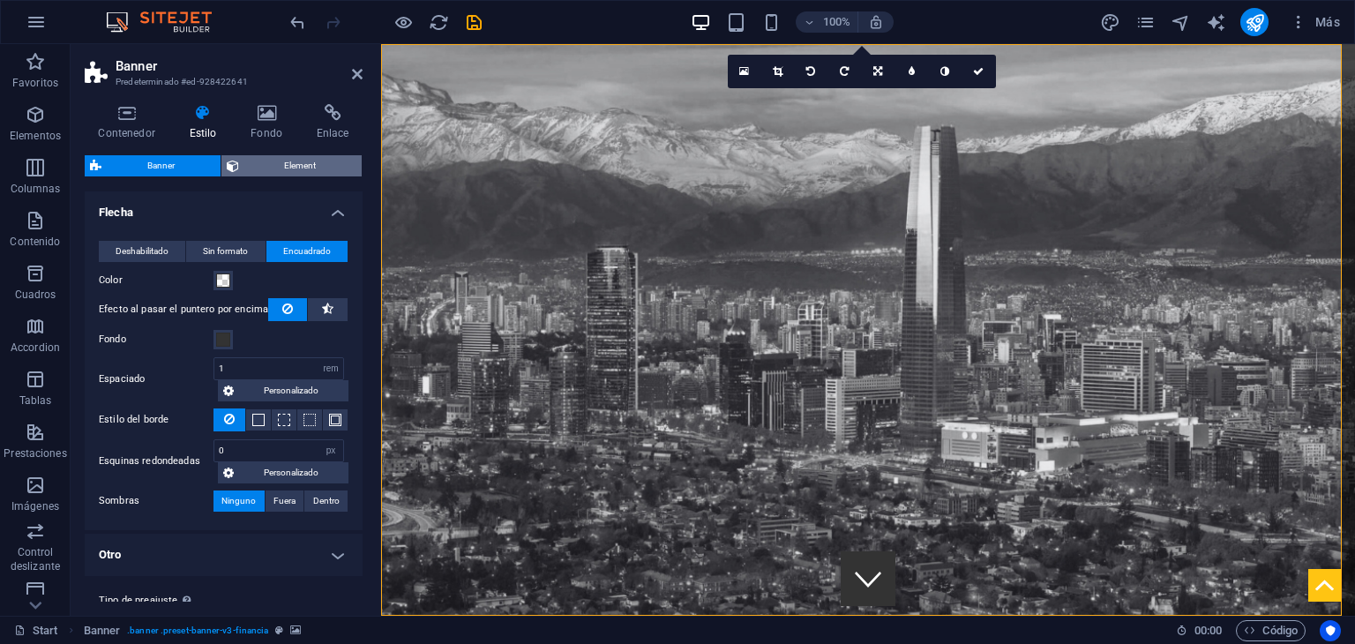
click at [301, 170] on span "Element" at bounding box center [300, 165] width 113 height 21
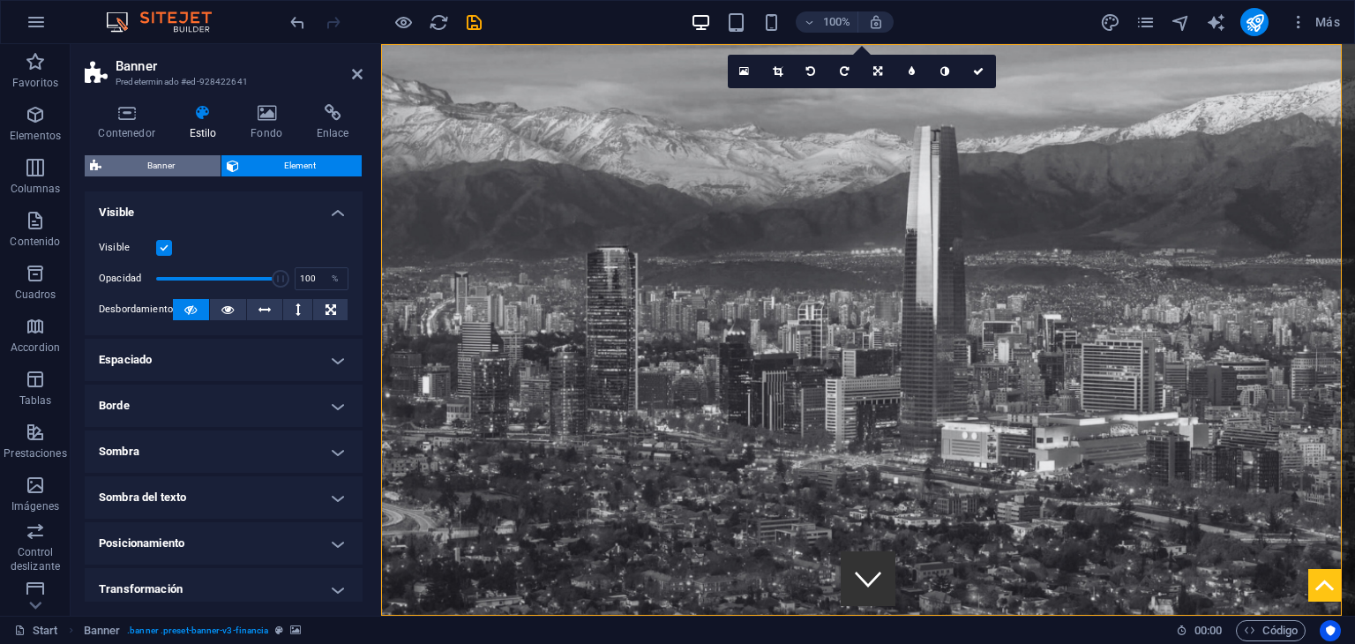
click at [178, 165] on span "Banner" at bounding box center [161, 165] width 108 height 21
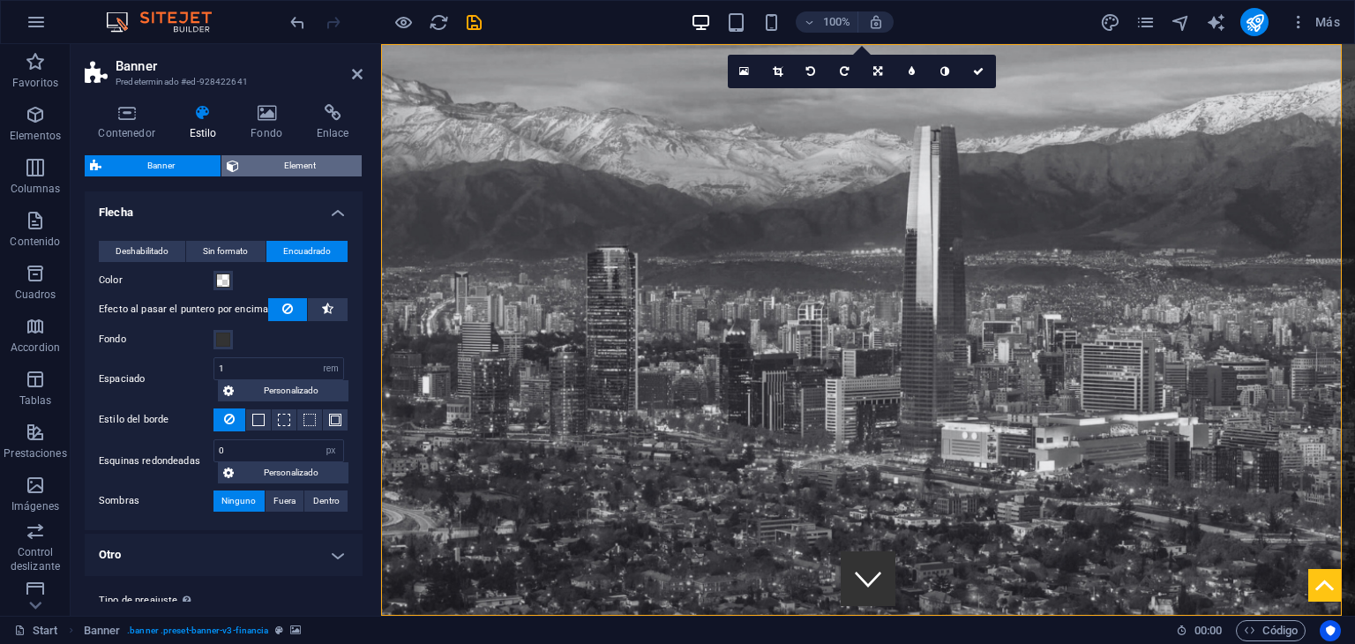
click at [273, 163] on span "Element" at bounding box center [300, 165] width 113 height 21
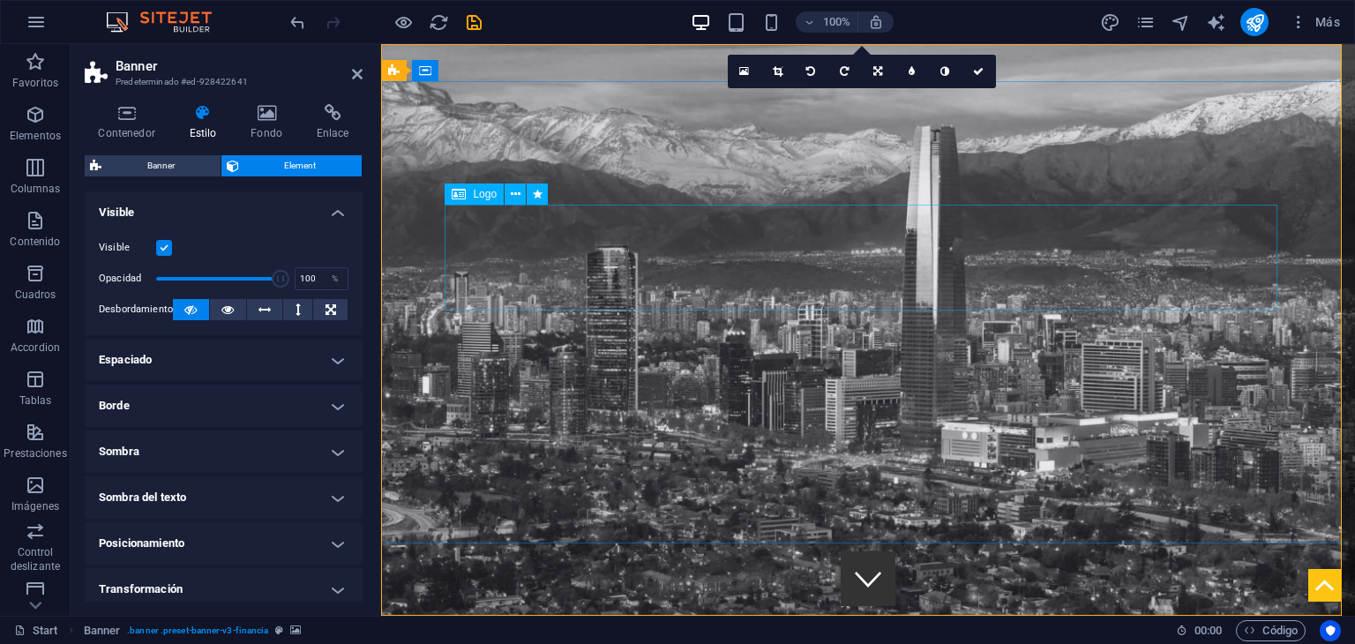
select select "%"
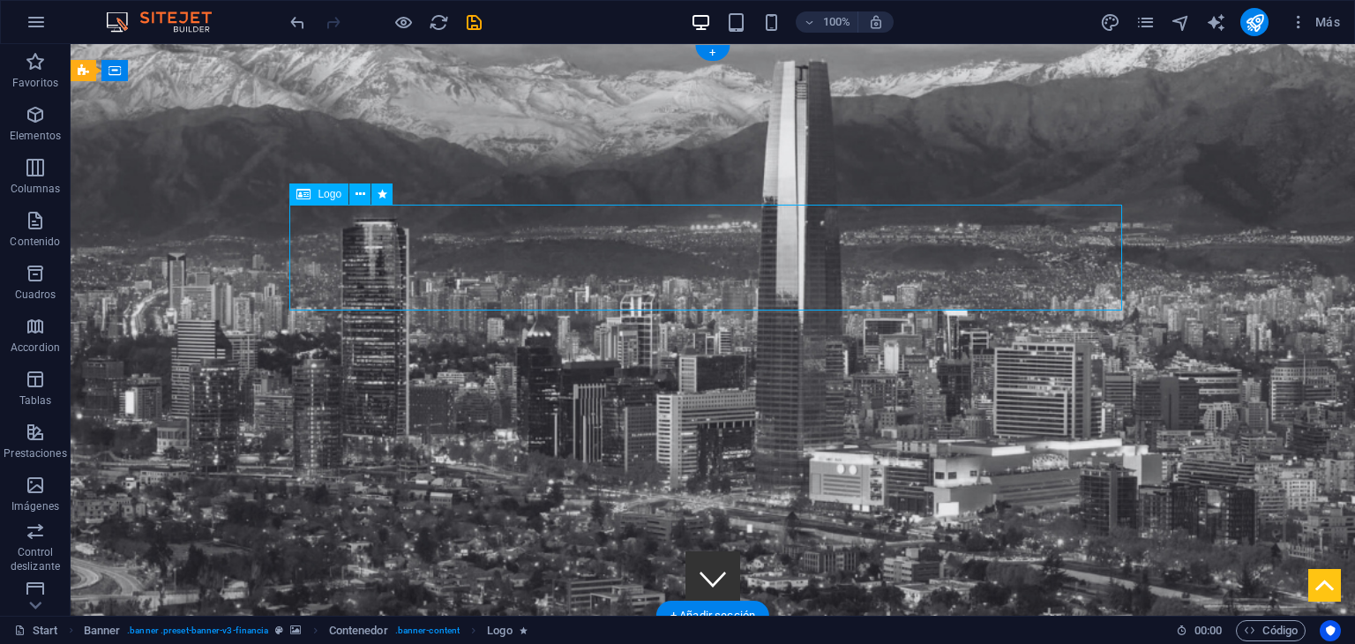
select select "%"
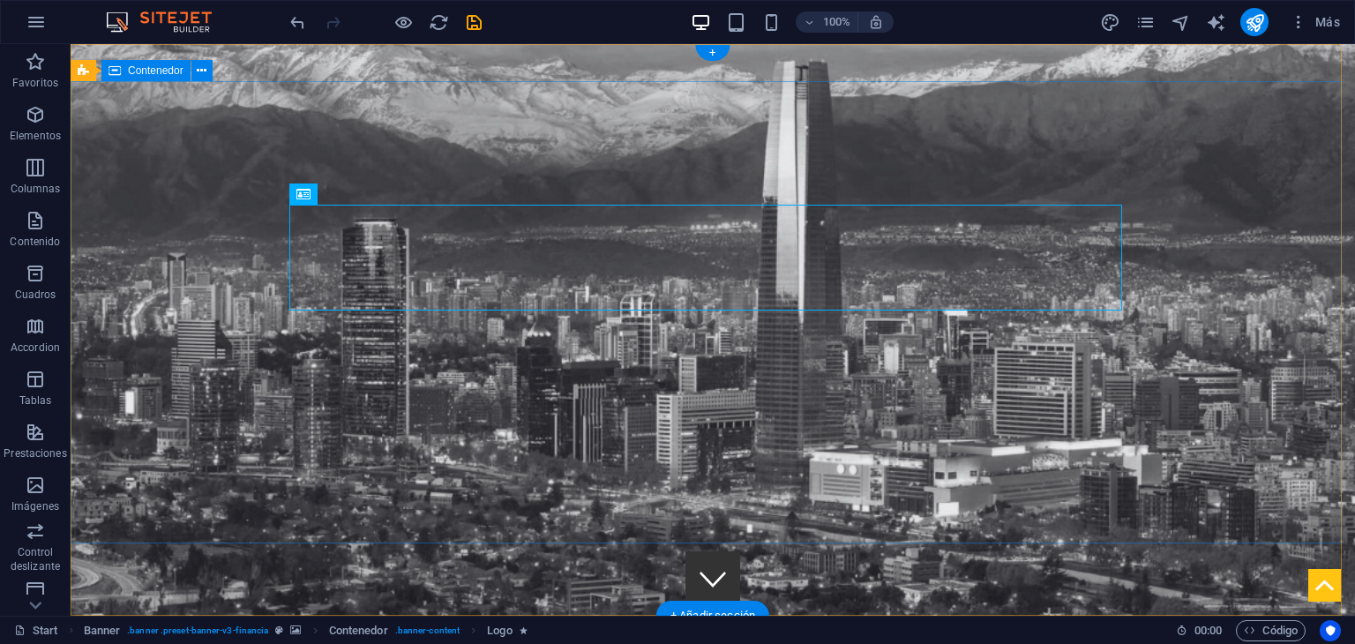
select select "%"
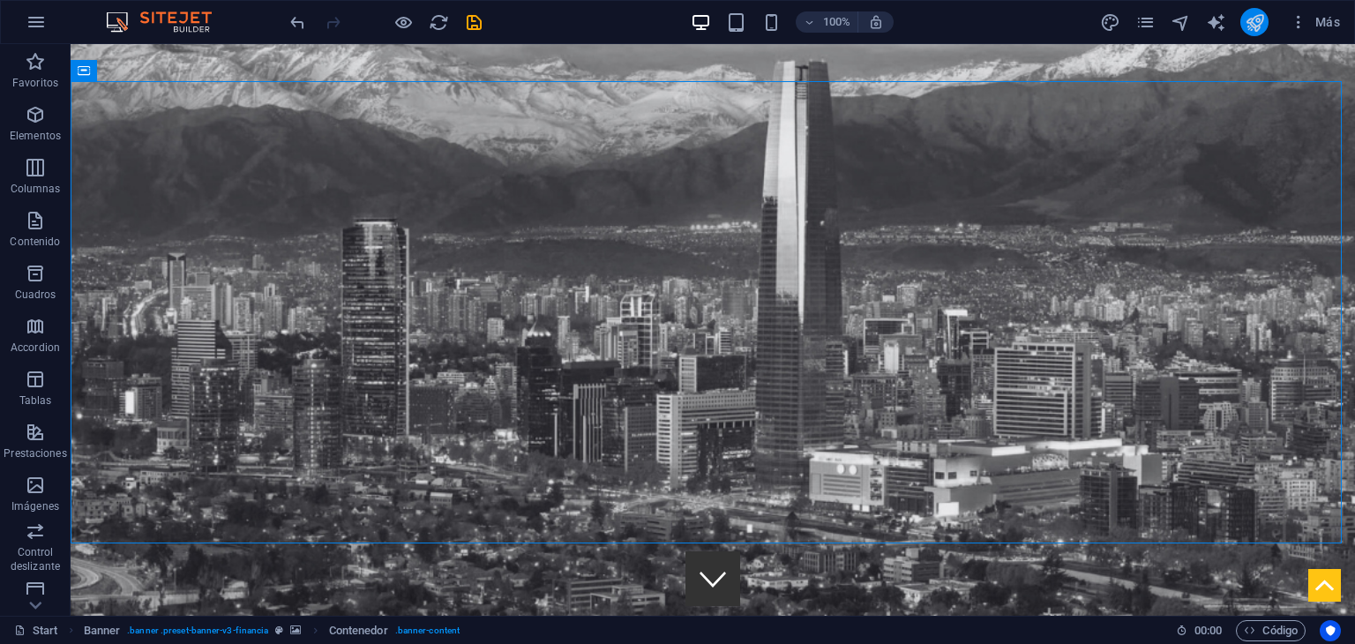
click at [1252, 25] on icon "publish" at bounding box center [1254, 22] width 20 height 20
checkbox input "false"
